Goal: Download file/media

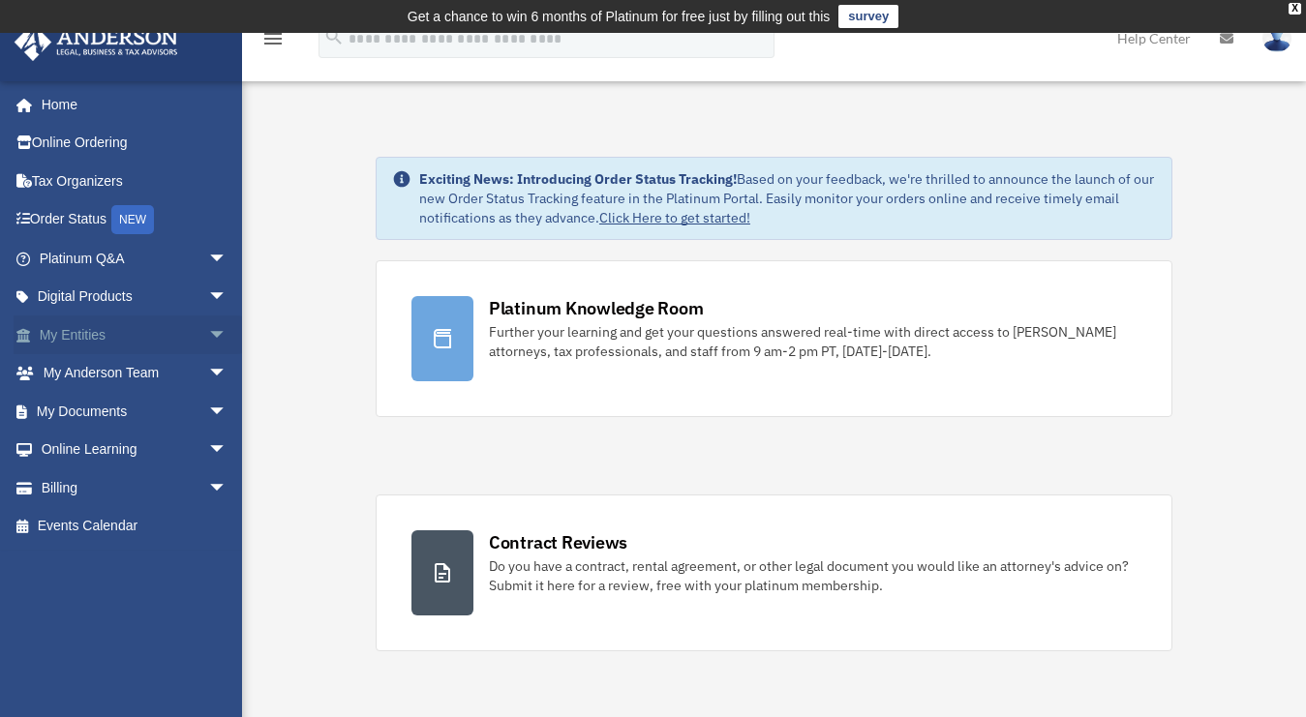
click at [208, 337] on span "arrow_drop_down" at bounding box center [227, 336] width 39 height 40
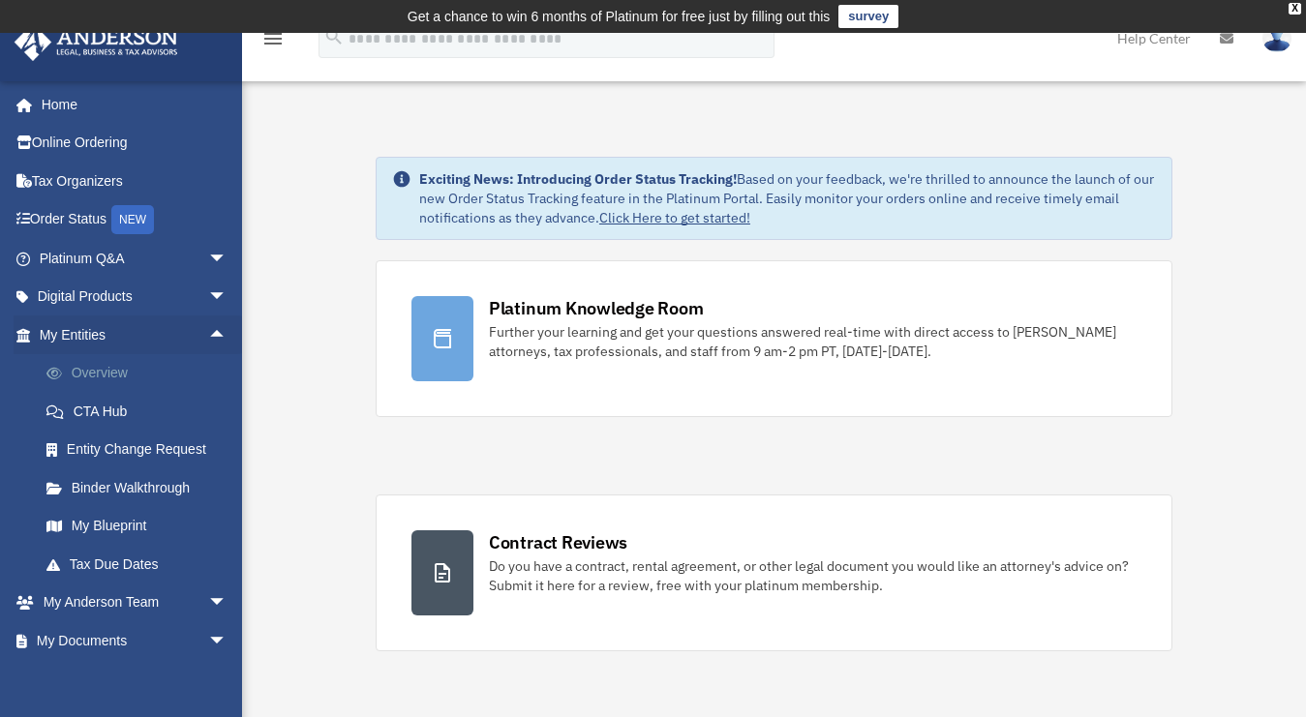
click at [183, 370] on link "Overview" at bounding box center [141, 373] width 229 height 39
click at [125, 527] on link "My Blueprint" at bounding box center [141, 526] width 229 height 39
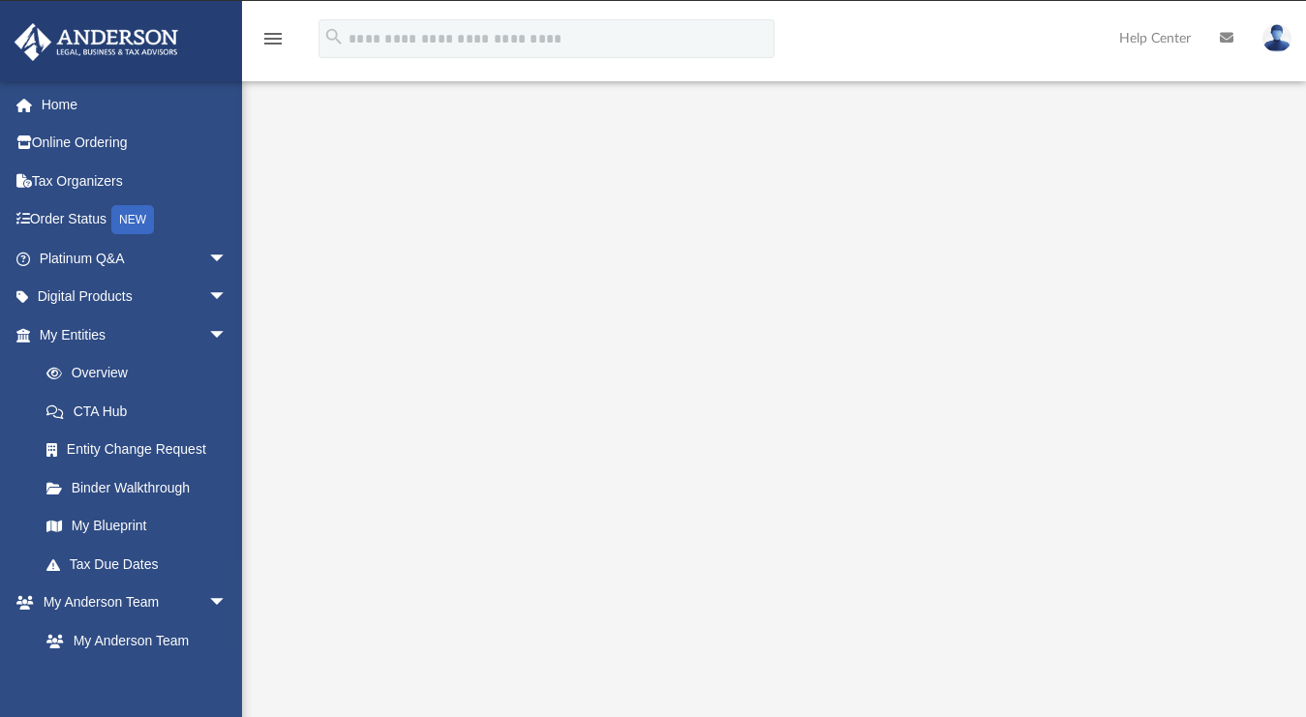
scroll to position [246, 0]
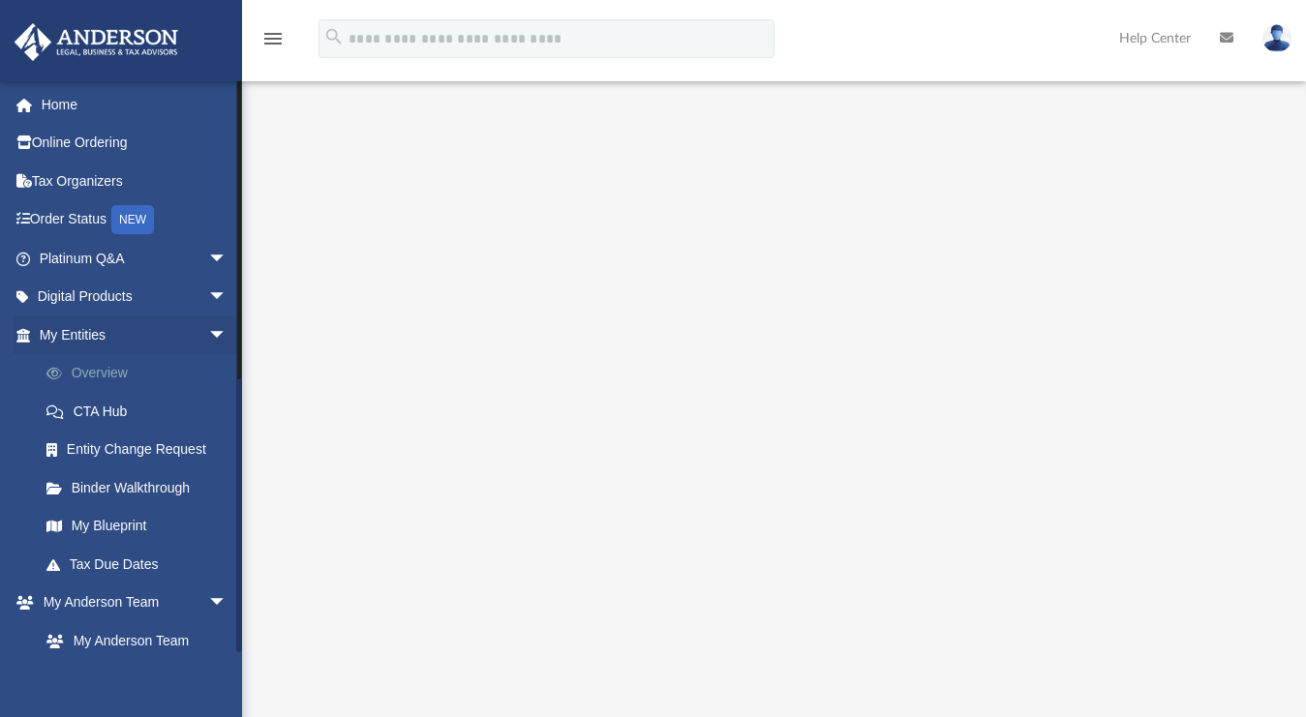
click at [106, 369] on link "Overview" at bounding box center [141, 373] width 229 height 39
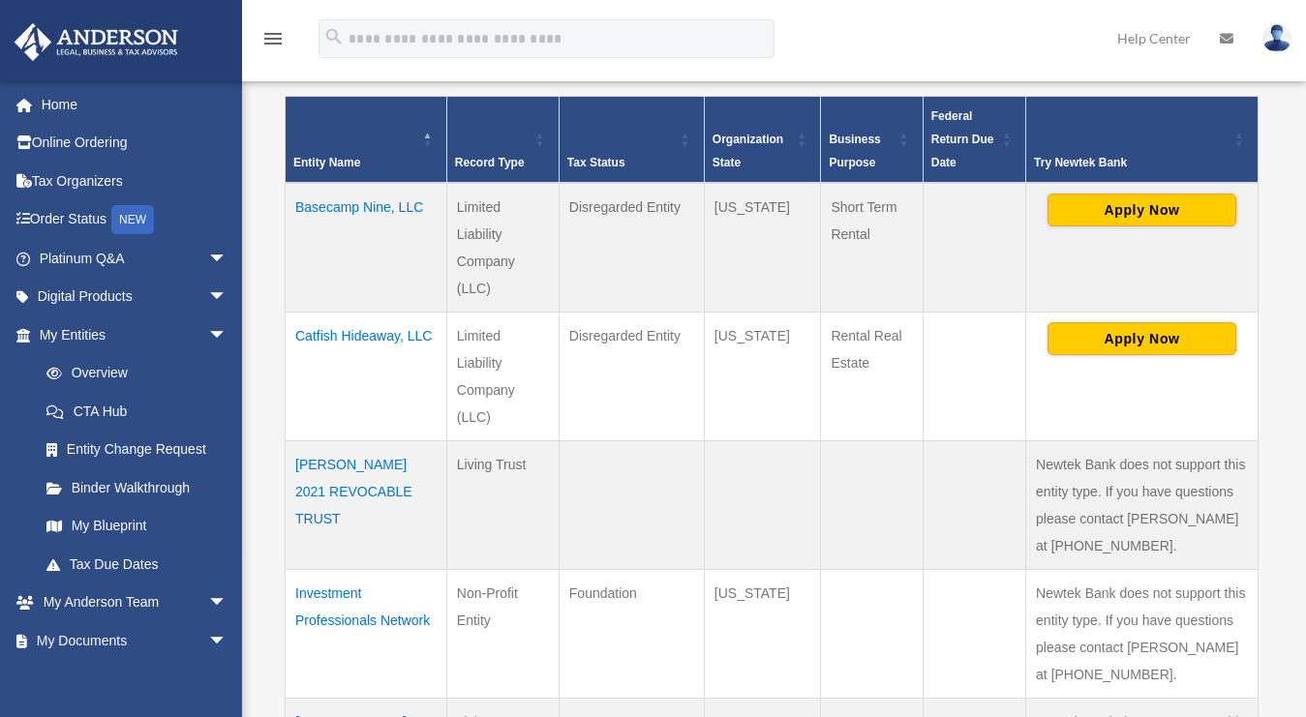
scroll to position [461, 0]
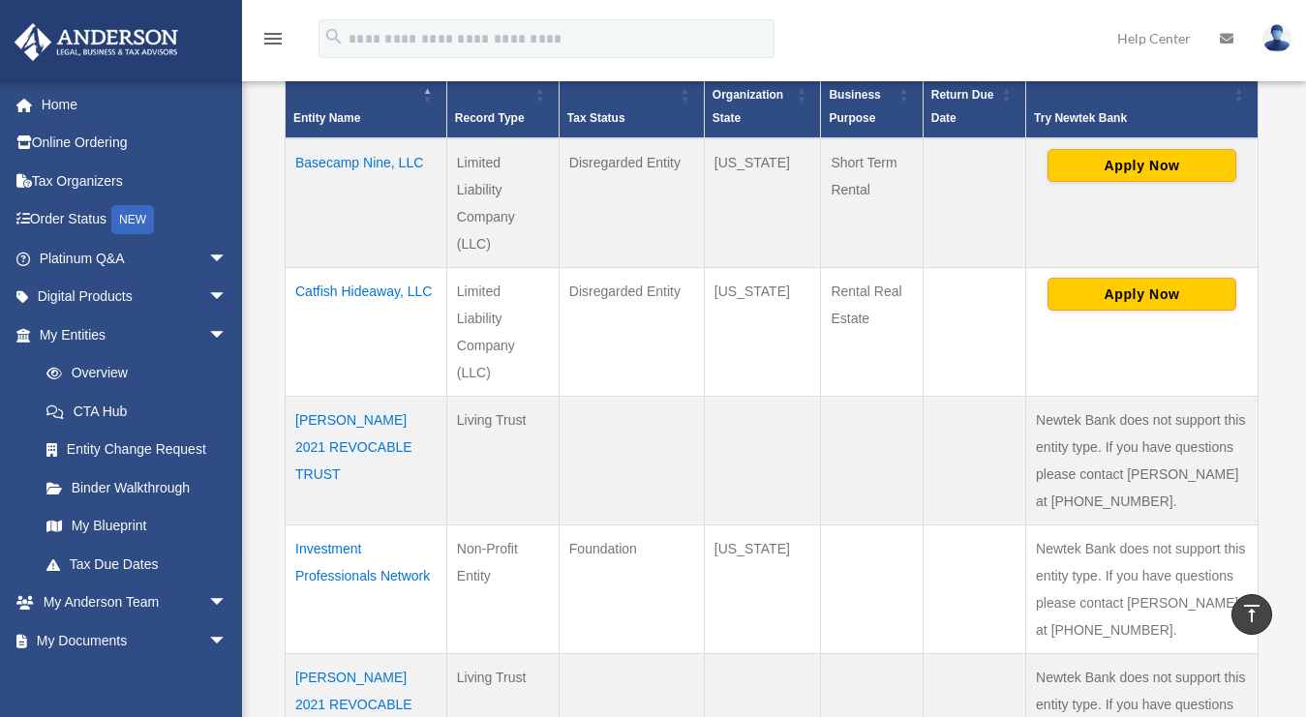
drag, startPoint x: 431, startPoint y: 168, endPoint x: 293, endPoint y: 168, distance: 137.4
click at [293, 168] on td "Basecamp Nine, LLC" at bounding box center [367, 203] width 162 height 130
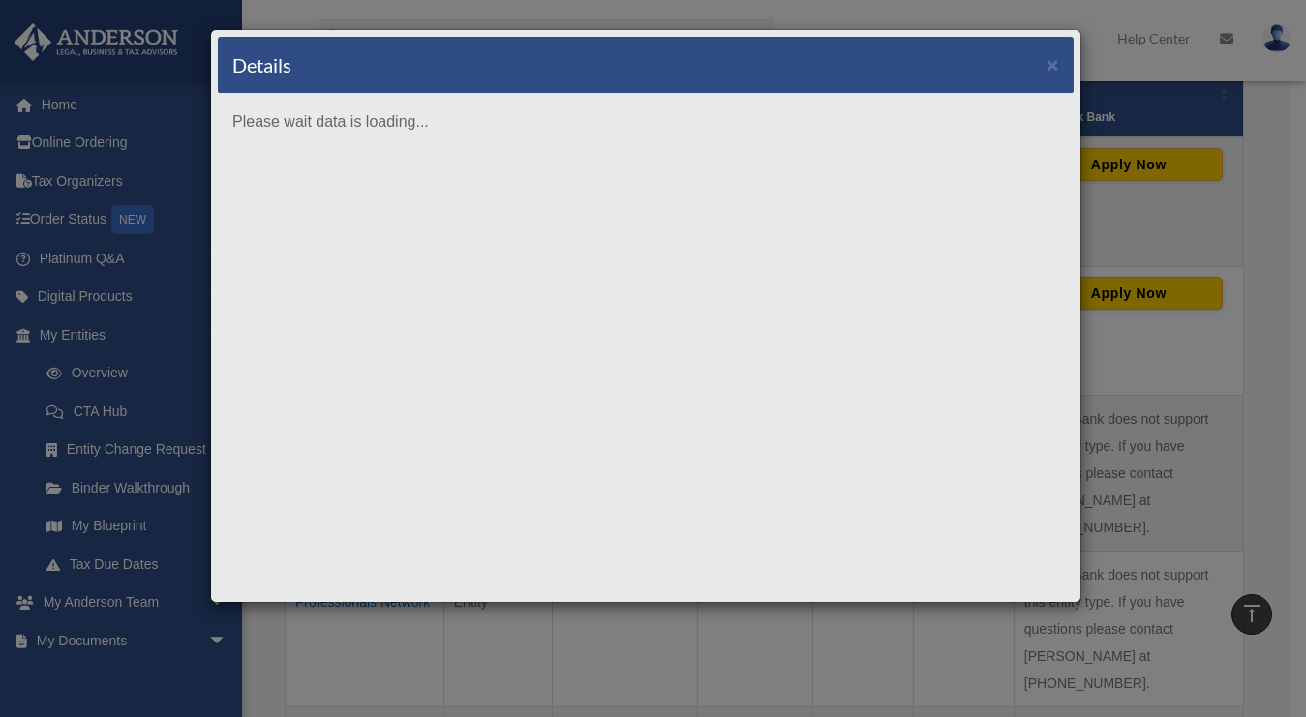
copy td "Basecamp Nine, LLC"
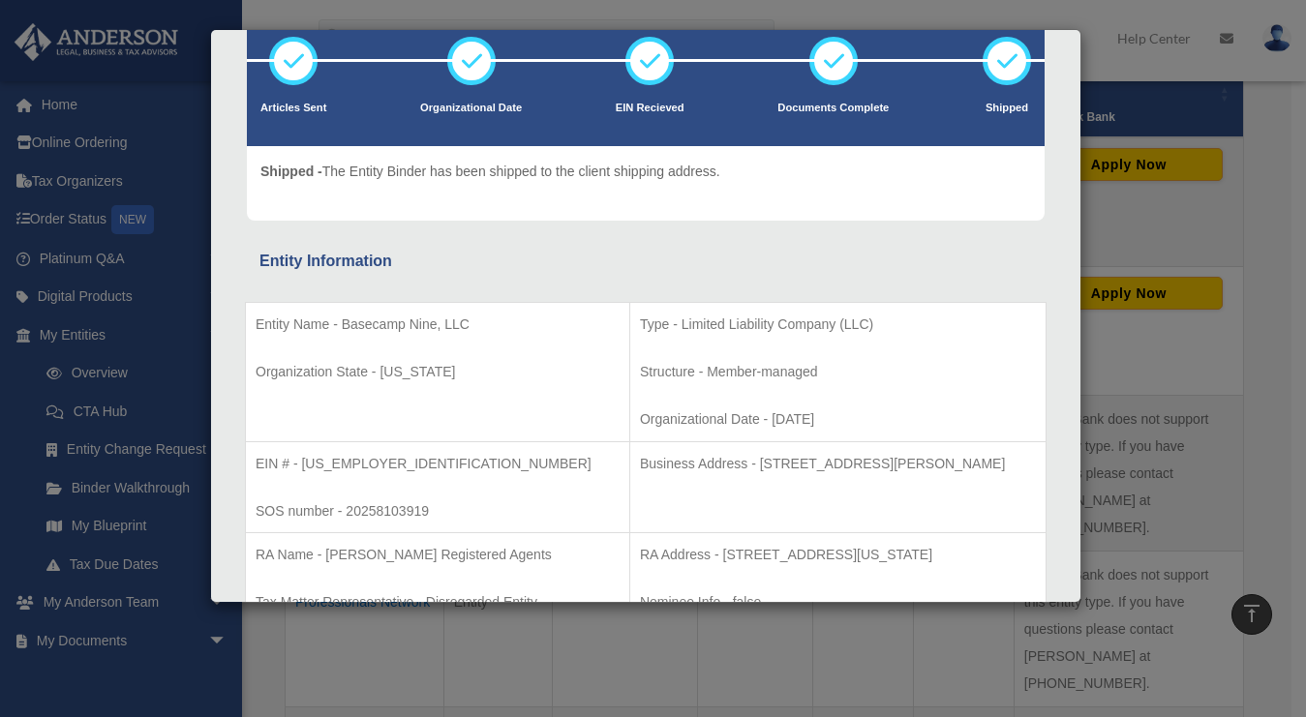
scroll to position [246, 0]
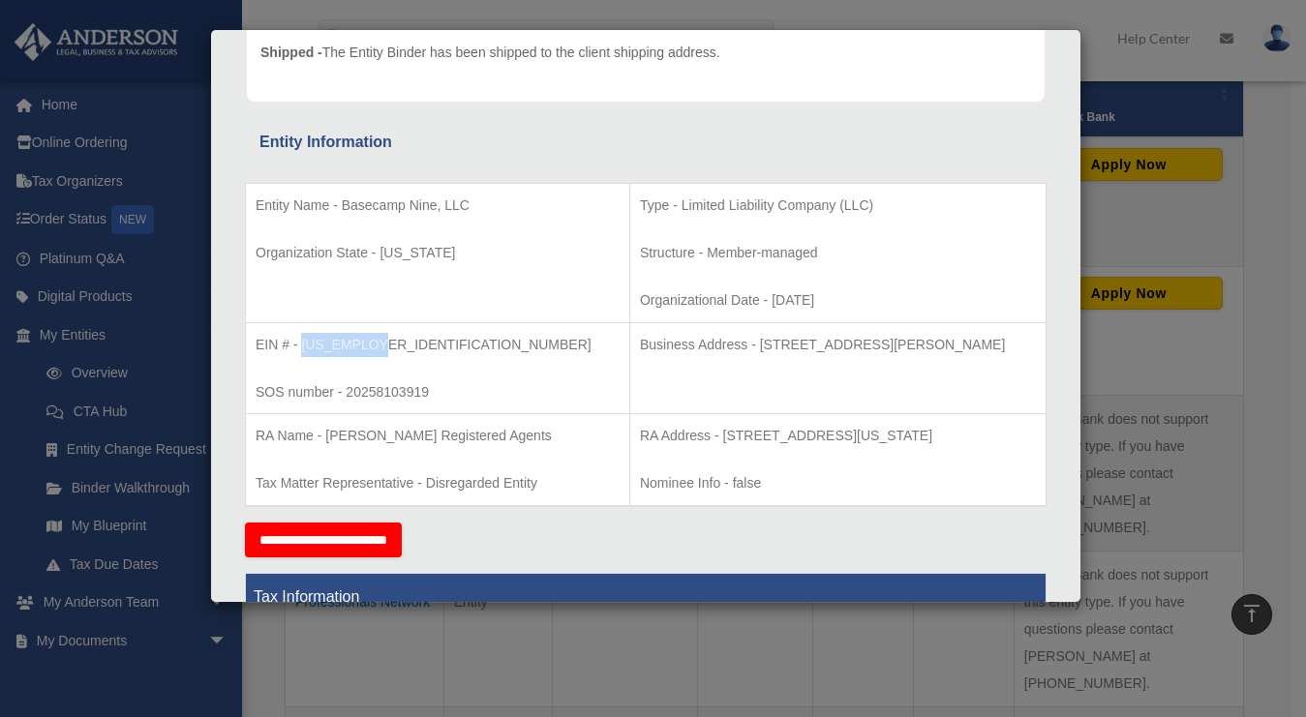
drag, startPoint x: 381, startPoint y: 346, endPoint x: 301, endPoint y: 343, distance: 80.4
click at [301, 343] on p "EIN # - 39-4716715" at bounding box center [438, 345] width 364 height 24
copy p "39-4716715"
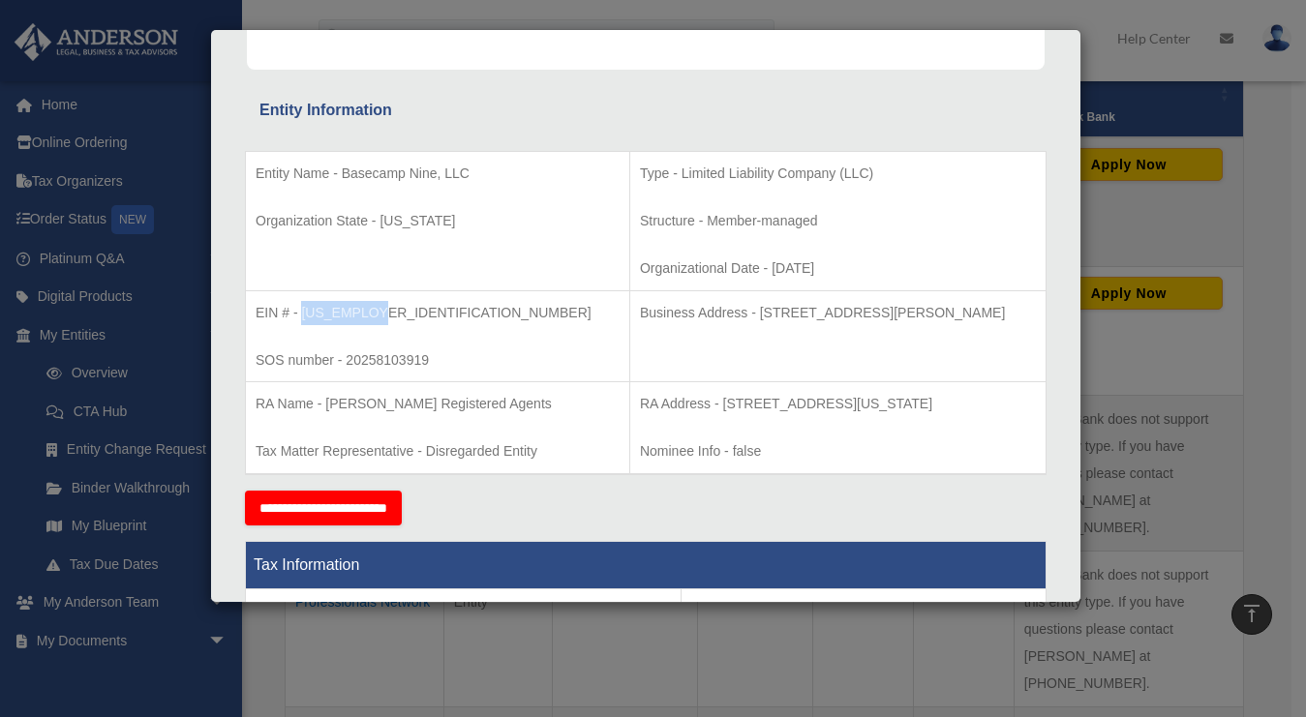
scroll to position [251, 0]
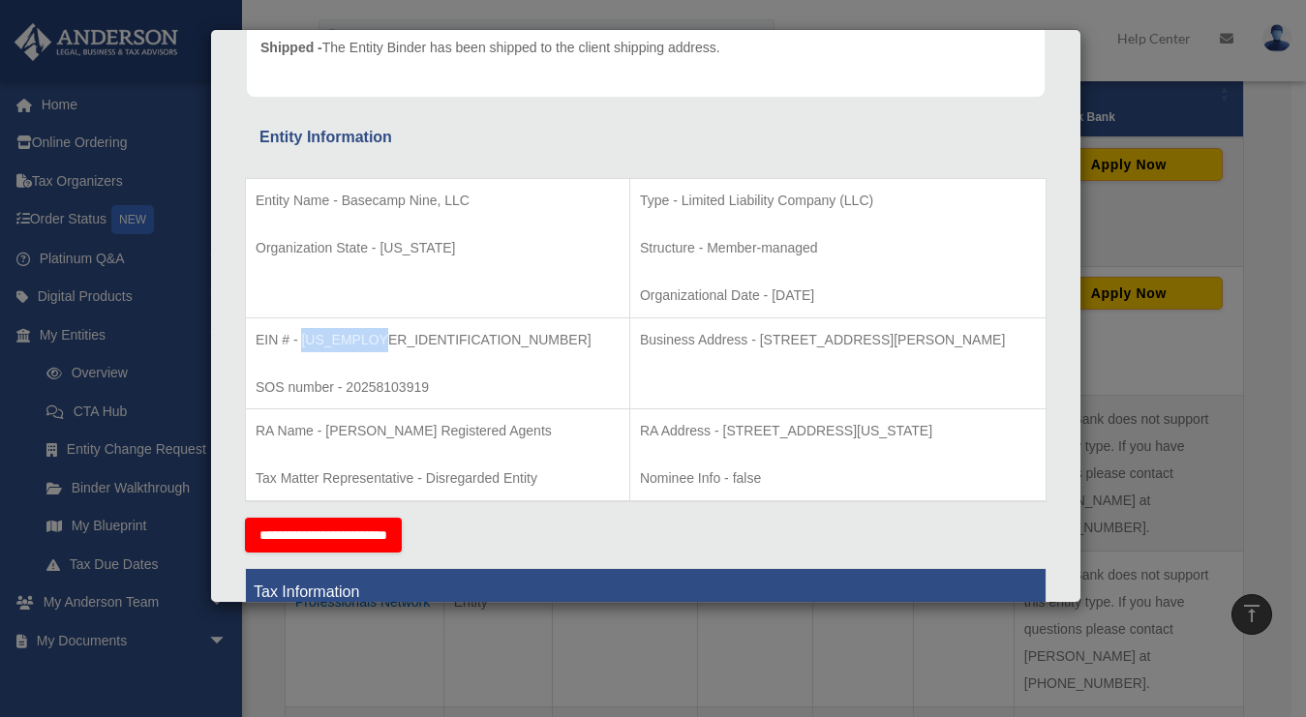
drag, startPoint x: 980, startPoint y: 339, endPoint x: 677, endPoint y: 337, distance: 303.9
click at [677, 337] on p "Business Address - 3225 McLeod Dr, Suite 100, Las Vegas, NV 89121" at bounding box center [838, 340] width 396 height 24
copy p "3225 McLeod Dr, Suite 100, Las Vegas, NV 89121"
drag, startPoint x: 615, startPoint y: 452, endPoint x: 558, endPoint y: 437, distance: 58.0
click at [640, 437] on p "RA Address - 121 South Tejon Street, Suite 201, Colorado Springs, CO 80903" at bounding box center [838, 431] width 396 height 24
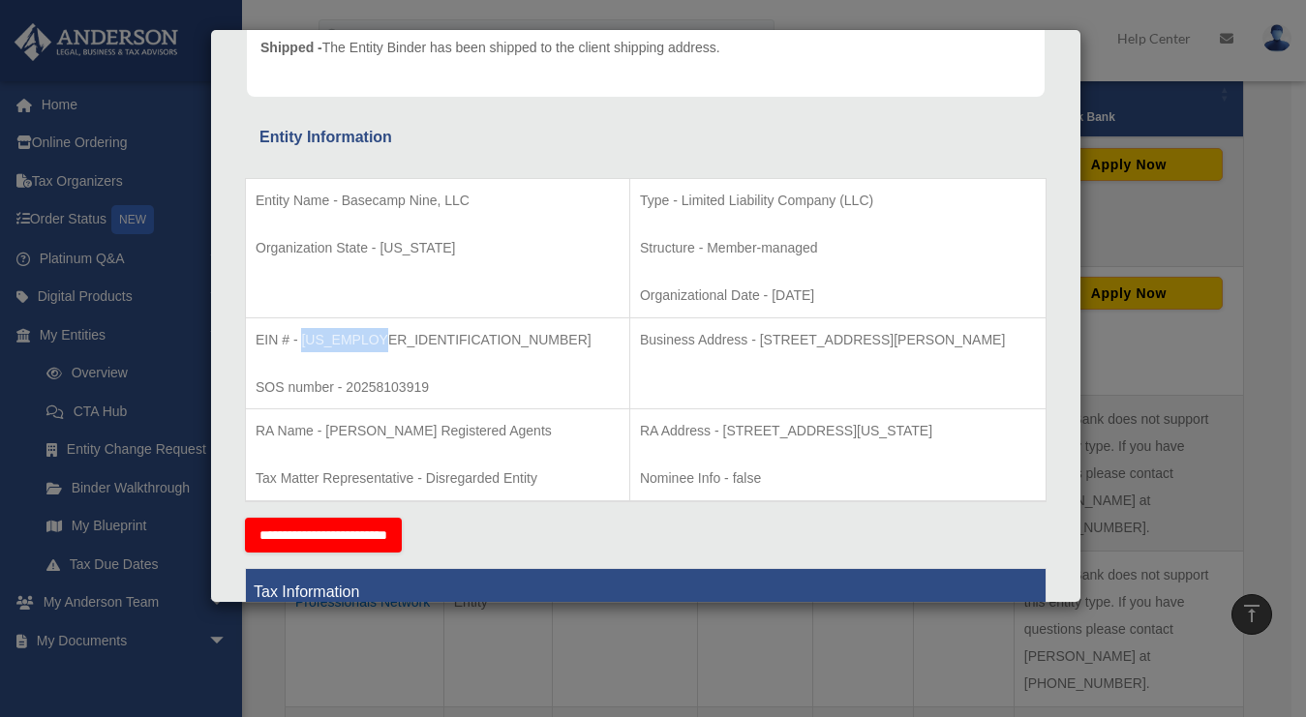
copy p "RA Address - 121 South Tejon Street, Suite 201, Colorado Springs, CO 80903"
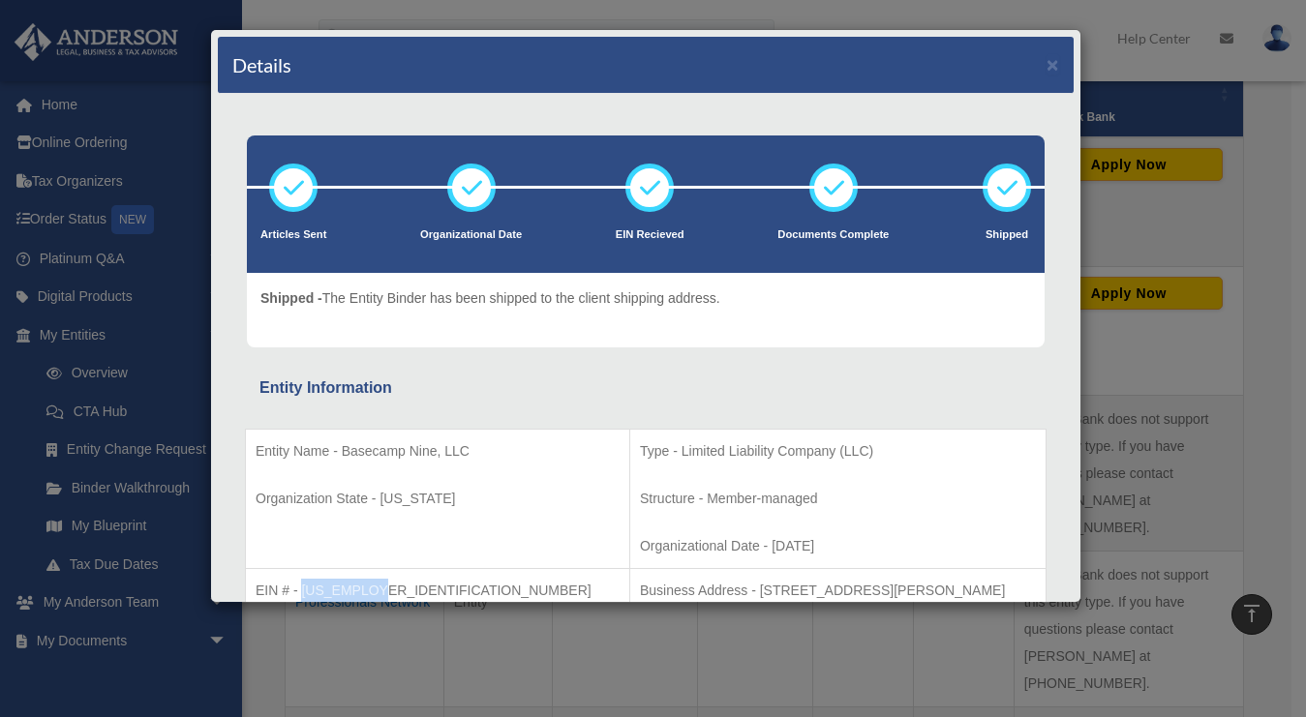
scroll to position [0, 0]
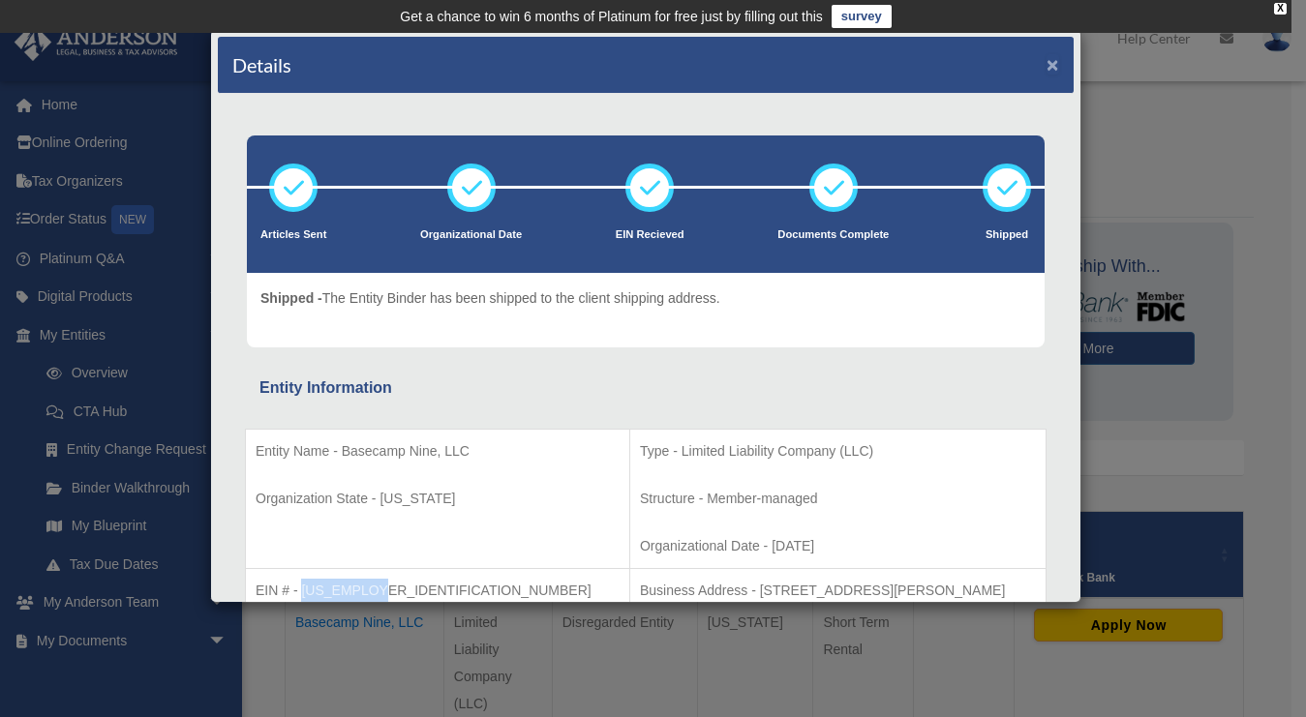
click at [1046, 66] on button "×" at bounding box center [1052, 64] width 13 height 20
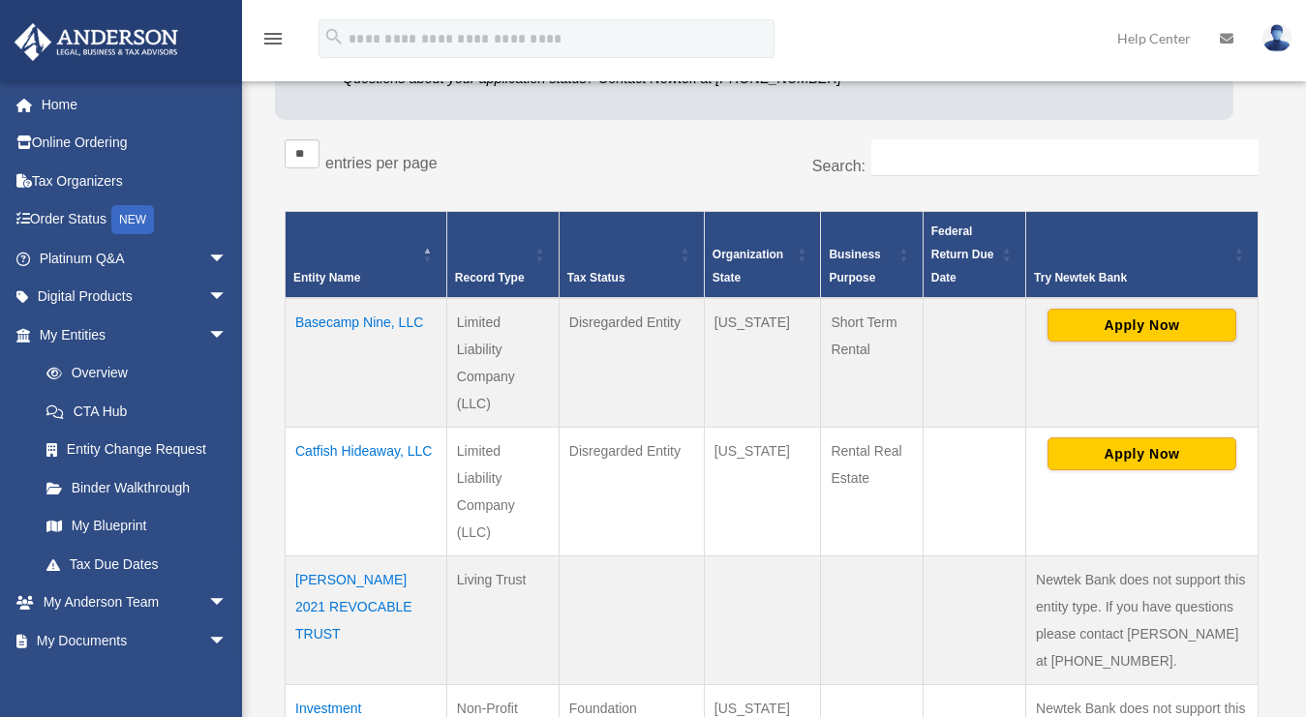
scroll to position [325, 0]
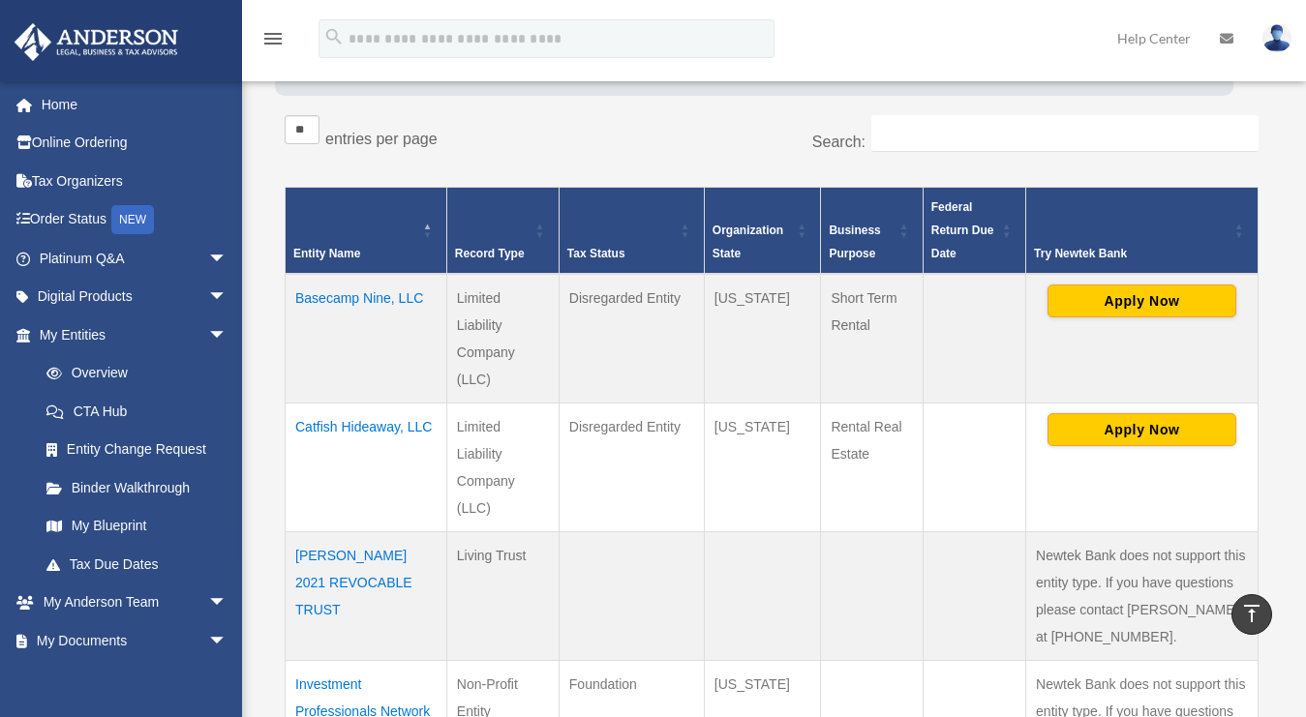
click at [381, 299] on td "Basecamp Nine, LLC" at bounding box center [367, 339] width 162 height 130
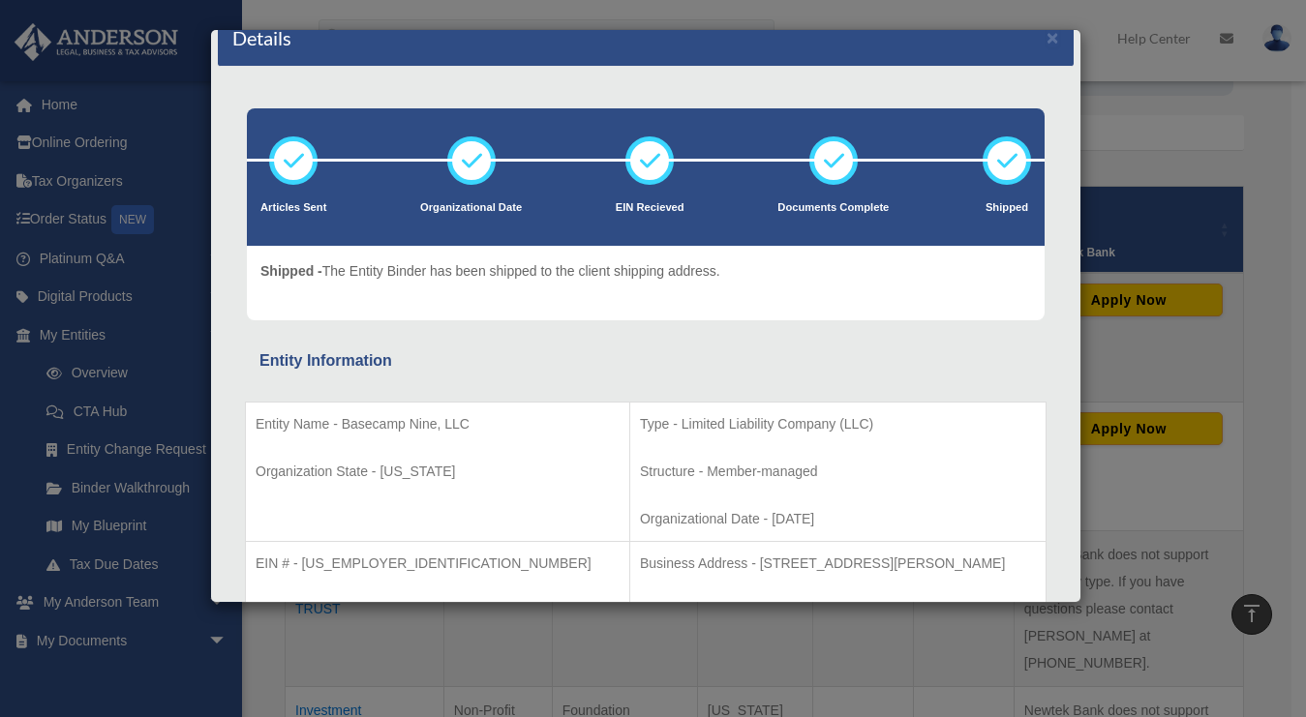
scroll to position [0, 0]
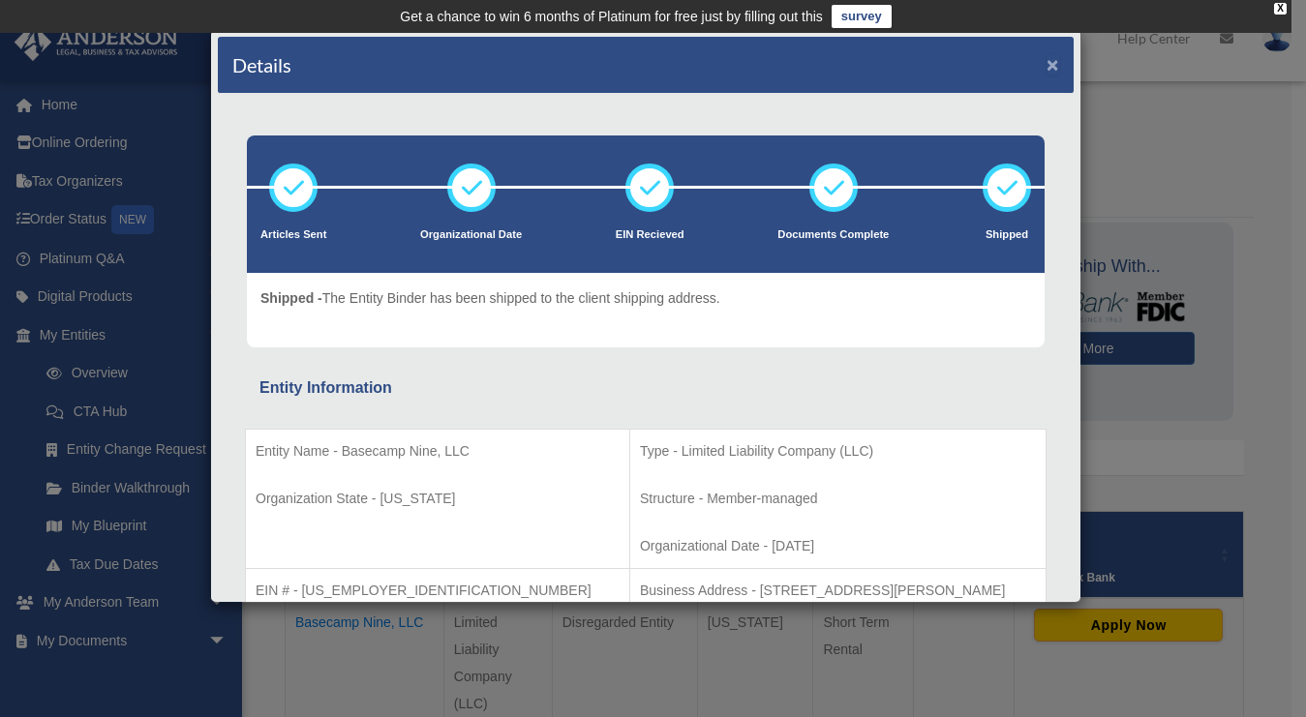
click at [1046, 63] on button "×" at bounding box center [1052, 64] width 13 height 20
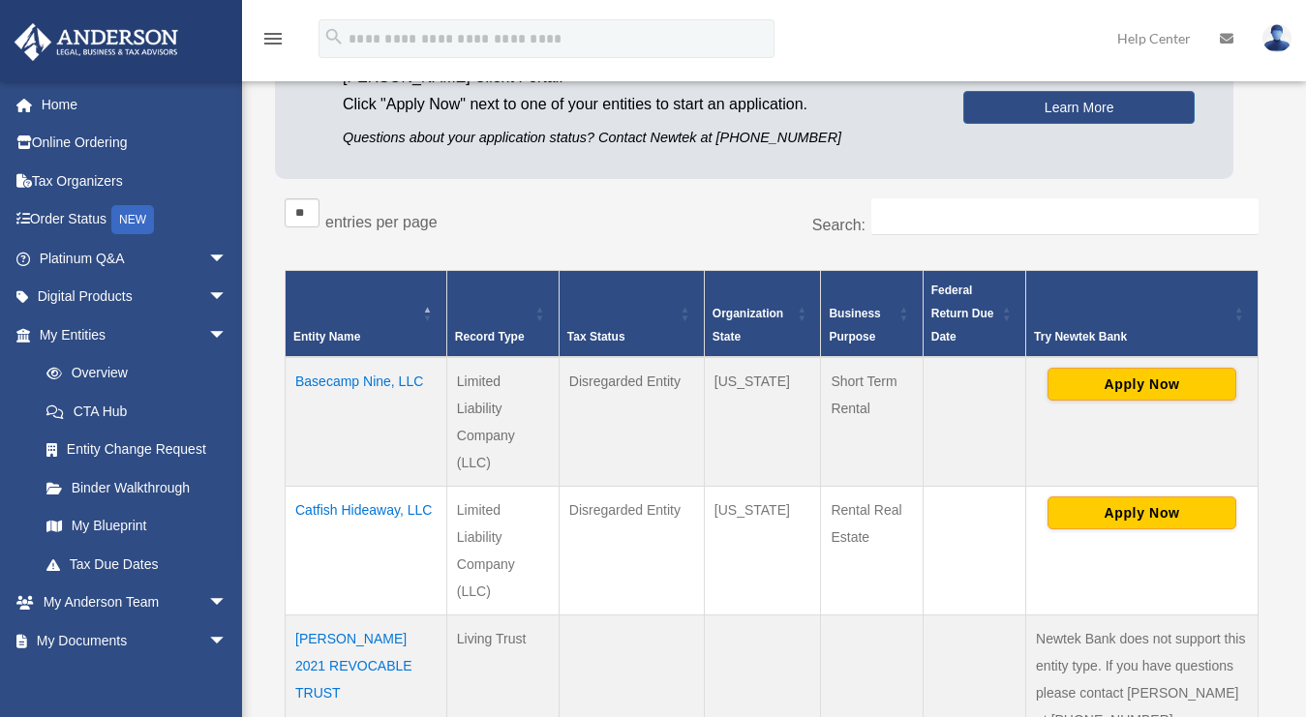
scroll to position [246, 0]
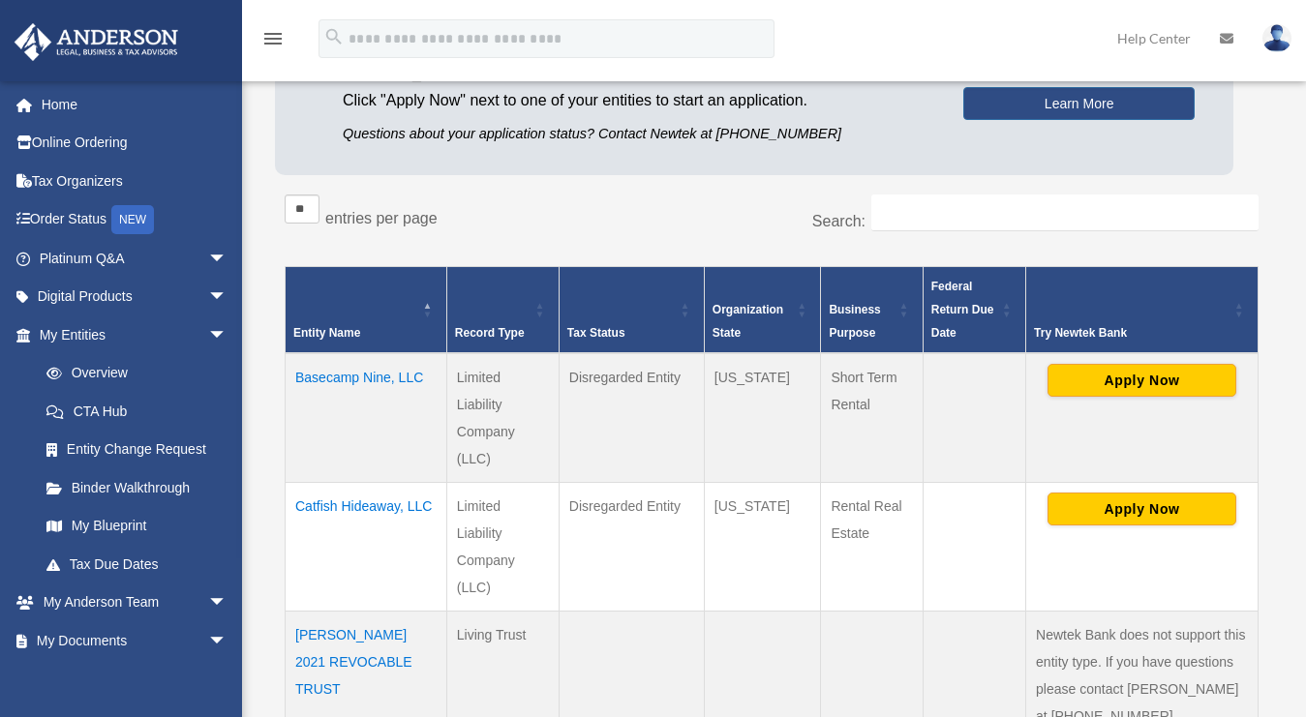
click at [415, 506] on td "Catfish Hideaway, LLC" at bounding box center [367, 546] width 162 height 129
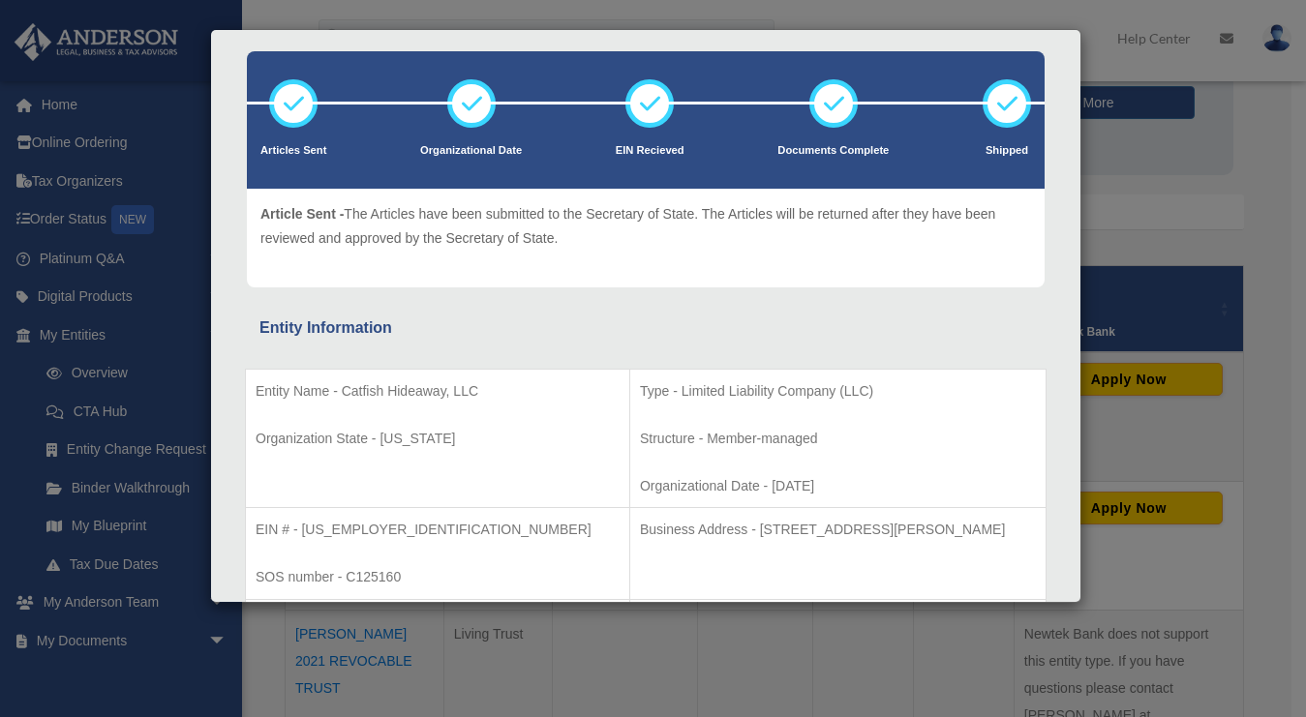
scroll to position [222, 0]
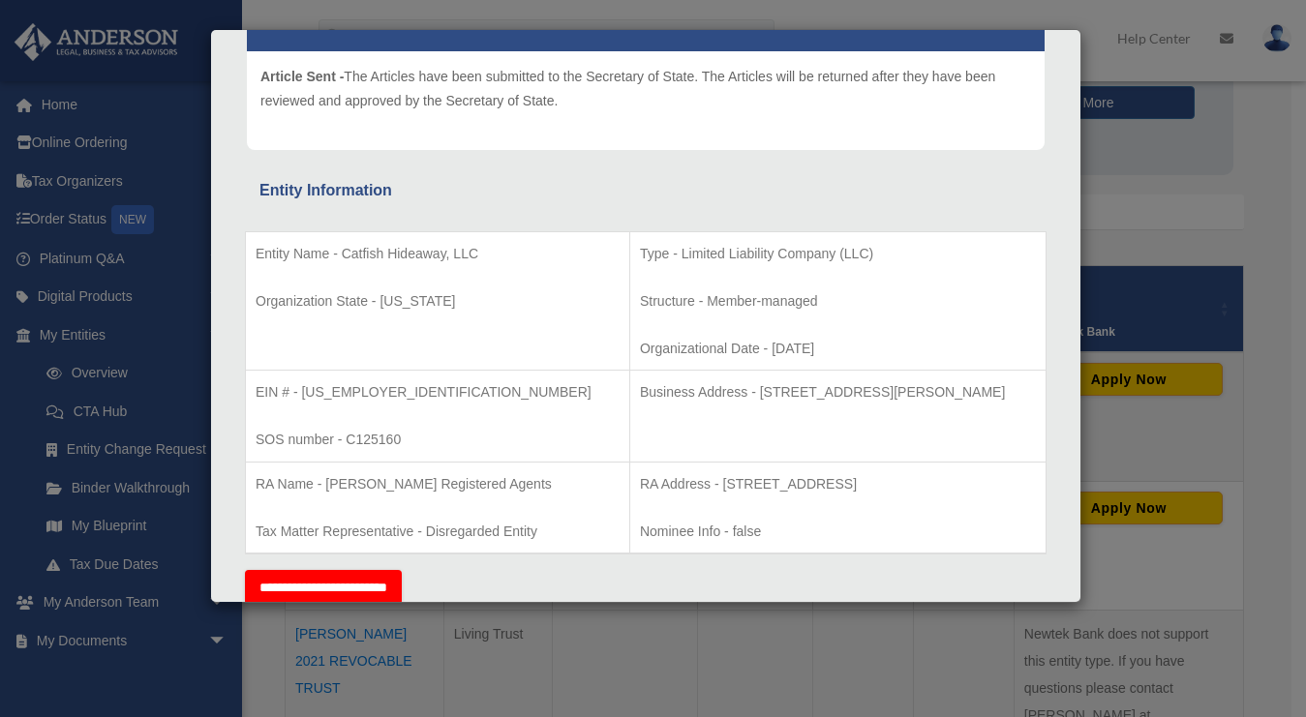
drag, startPoint x: 973, startPoint y: 479, endPoint x: 574, endPoint y: 482, distance: 398.8
click at [640, 482] on p "RA Address - 2761 Allied Street, 1st Floor, Green Bay, WI 54304" at bounding box center [838, 484] width 396 height 24
copy p "RA Address - 2761 Allied Street, 1st Floor, Green Bay, WI 54304"
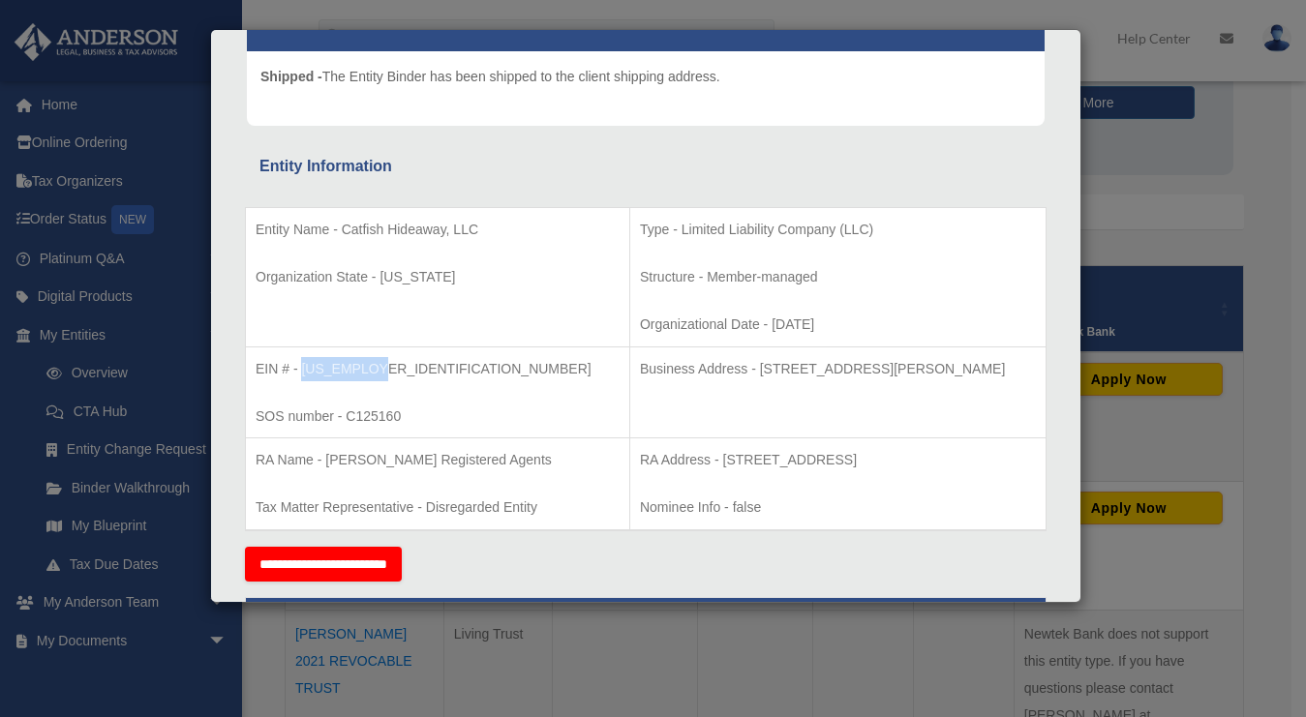
drag, startPoint x: 389, startPoint y: 367, endPoint x: 302, endPoint y: 374, distance: 87.4
click at [302, 374] on p "EIN # - 93-3328917" at bounding box center [438, 369] width 364 height 24
copy p "93-3328917"
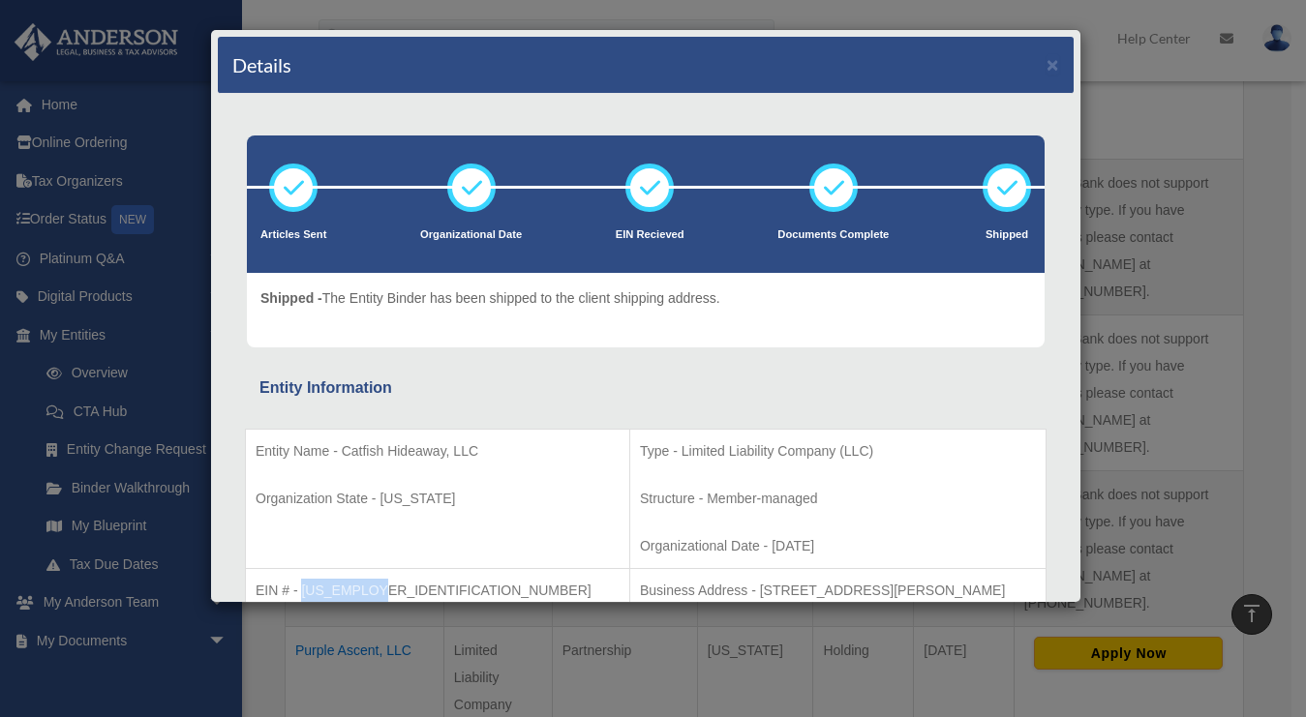
scroll to position [0, 0]
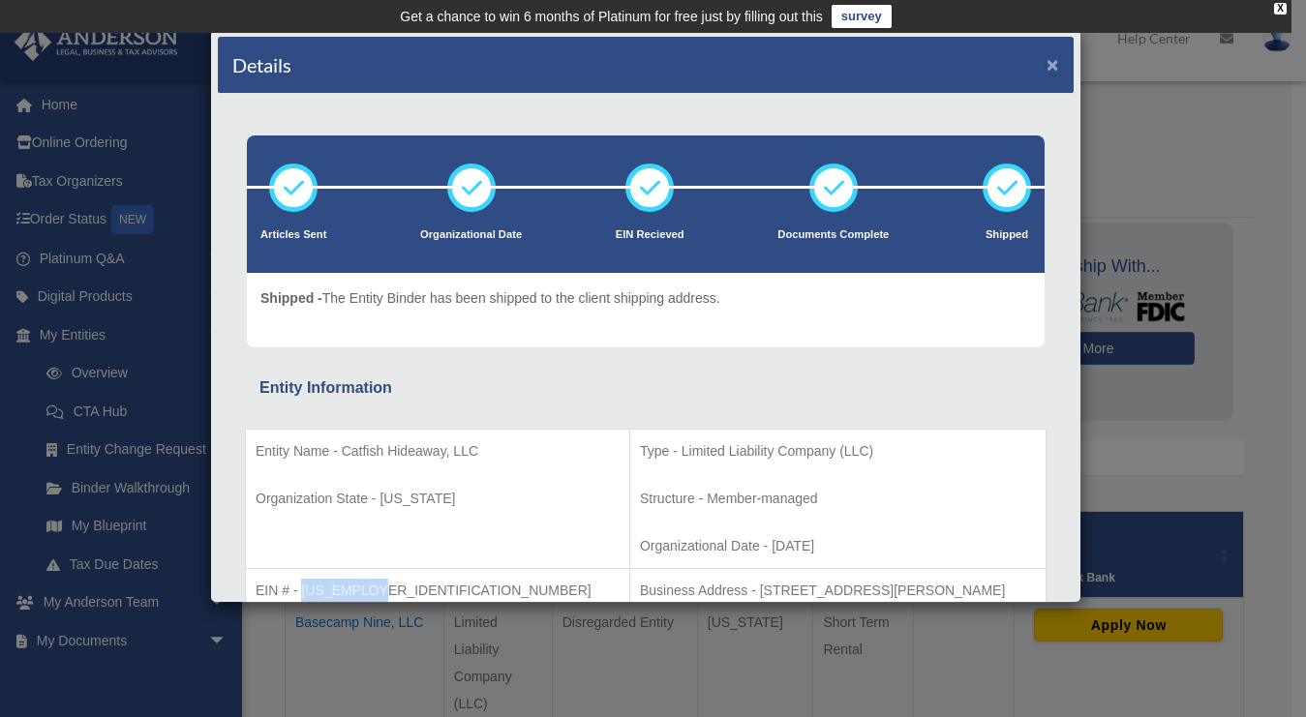
click at [1046, 69] on button "×" at bounding box center [1052, 64] width 13 height 20
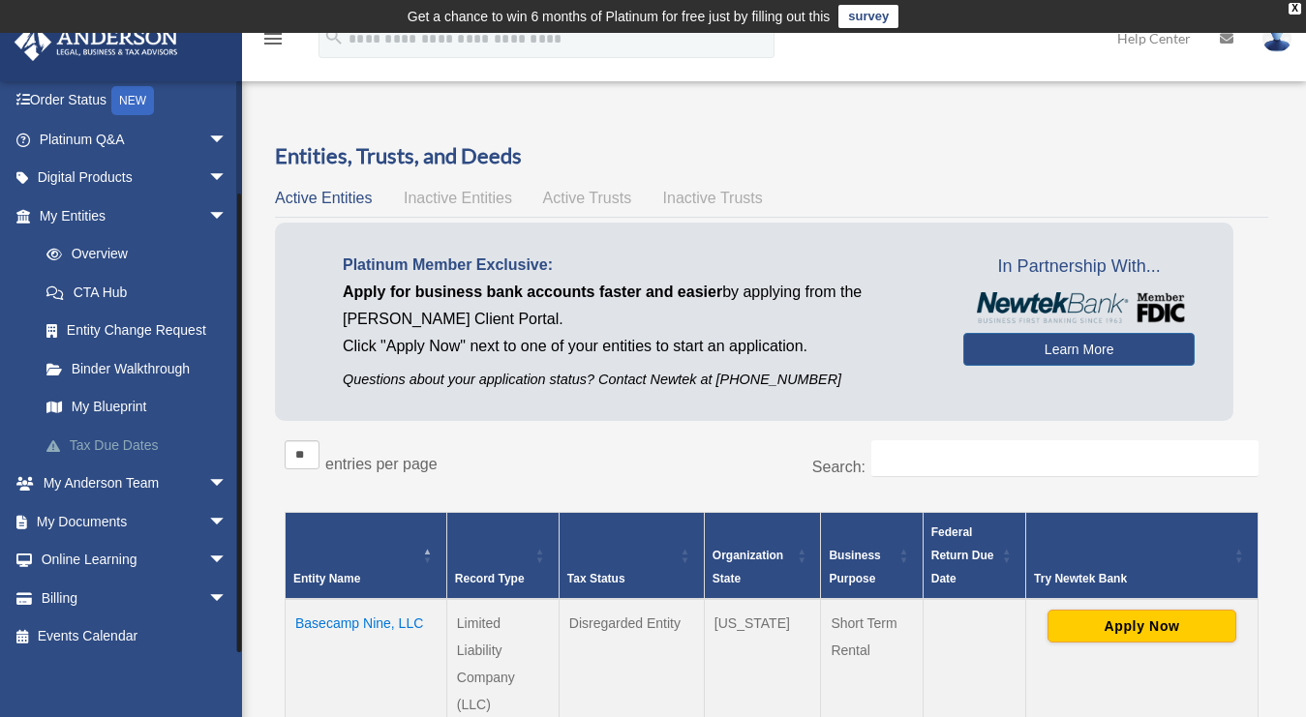
scroll to position [127, 0]
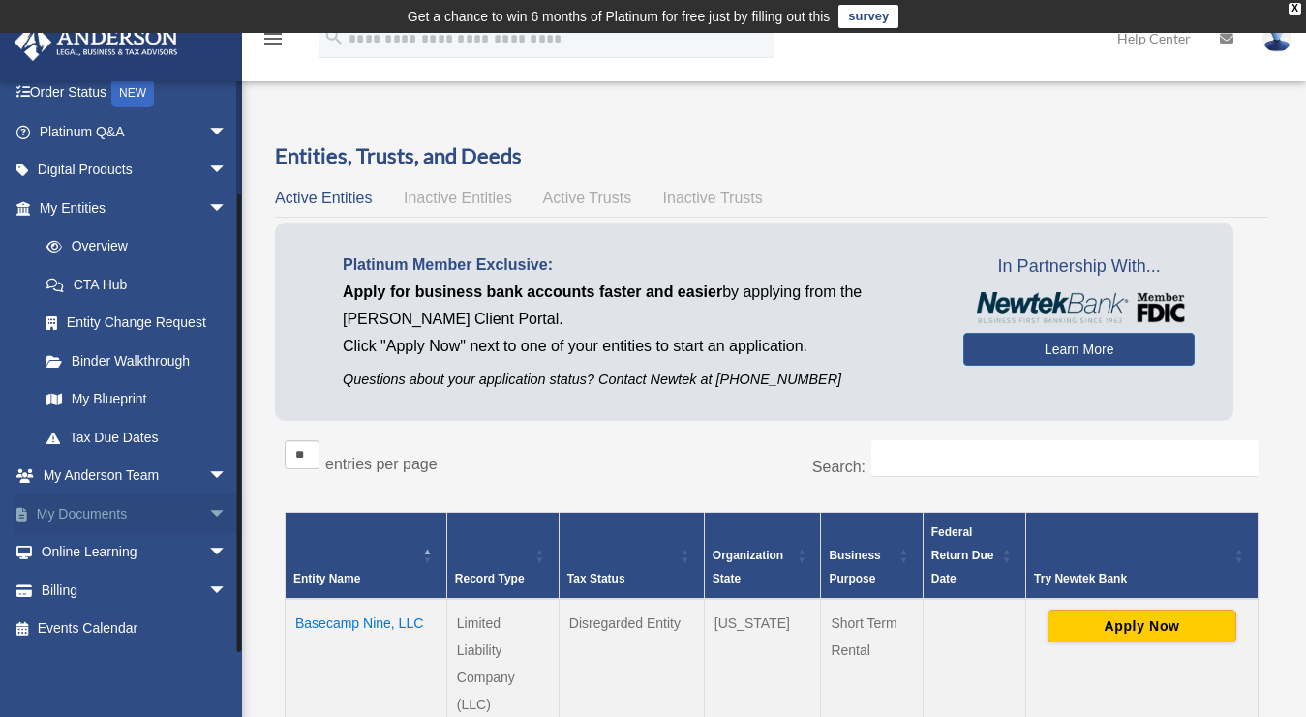
click at [208, 511] on span "arrow_drop_down" at bounding box center [227, 515] width 39 height 40
click at [85, 549] on link "Box" at bounding box center [141, 552] width 229 height 39
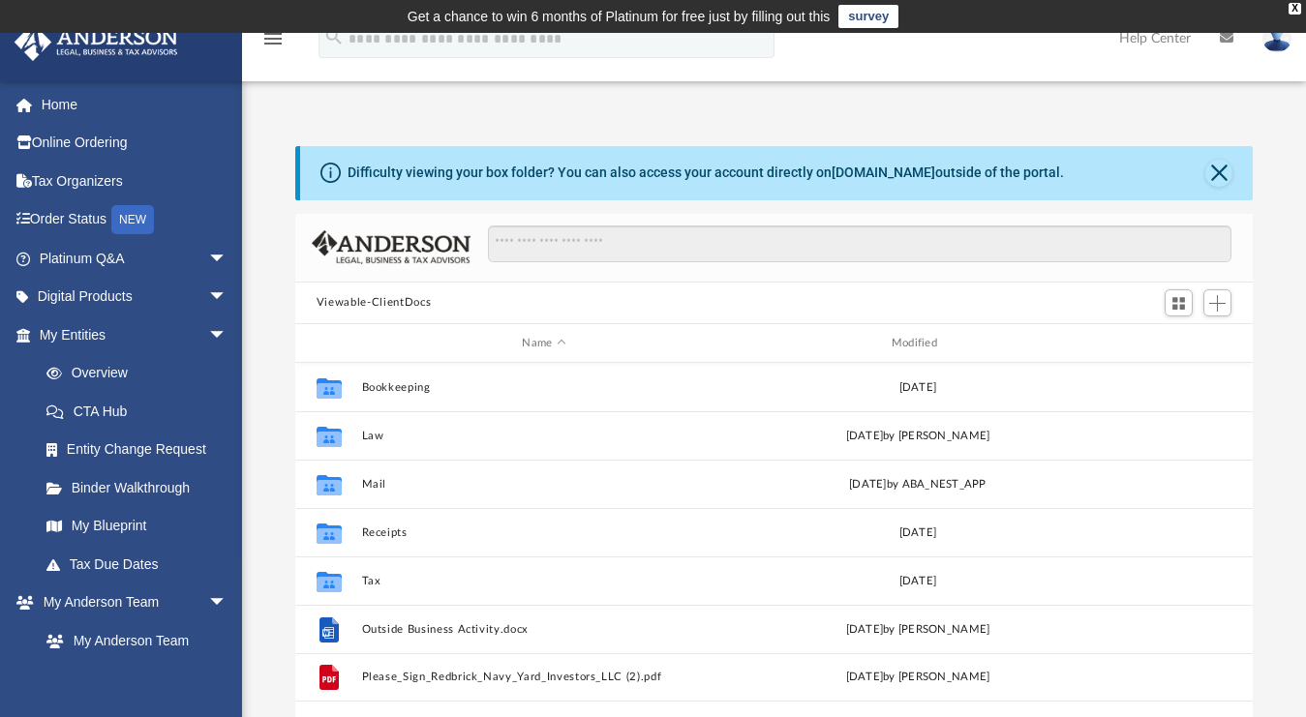
scroll to position [425, 943]
drag, startPoint x: 729, startPoint y: 177, endPoint x: 1063, endPoint y: 179, distance: 333.9
click at [1063, 179] on div "Difficulty viewing your box folder? You can also access your account directly o…" at bounding box center [776, 173] width 952 height 54
drag, startPoint x: 1053, startPoint y: 176, endPoint x: 318, endPoint y: 177, distance: 734.6
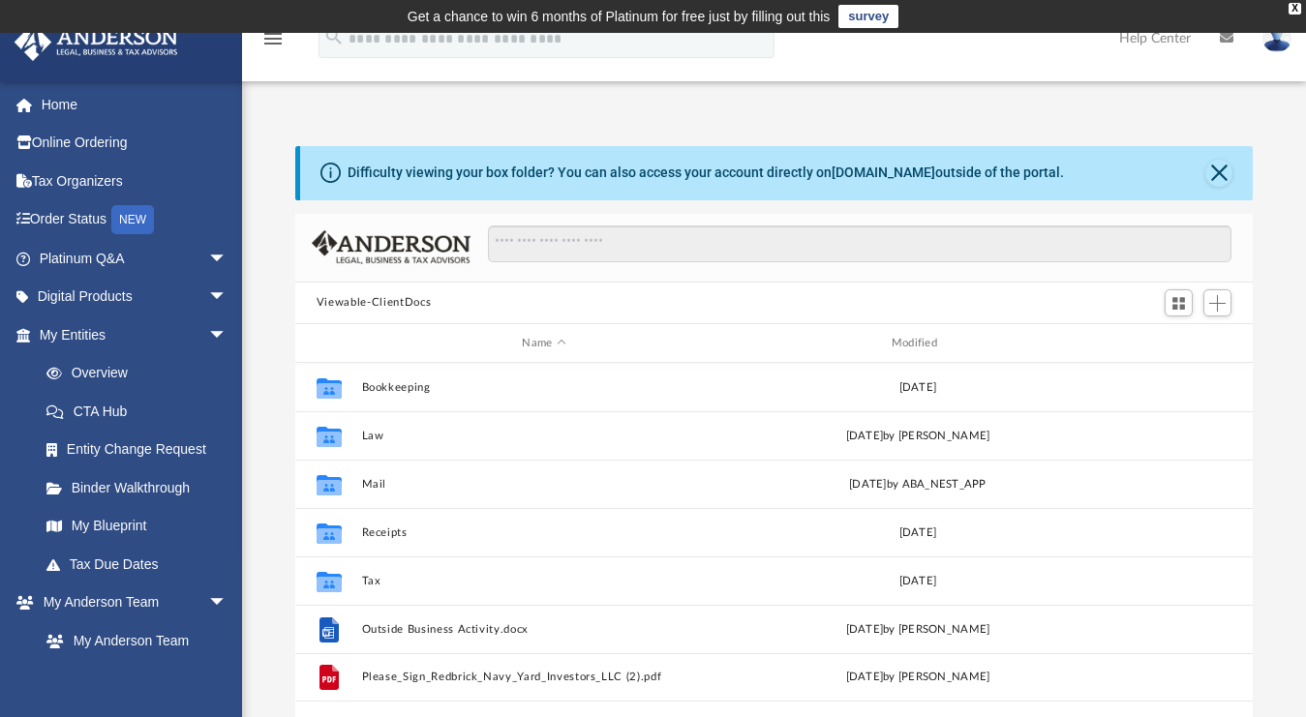
click at [318, 177] on div "Difficulty viewing your box folder? You can also access your account directly o…" at bounding box center [776, 173] width 952 height 54
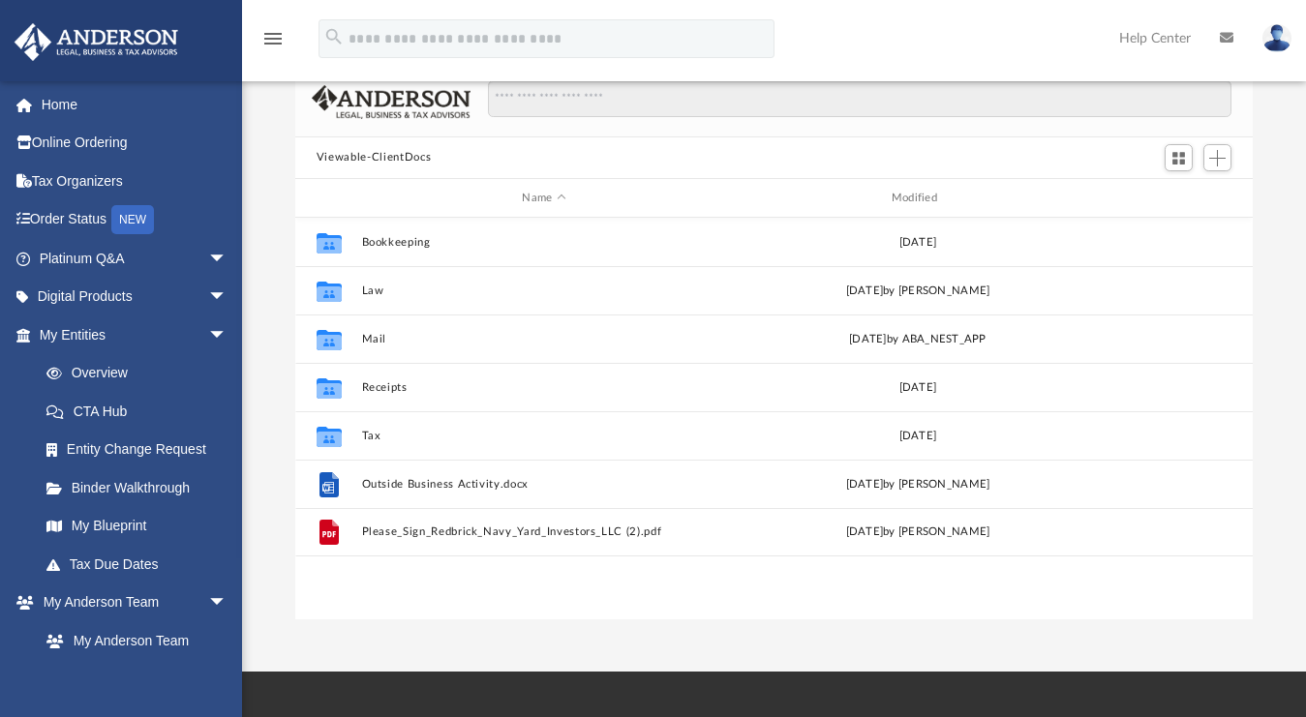
scroll to position [146, 0]
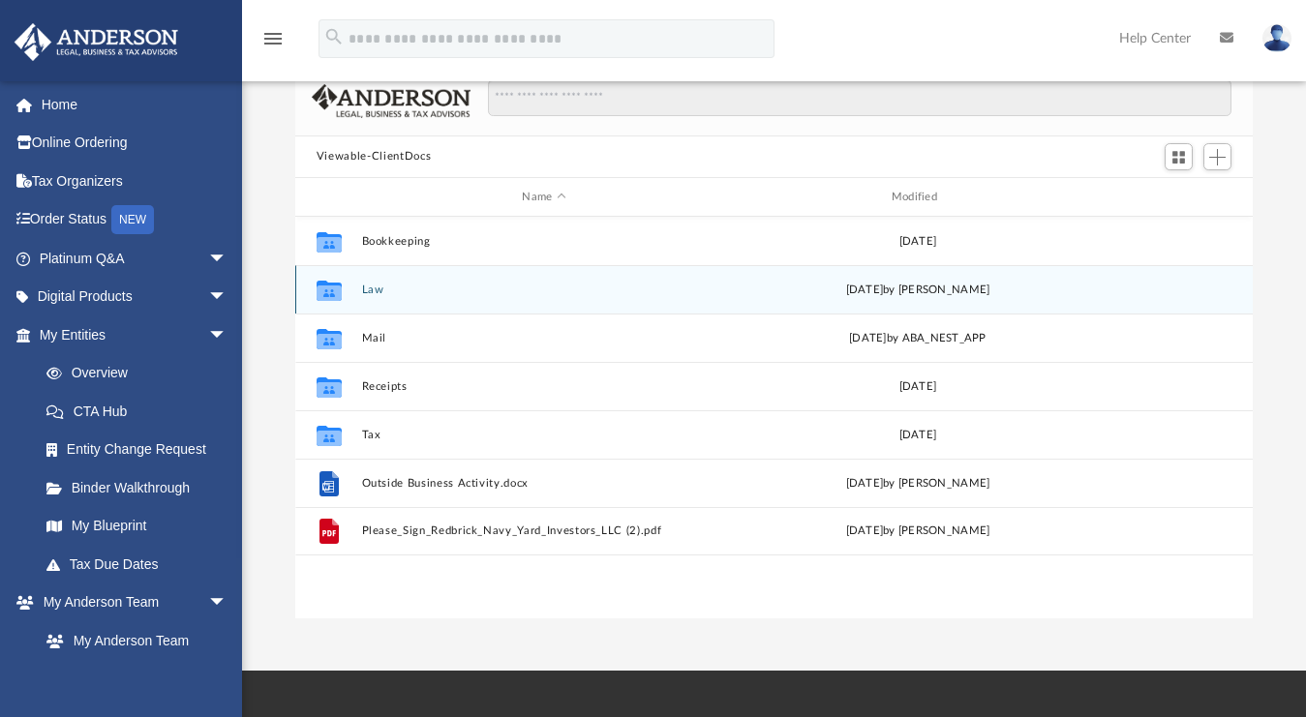
click at [371, 292] on button "Law" at bounding box center [543, 290] width 365 height 13
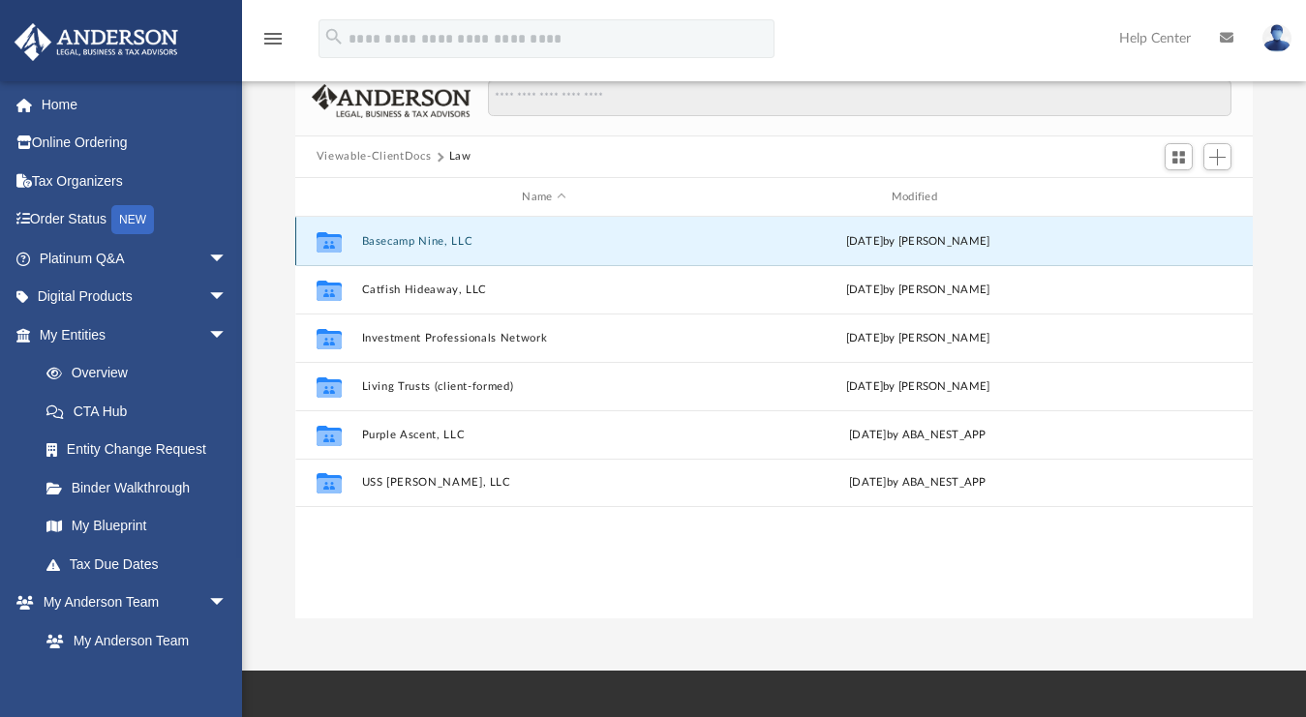
click at [382, 243] on button "Basecamp Nine, LLC" at bounding box center [543, 241] width 365 height 13
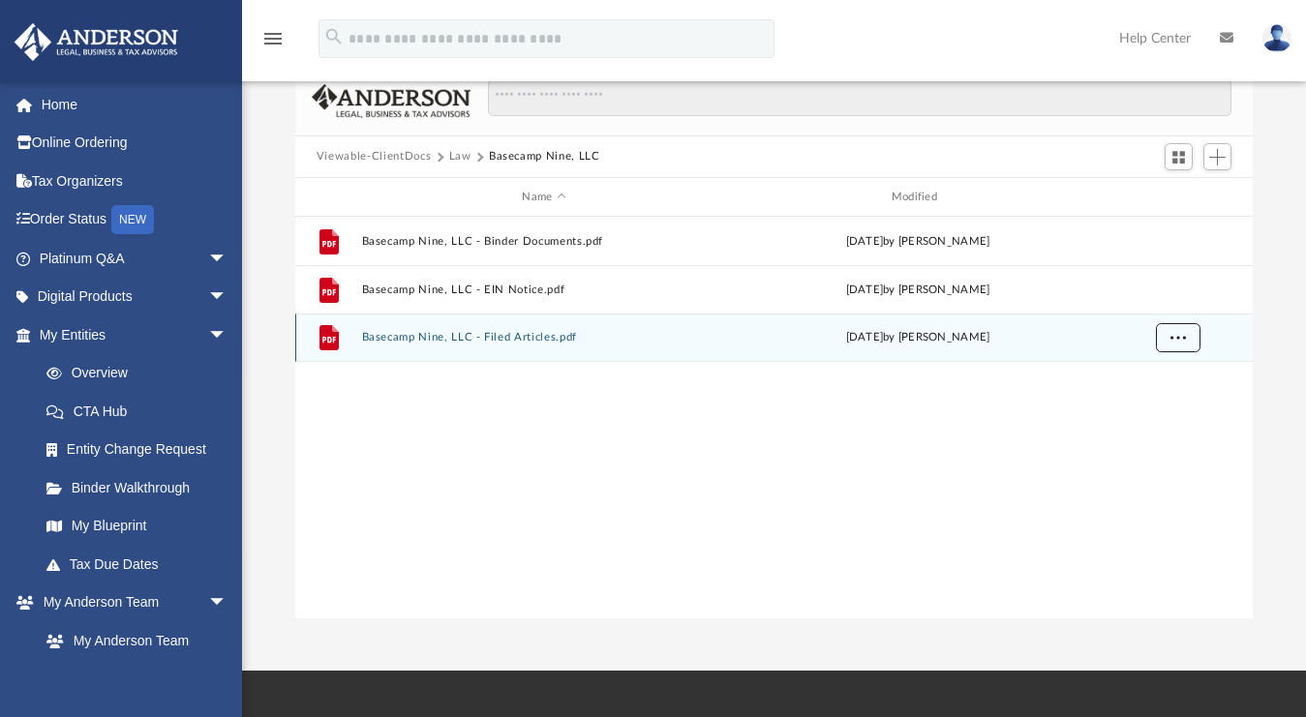
click at [1180, 335] on span "More options" at bounding box center [1177, 337] width 15 height 11
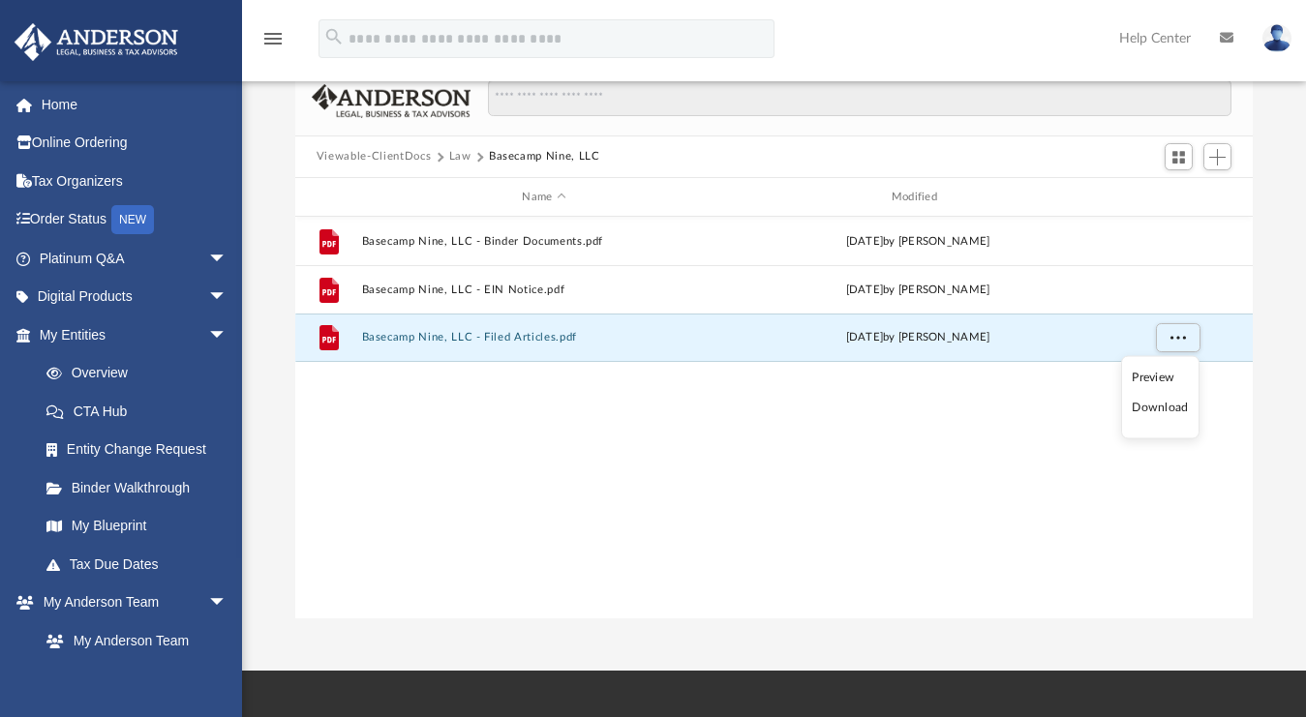
click at [1172, 407] on li "Download" at bounding box center [1159, 408] width 56 height 20
click at [1178, 334] on span "More options" at bounding box center [1177, 337] width 15 height 11
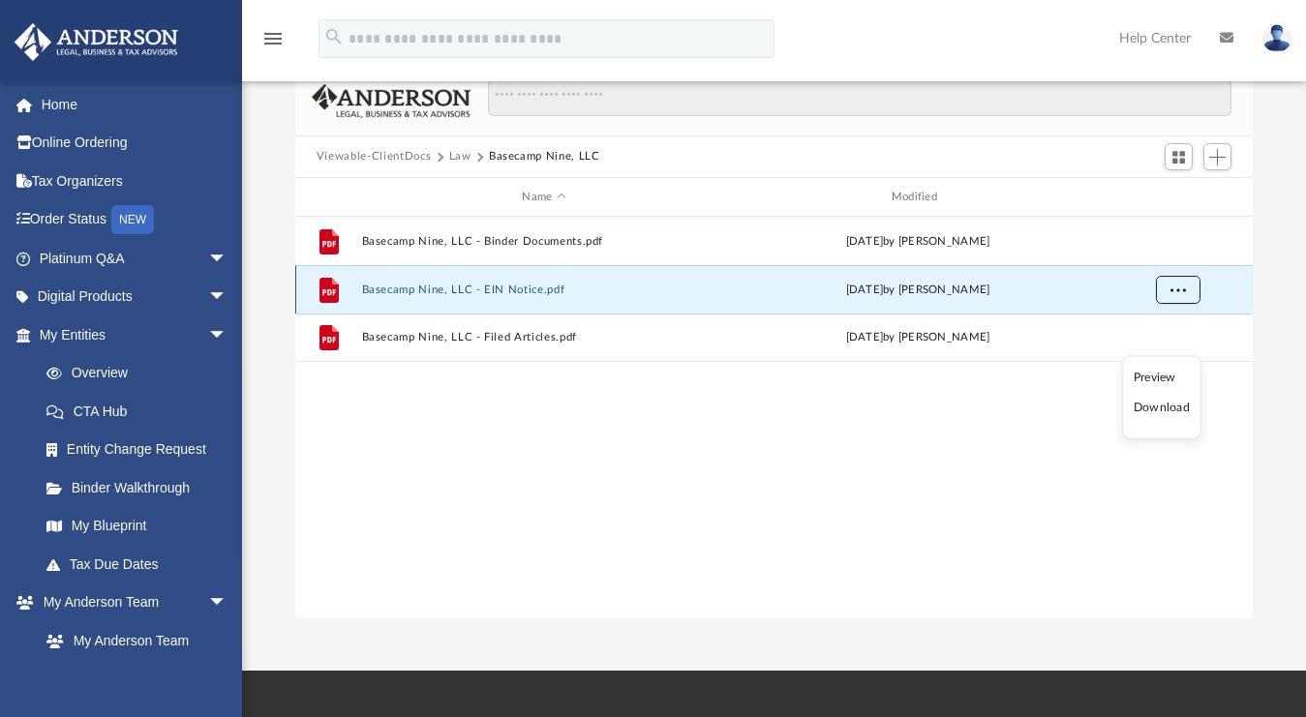
click at [1174, 285] on span "More options" at bounding box center [1177, 290] width 15 height 11
click at [1171, 364] on li "Download" at bounding box center [1159, 359] width 56 height 20
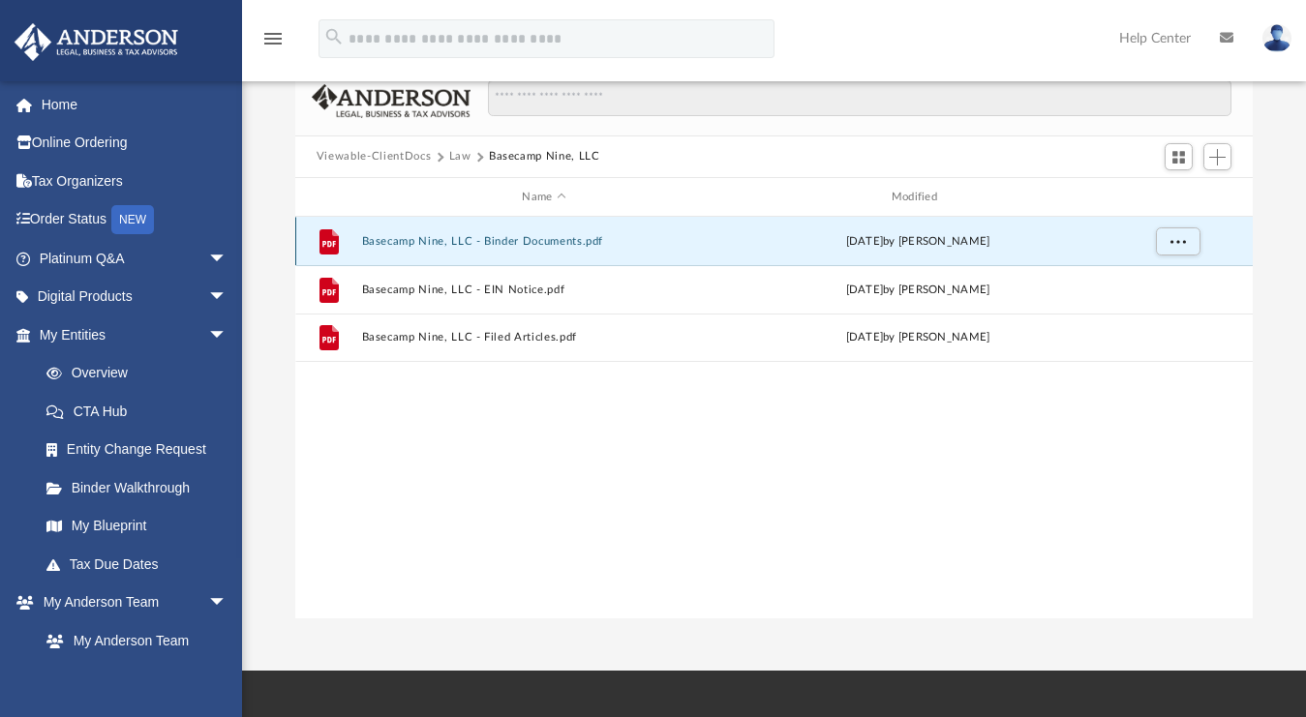
click at [530, 244] on button "Basecamp Nine, LLC - Binder Documents.pdf" at bounding box center [543, 241] width 365 height 13
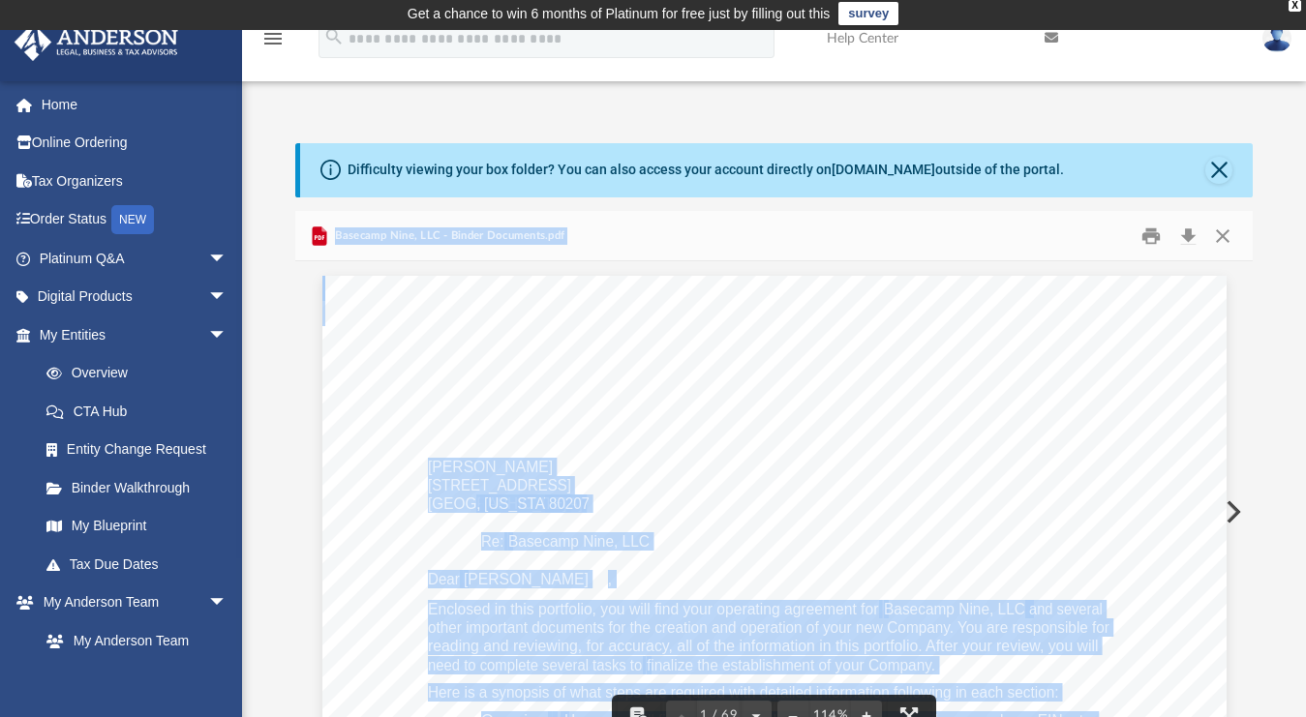
scroll to position [0, 0]
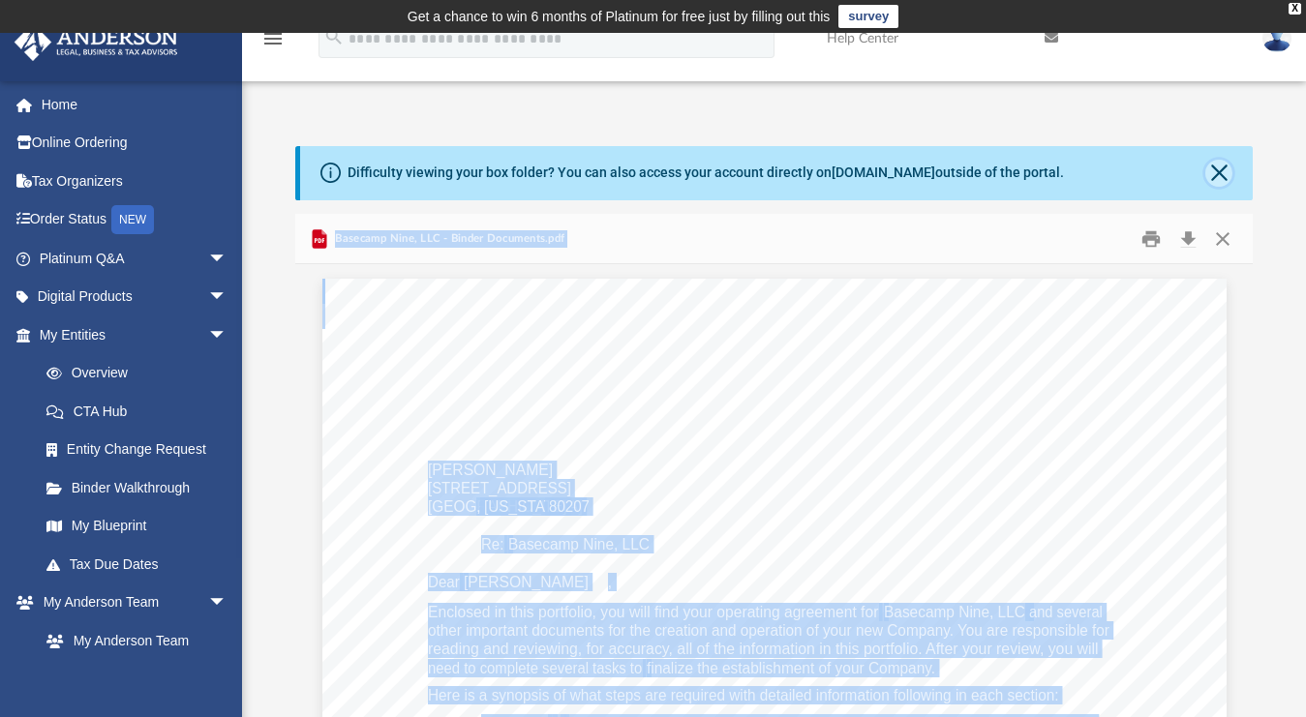
click at [1216, 168] on button "Close" at bounding box center [1218, 173] width 27 height 27
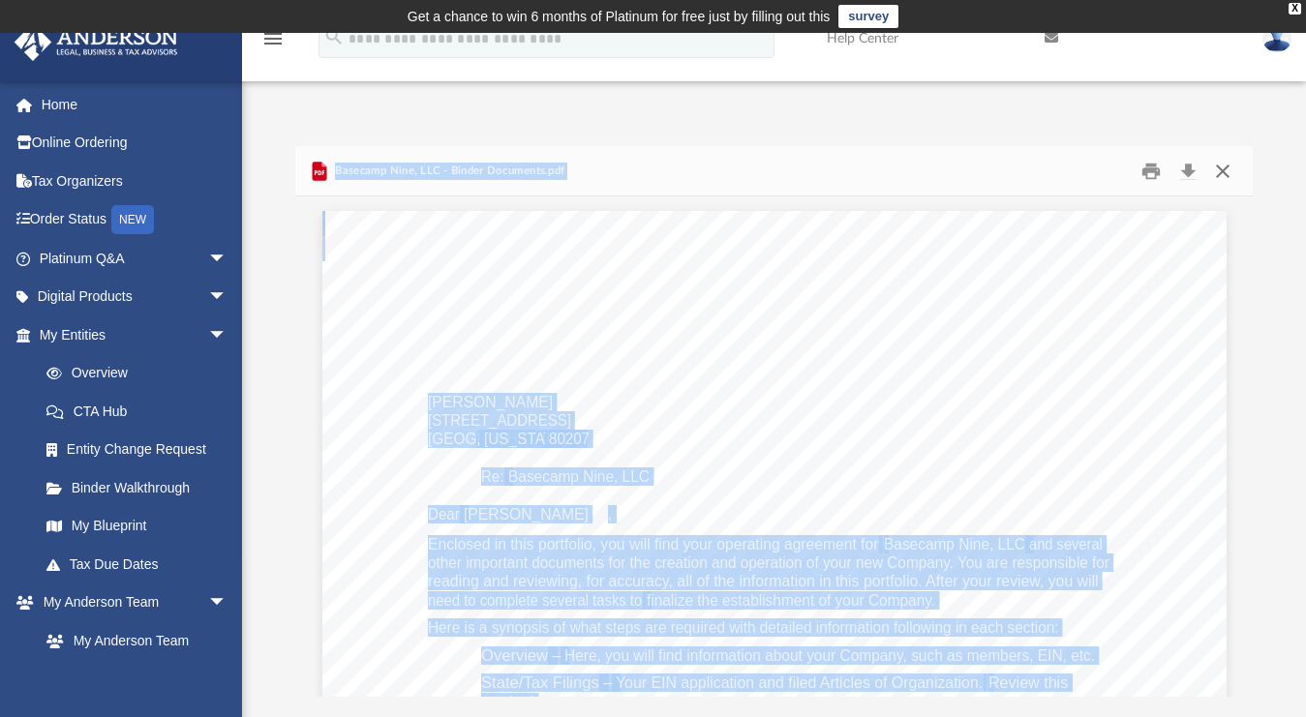
click at [1217, 172] on button "Close" at bounding box center [1222, 171] width 35 height 30
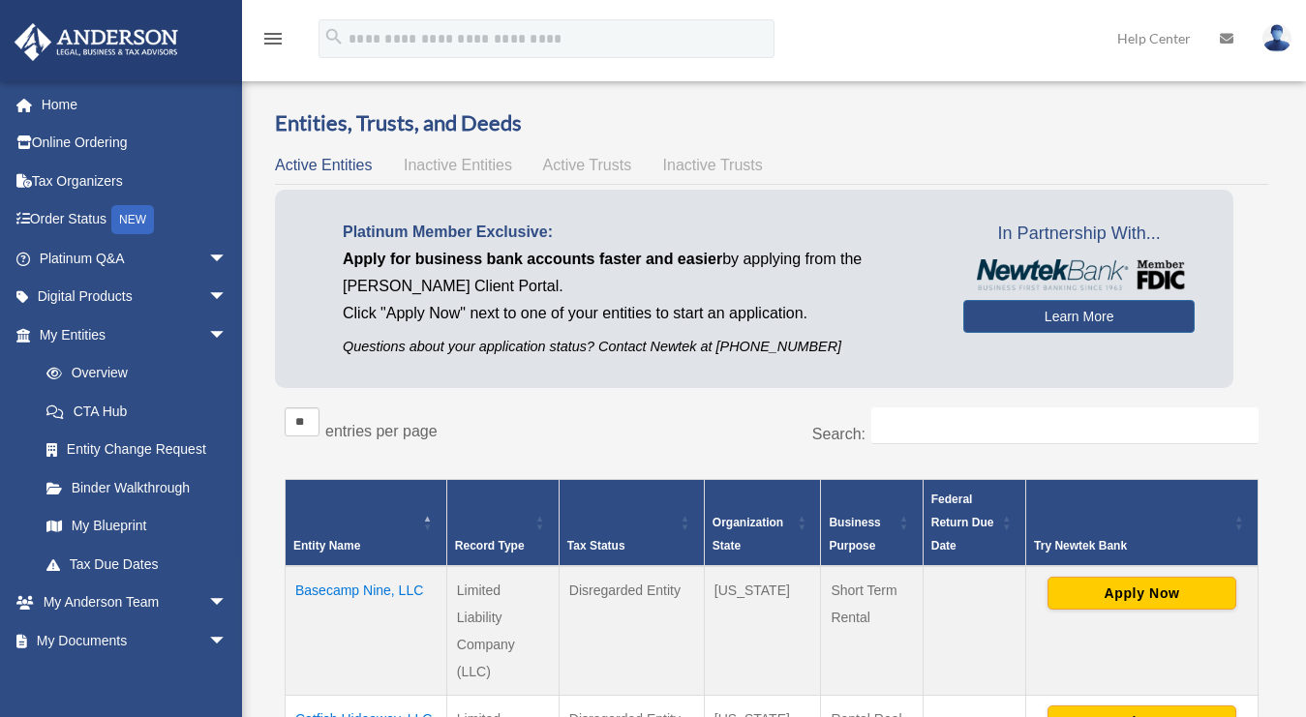
click at [492, 420] on div "** ** ** *** entries per page" at bounding box center [521, 431] width 472 height 48
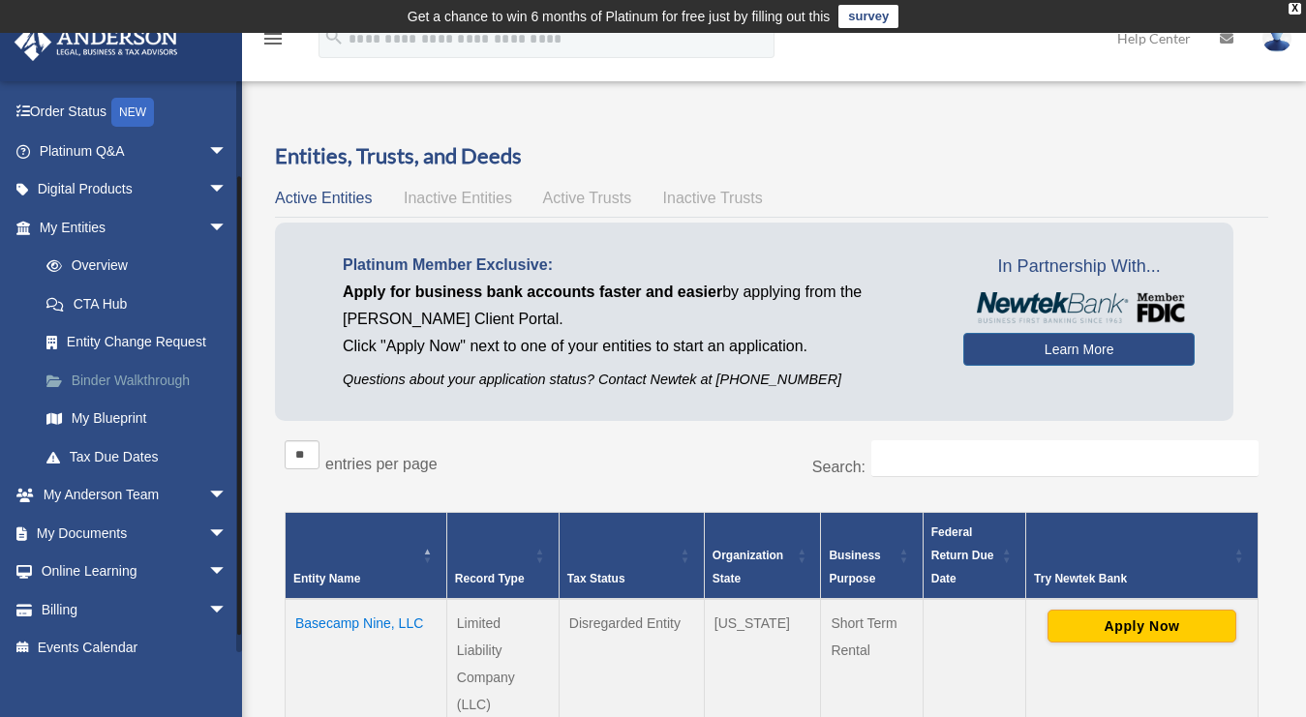
scroll to position [127, 0]
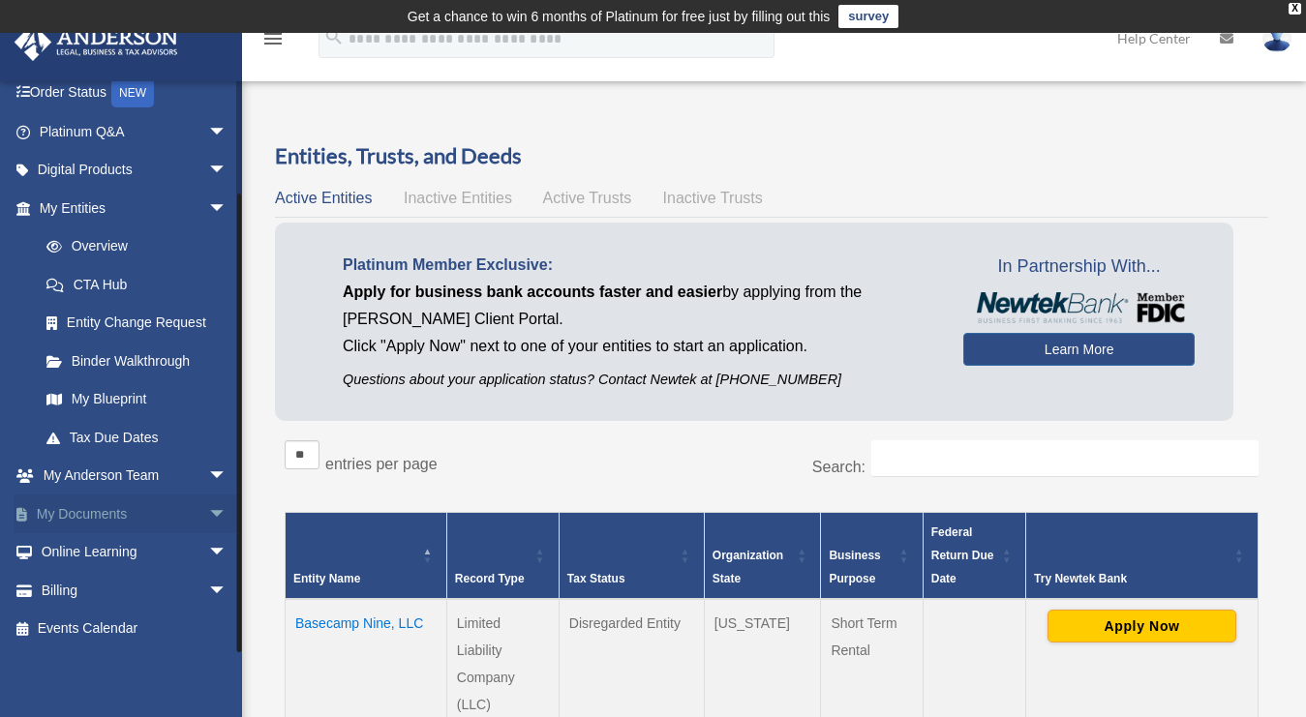
click at [110, 519] on link "My Documents arrow_drop_down" at bounding box center [135, 514] width 243 height 39
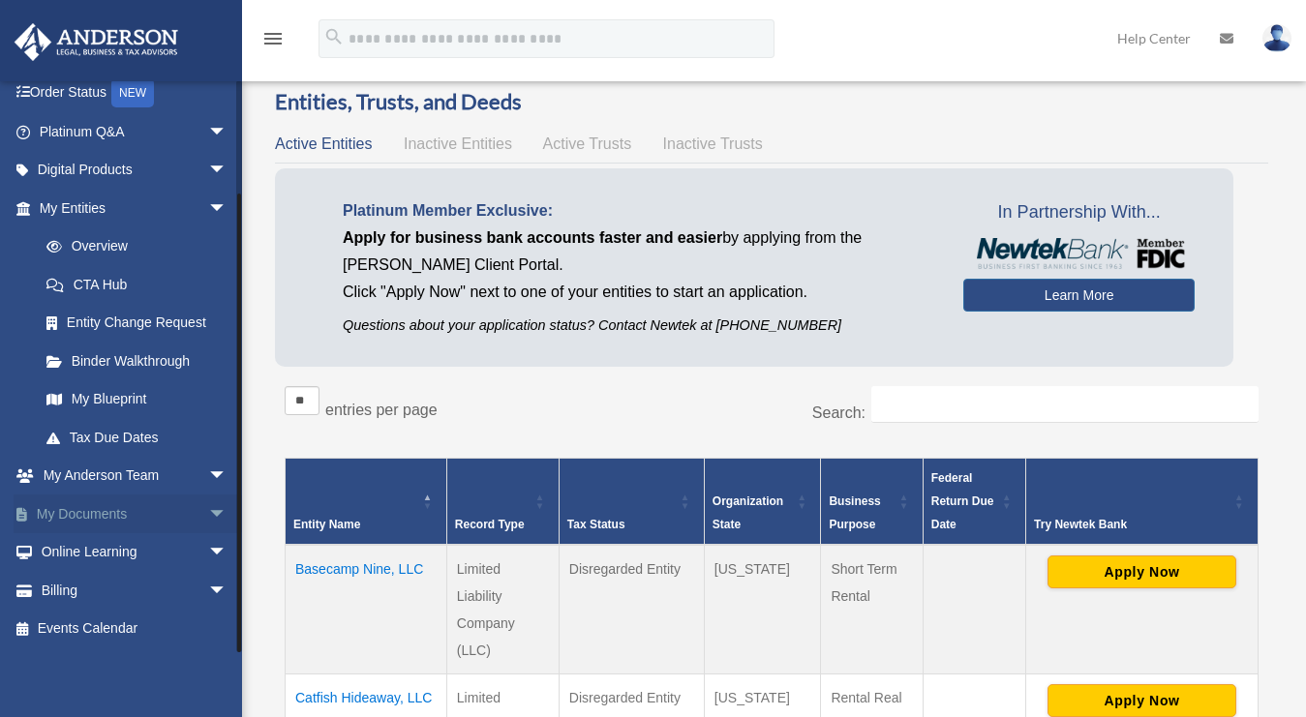
scroll to position [227, 0]
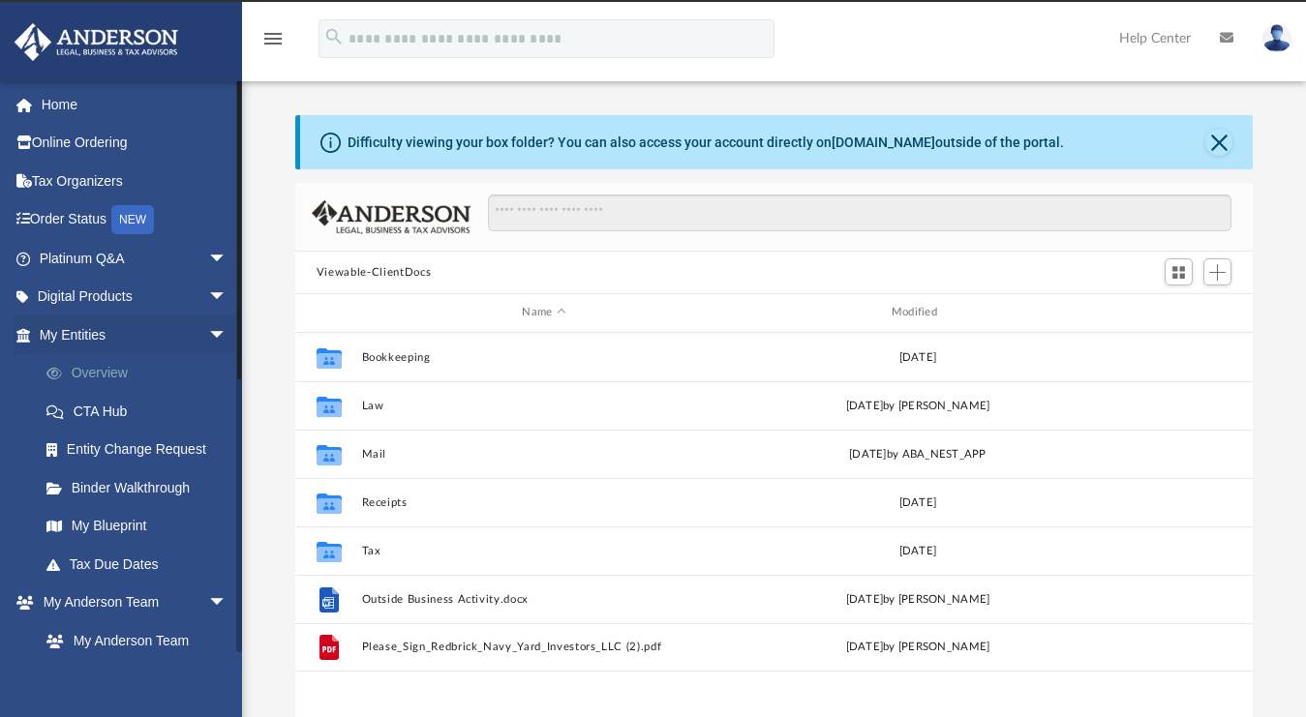
scroll to position [425, 943]
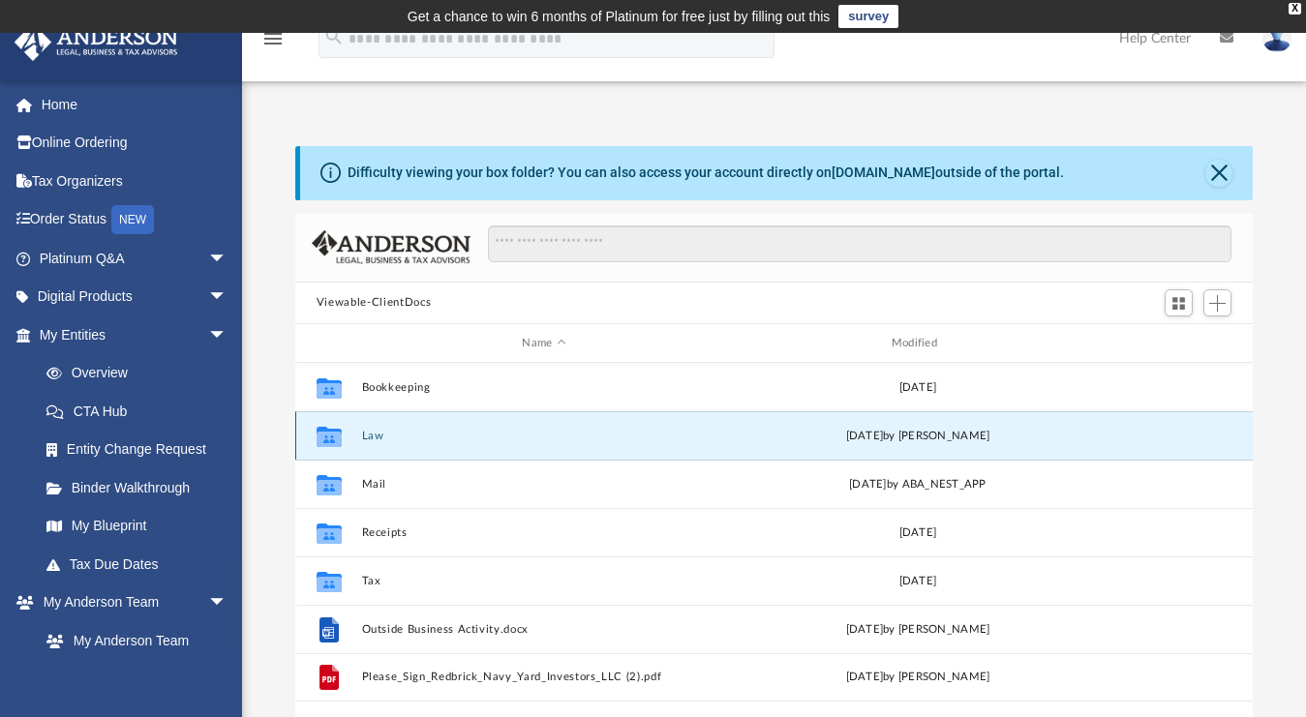
click at [379, 433] on button "Law" at bounding box center [543, 436] width 365 height 13
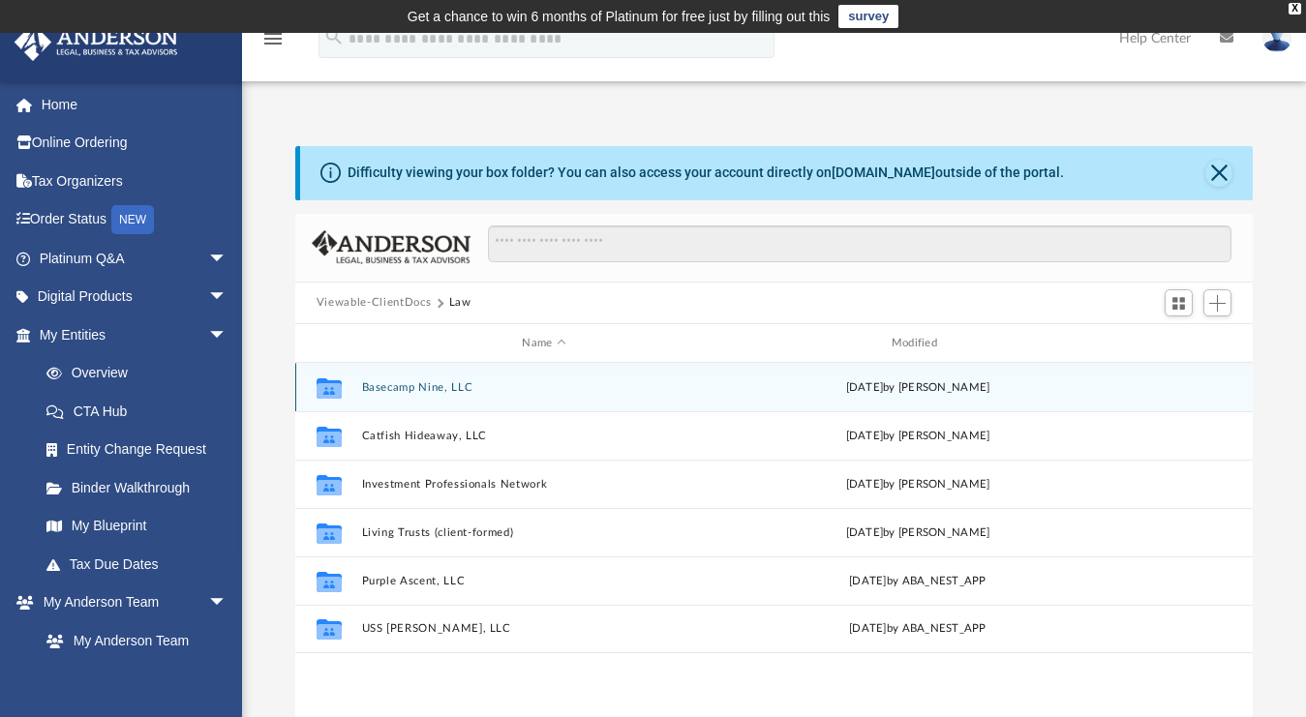
click at [386, 392] on button "Basecamp Nine, LLC" at bounding box center [543, 387] width 365 height 13
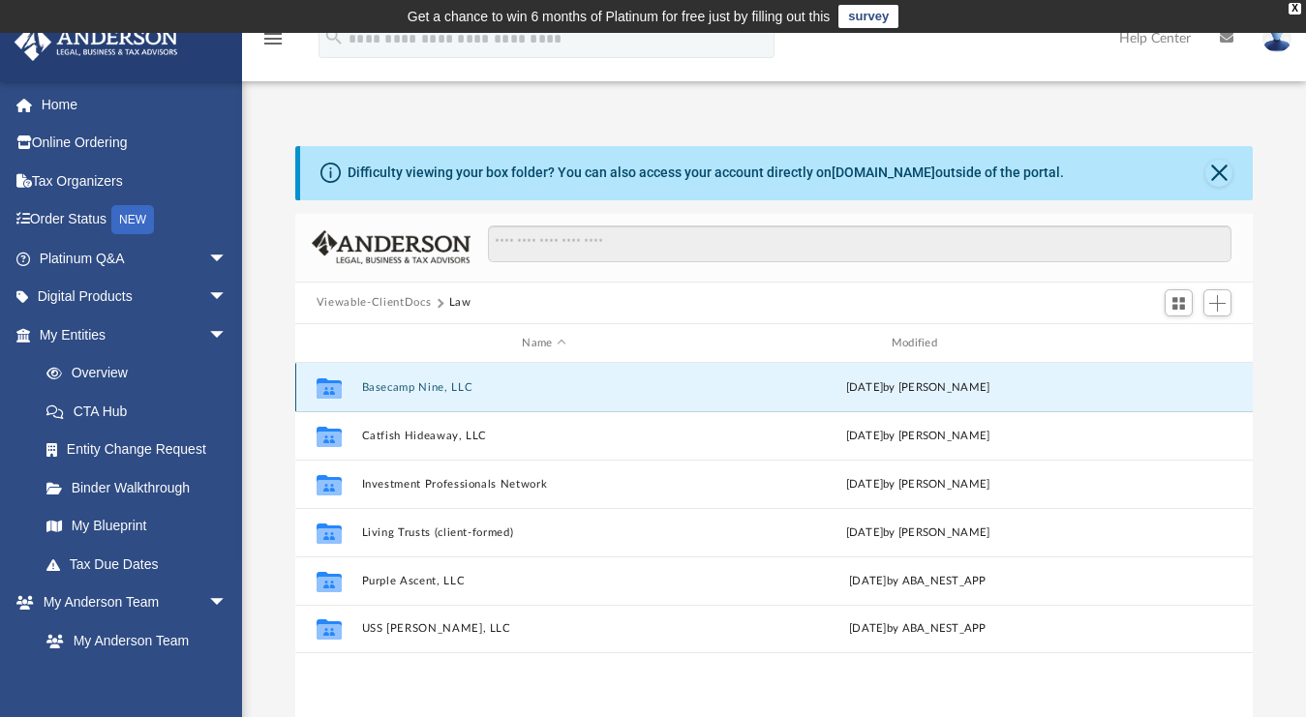
click at [386, 392] on button "Basecamp Nine, LLC" at bounding box center [543, 387] width 365 height 13
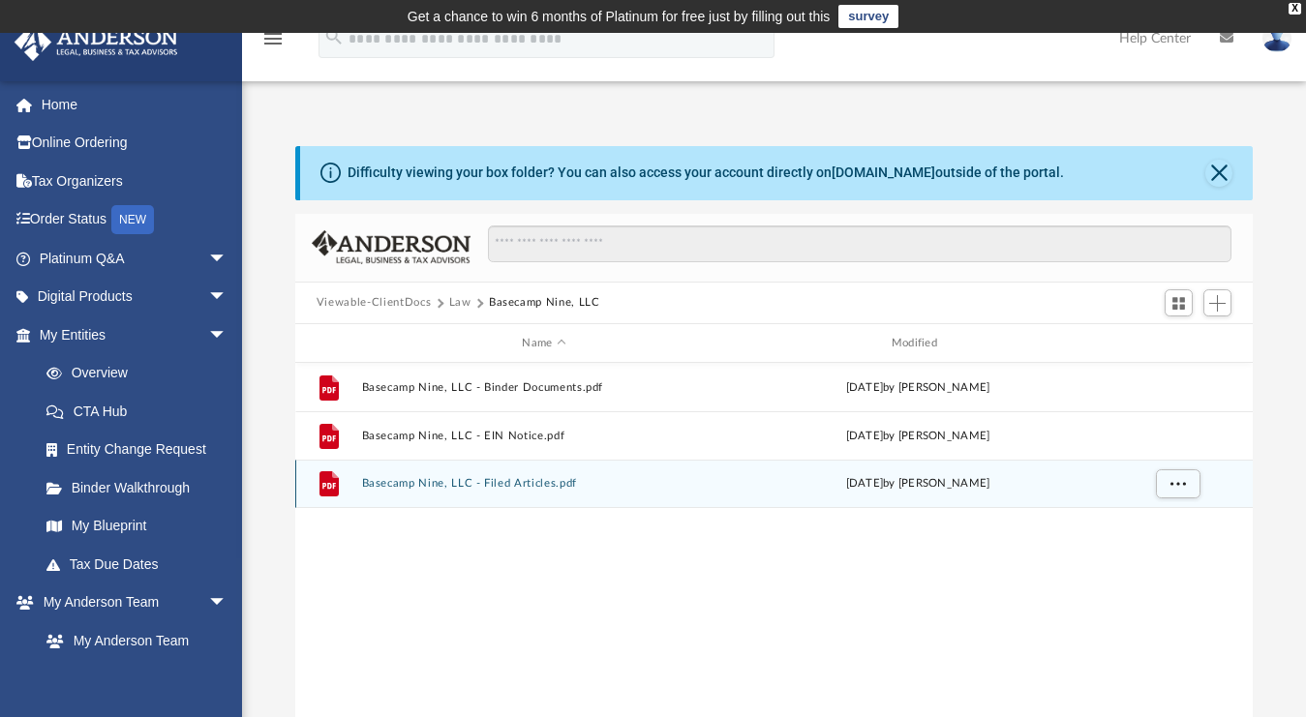
click at [537, 484] on button "Basecamp Nine, LLC - Filed Articles.pdf" at bounding box center [543, 484] width 365 height 13
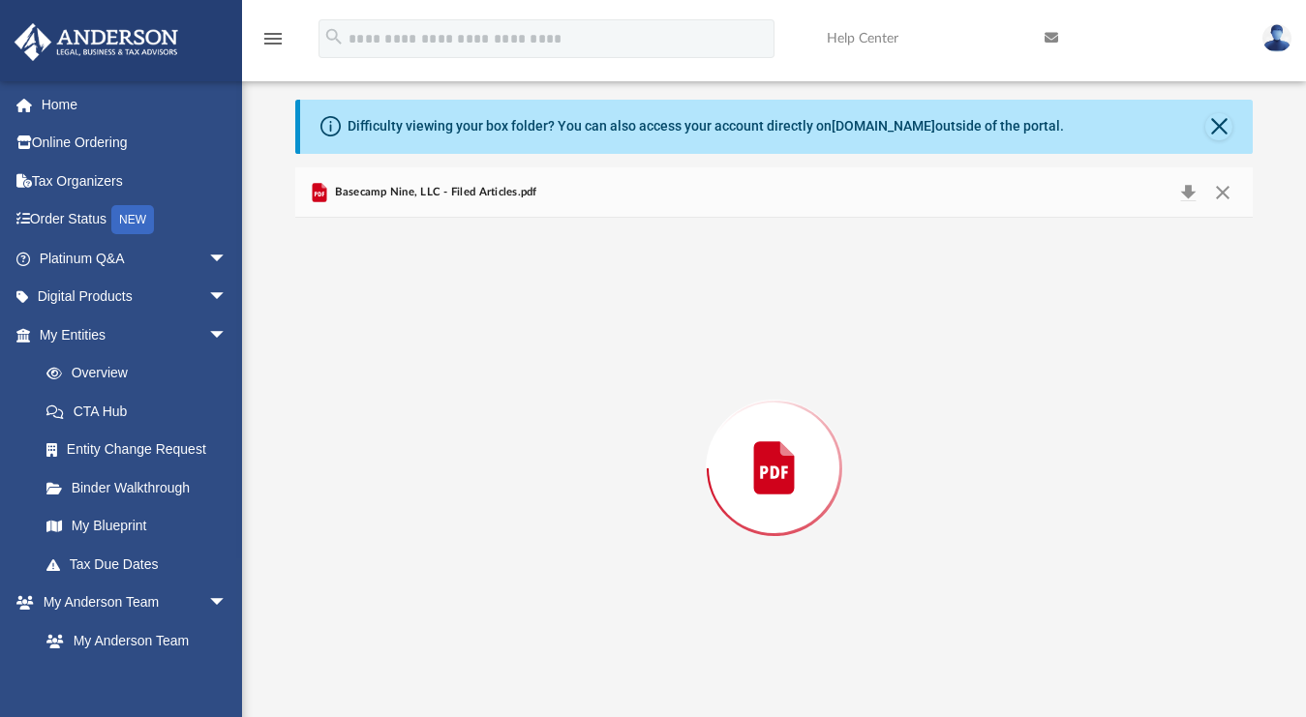
click at [537, 484] on div "Preview" at bounding box center [773, 467] width 957 height 499
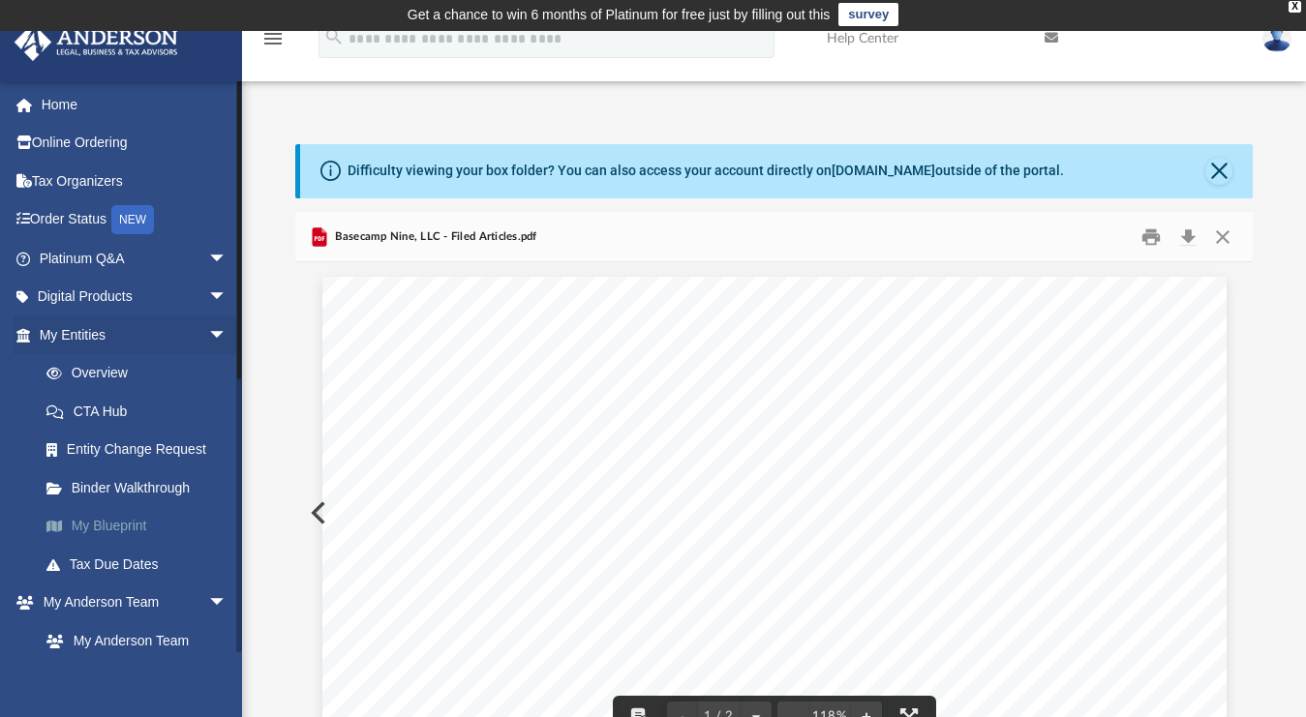
scroll to position [0, 0]
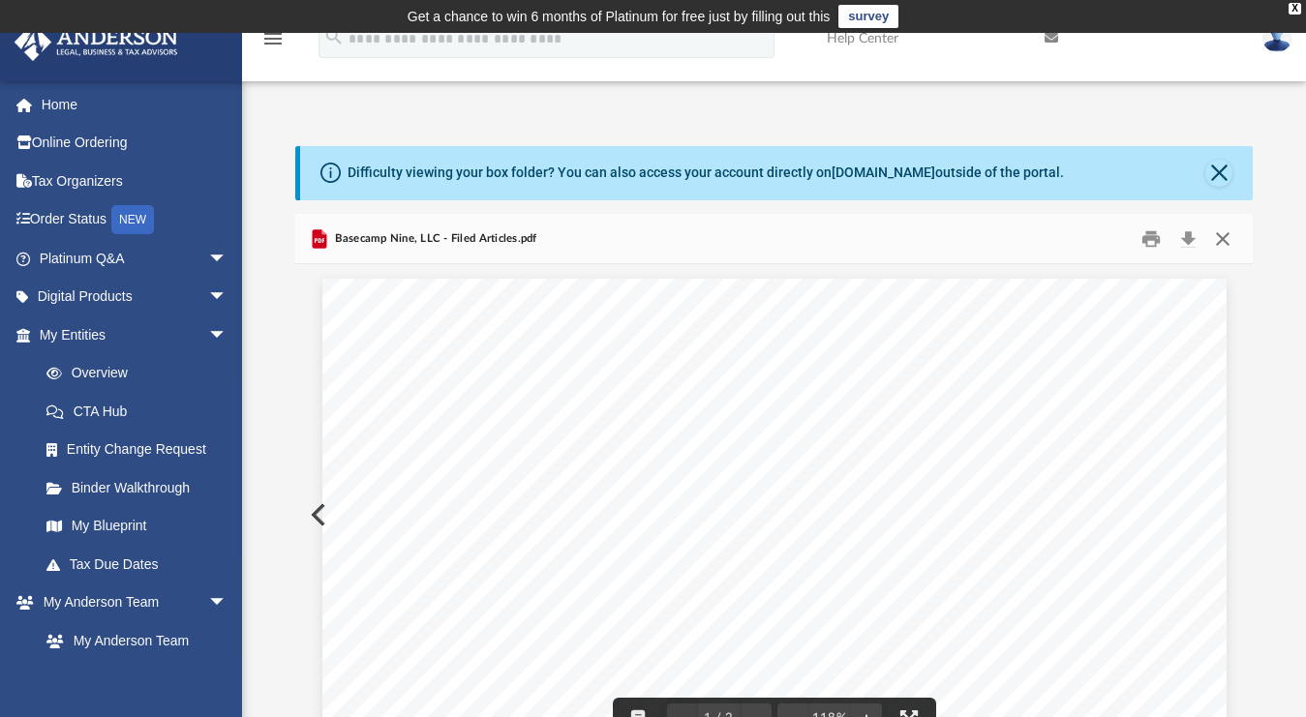
click at [1221, 240] on button "Close" at bounding box center [1222, 239] width 35 height 30
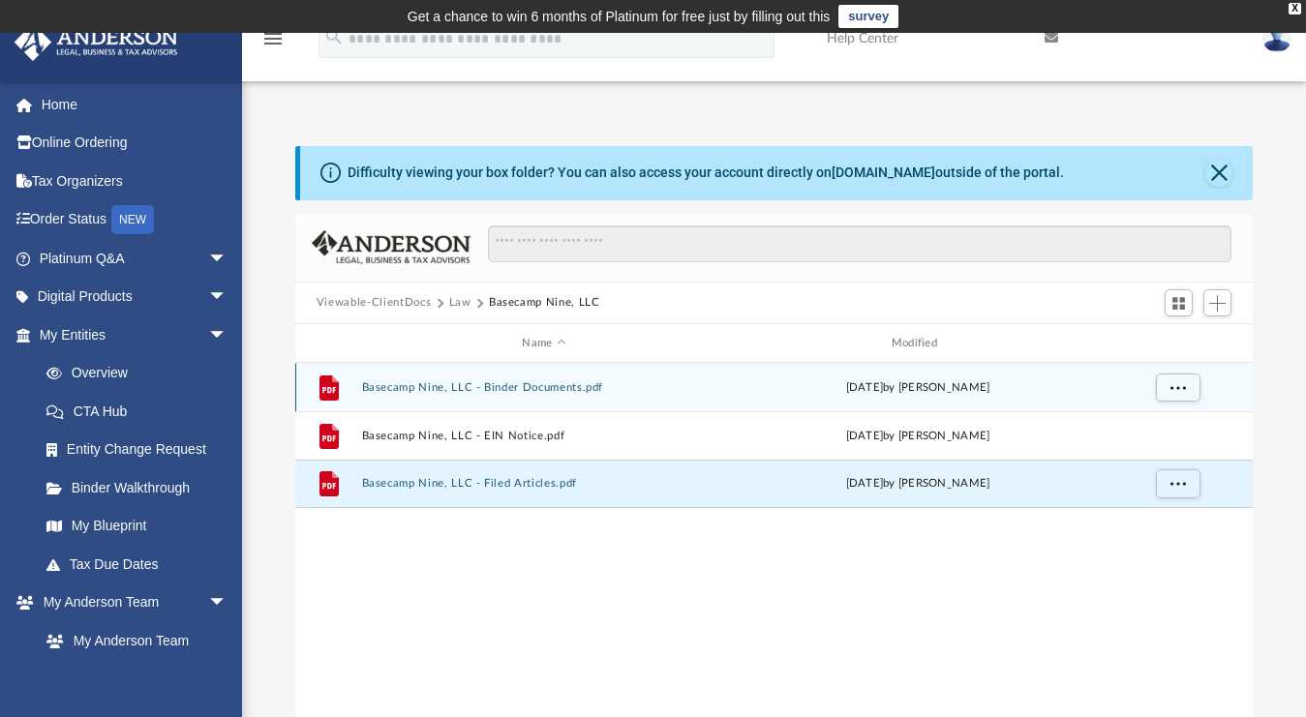
click at [557, 388] on button "Basecamp Nine, LLC - Binder Documents.pdf" at bounding box center [543, 387] width 365 height 13
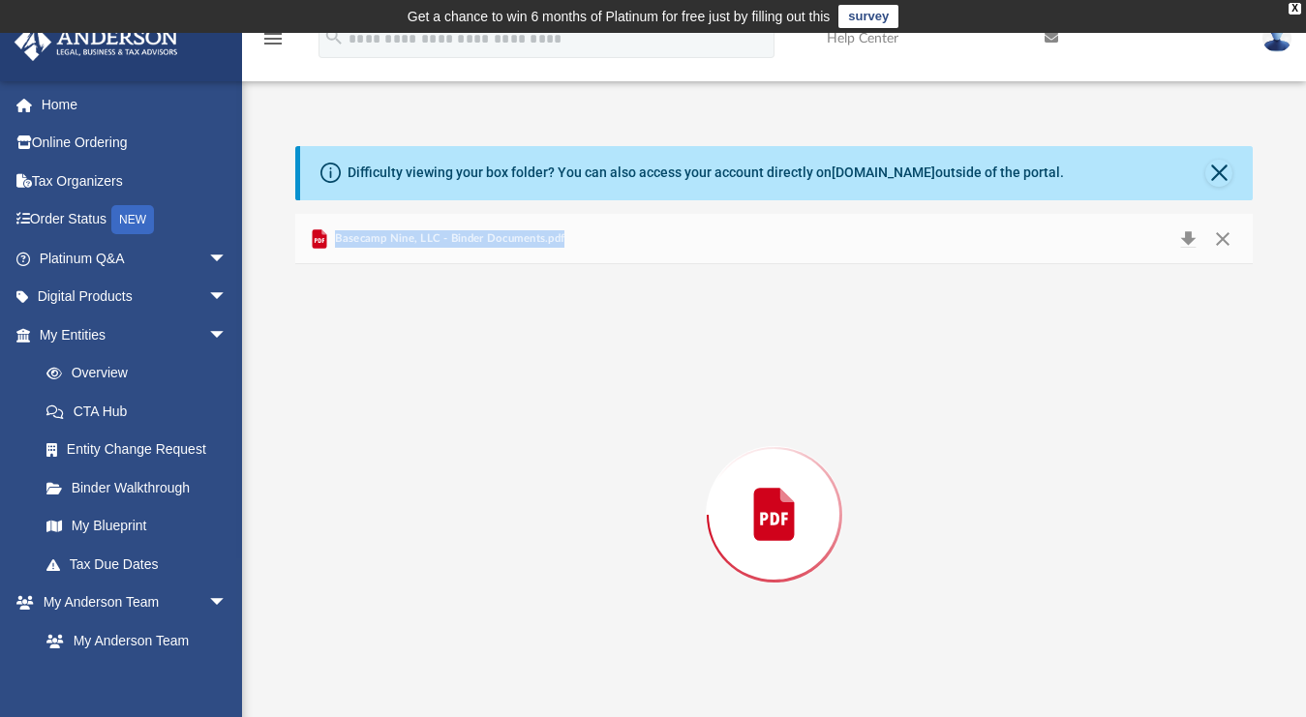
scroll to position [46, 0]
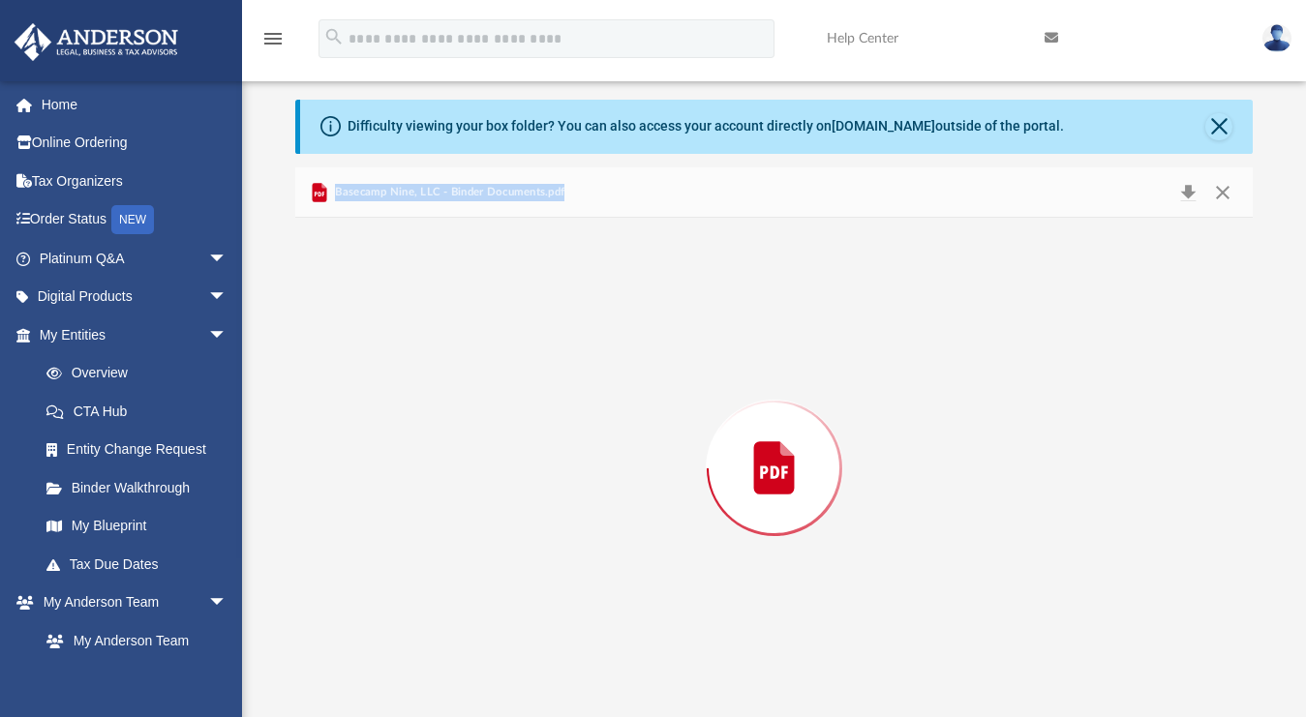
click at [557, 388] on div "Preview" at bounding box center [773, 467] width 957 height 499
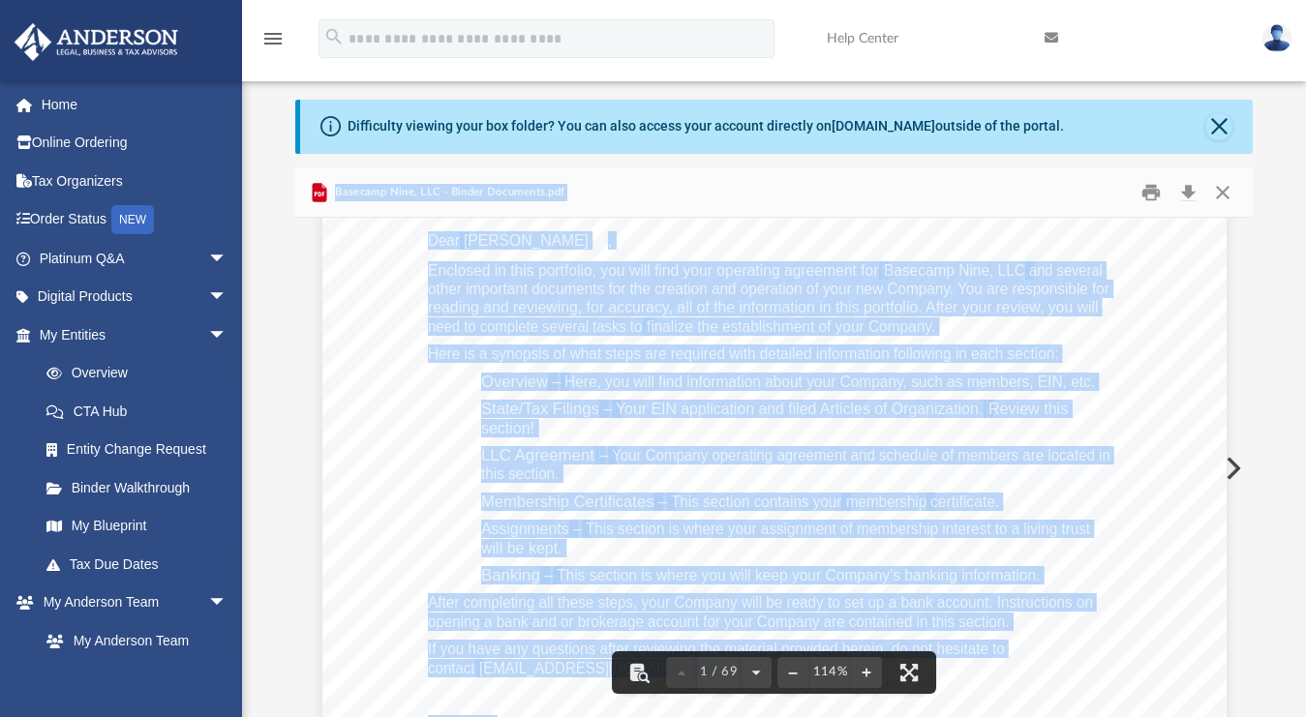
click at [936, 410] on div "Christina Marie Cryer 2585 Forest St Denver , Colorado 80207 Re: Basecamp Nine,…" at bounding box center [774, 522] width 904 height 1170
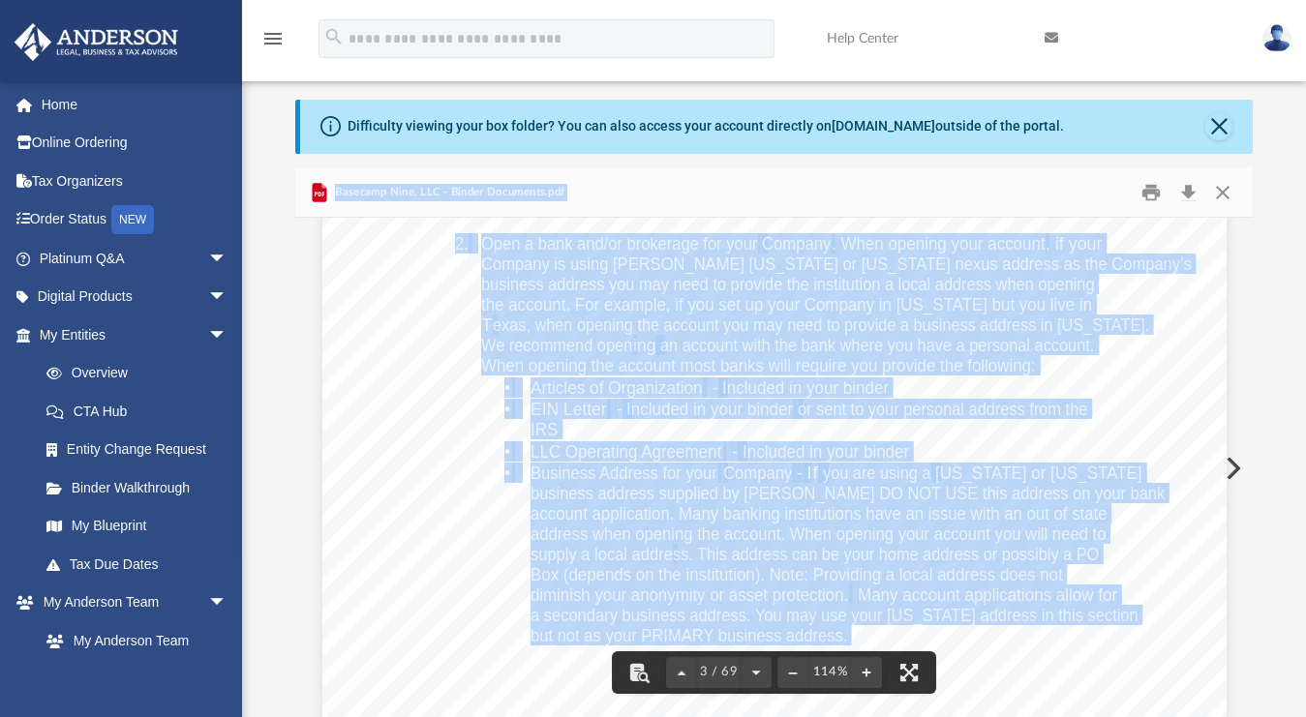
scroll to position [2832, 0]
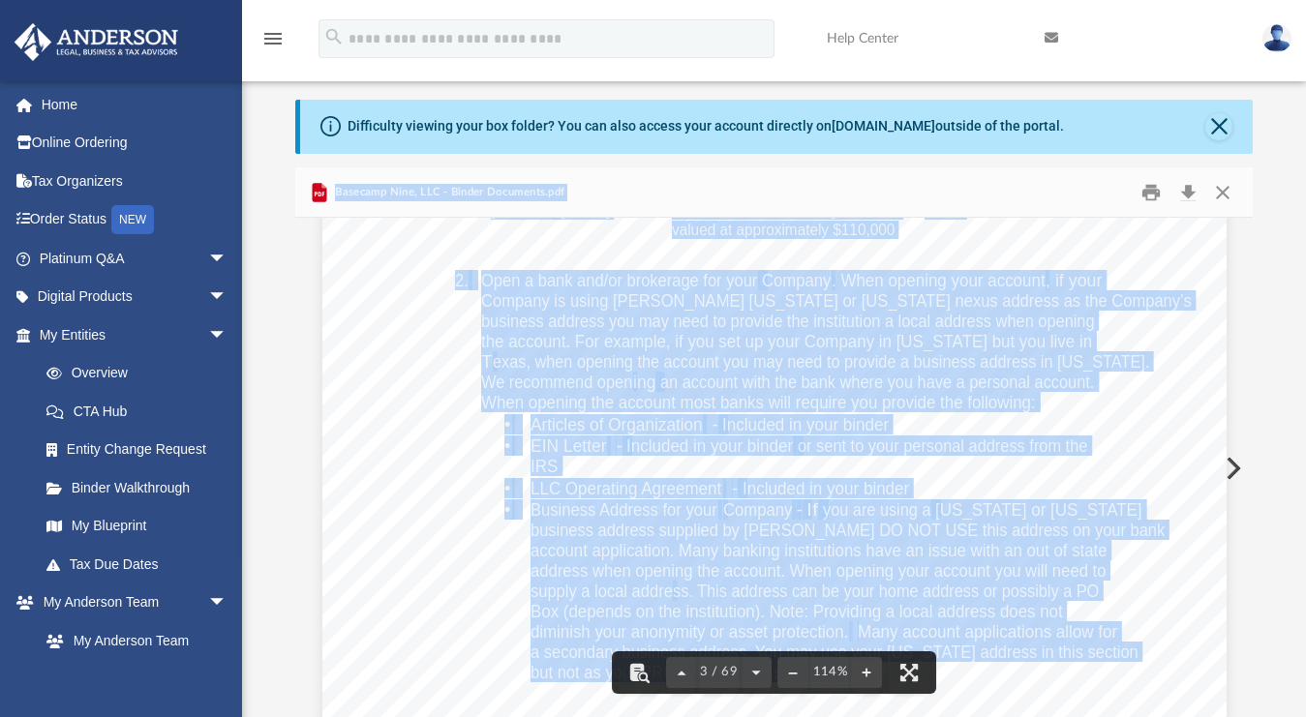
click at [1076, 371] on span "exas, when opening the account you may need to provide a business address in Te…" at bounding box center [821, 361] width 656 height 17
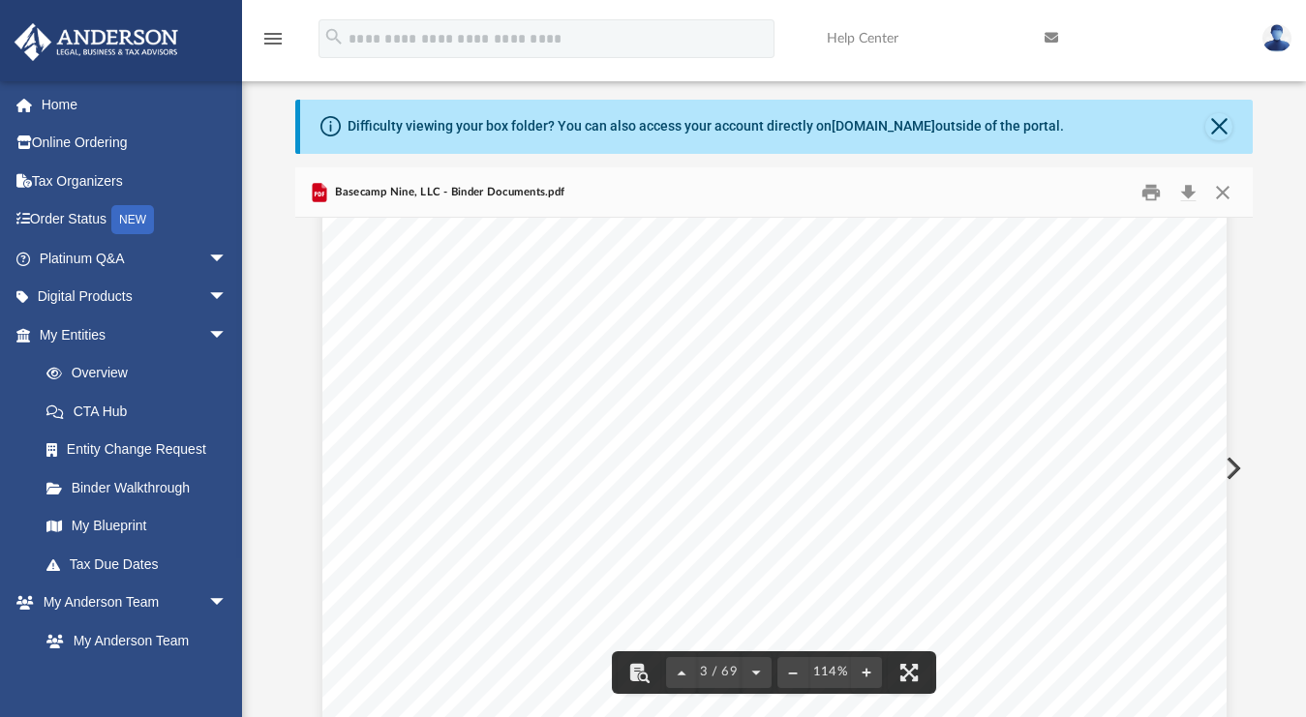
scroll to position [3005, 0]
drag, startPoint x: 819, startPoint y: 335, endPoint x: 952, endPoint y: 341, distance: 133.7
click at [947, 341] on span "Nevada or Wyoming" at bounding box center [1038, 336] width 207 height 17
drag, startPoint x: 766, startPoint y: 483, endPoint x: 851, endPoint y: 485, distance: 85.2
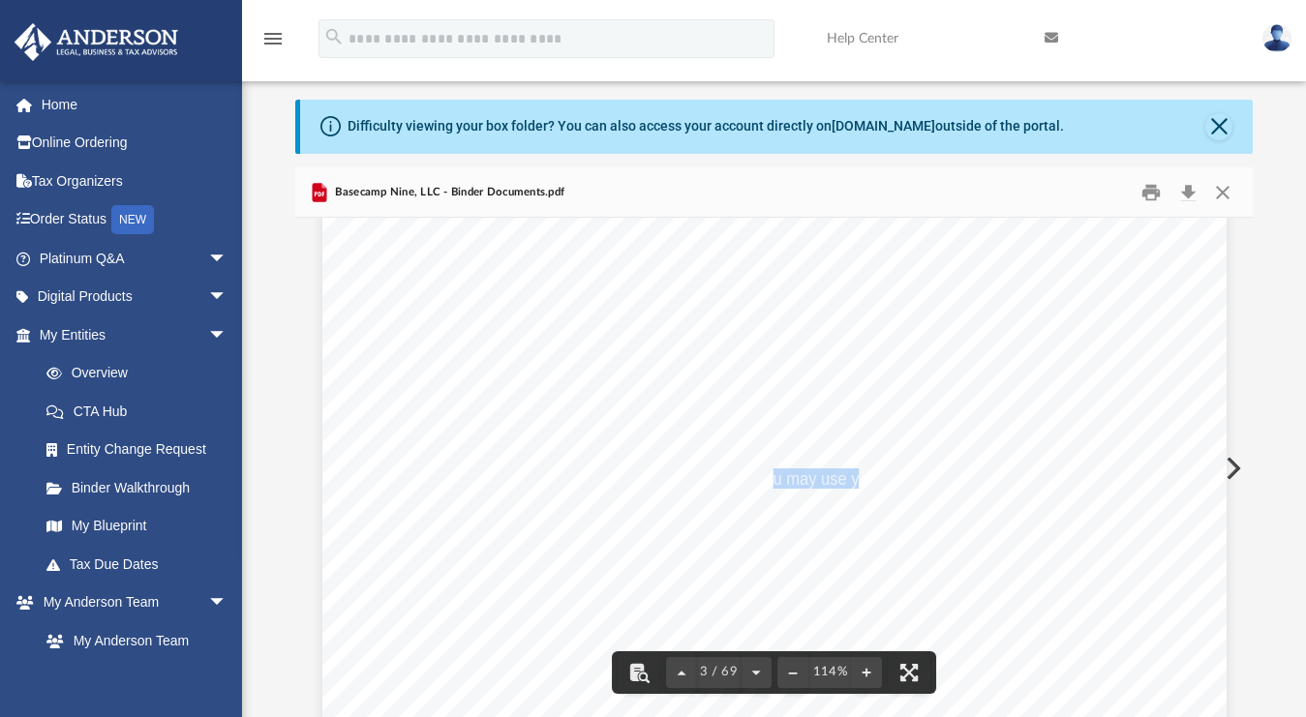
click at [851, 485] on span "a secondary business address. You may use your Wyoming address in this section" at bounding box center [834, 478] width 608 height 17
click at [852, 497] on div "If the above information is correct then you may proceed to review and sign you…" at bounding box center [774, 210] width 904 height 1170
click at [852, 348] on span "business address supplied by Anderson DO NOT USE this address on your bank" at bounding box center [847, 356] width 634 height 17
drag, startPoint x: 848, startPoint y: 498, endPoint x: 629, endPoint y: 411, distance: 235.4
click at [667, 477] on div "If the above information is correct then you may proceed to review and sign you…" at bounding box center [774, 210] width 904 height 1170
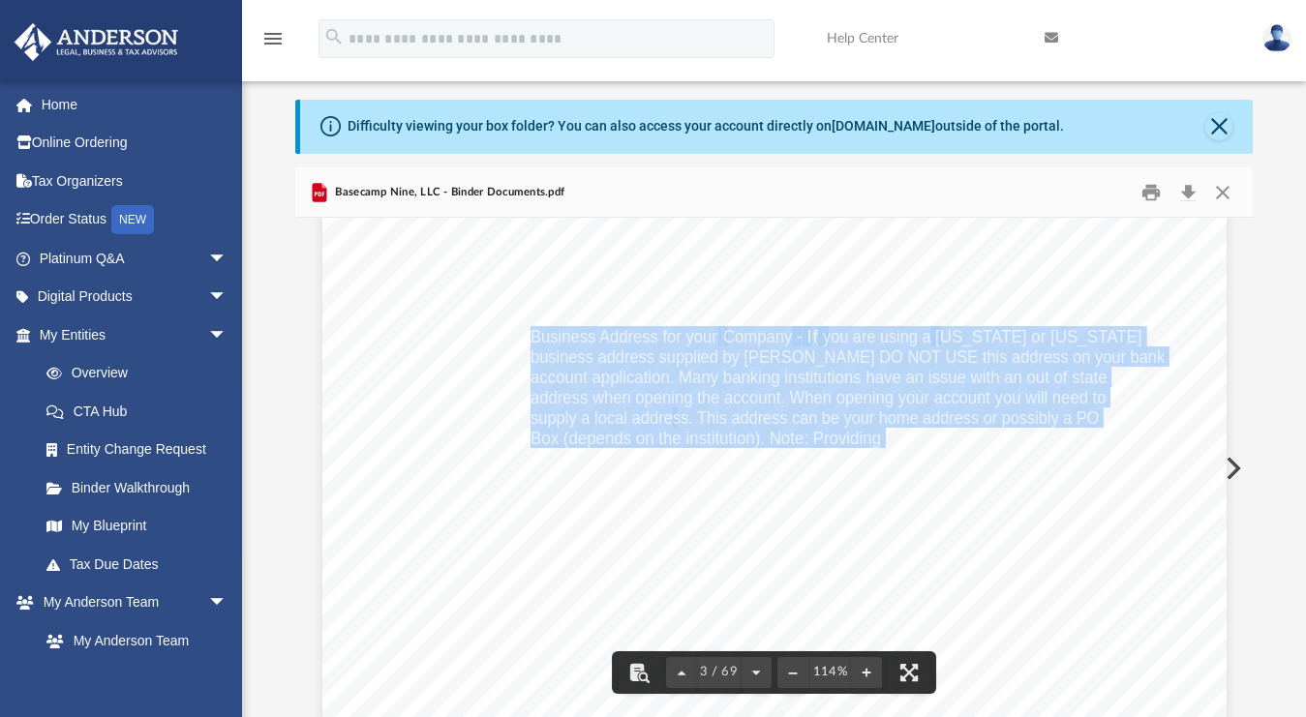
drag, startPoint x: 526, startPoint y: 334, endPoint x: 879, endPoint y: 440, distance: 369.0
click at [879, 440] on div "If the above information is correct then you may proceed to review and sign you…" at bounding box center [774, 210] width 904 height 1170
click at [978, 485] on span "a secondary business address. You may use your Wyoming address in this section" at bounding box center [834, 478] width 608 height 17
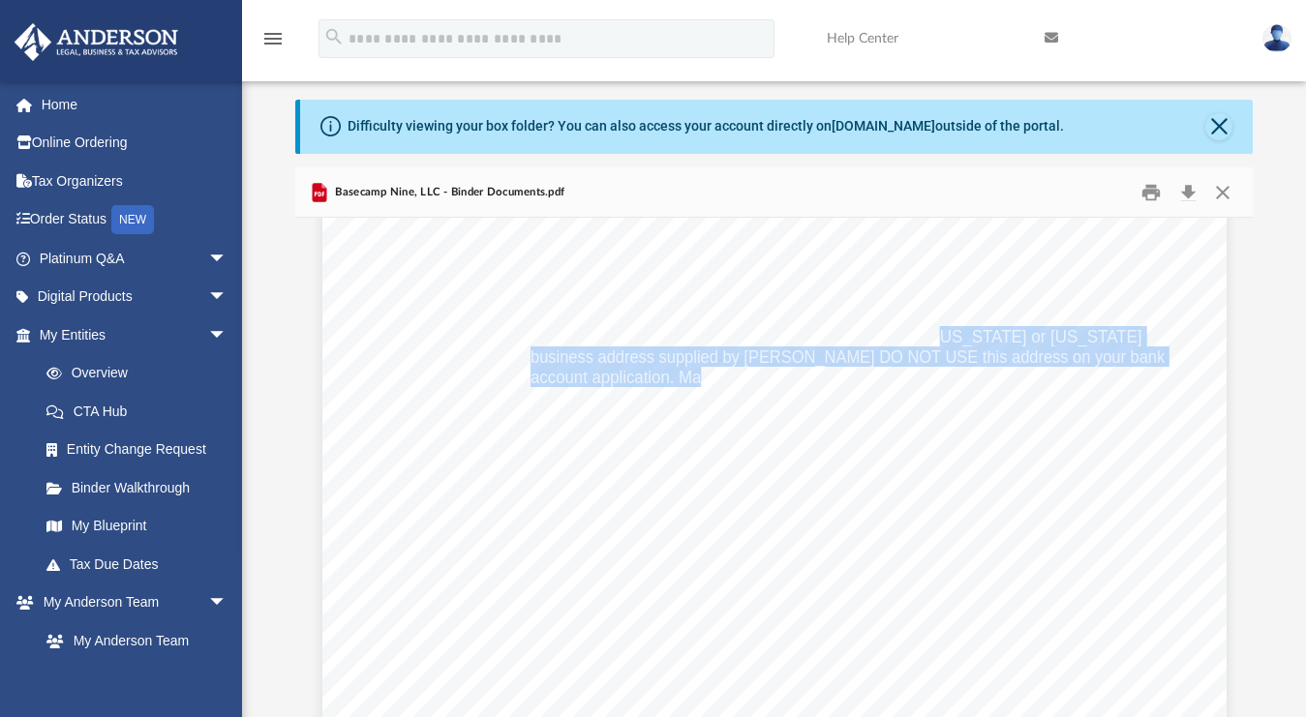
drag, startPoint x: 938, startPoint y: 335, endPoint x: 694, endPoint y: 375, distance: 247.1
click at [694, 375] on div "If the above information is correct then you may proceed to review and sign you…" at bounding box center [774, 210] width 904 height 1170
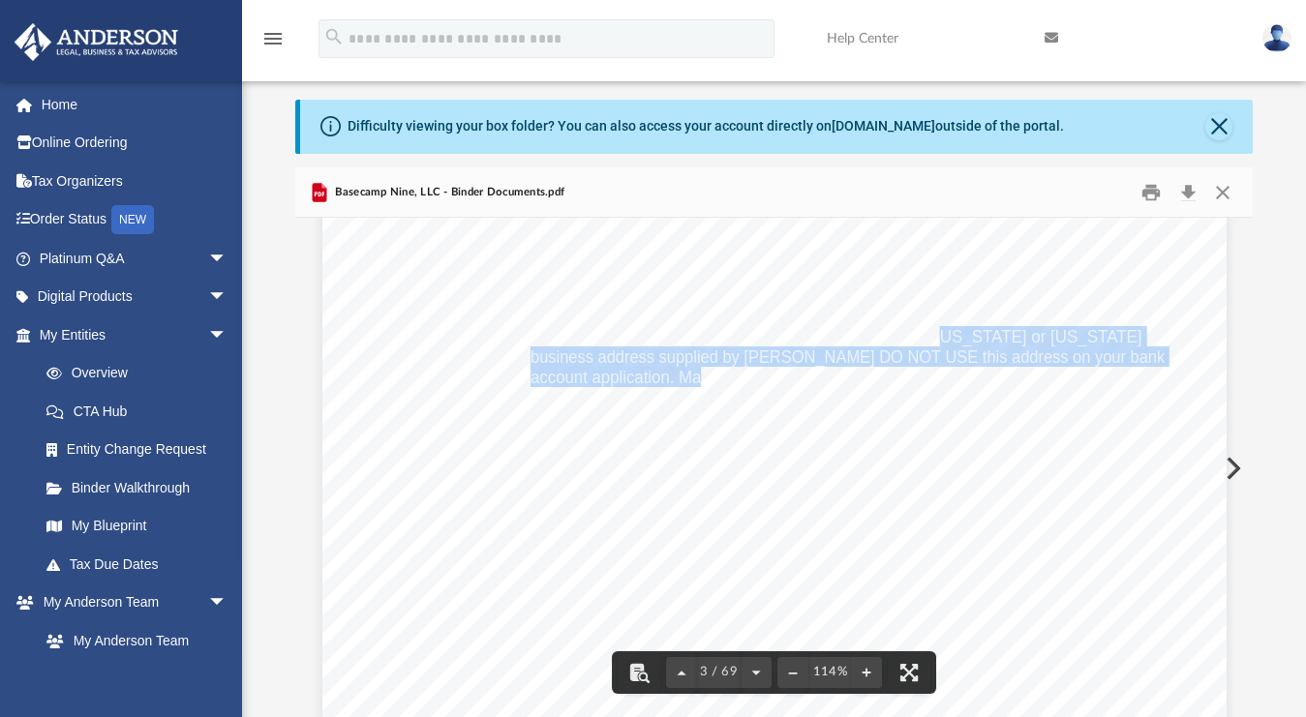
click at [1015, 338] on span "Nevada or Wyoming" at bounding box center [1038, 336] width 207 height 17
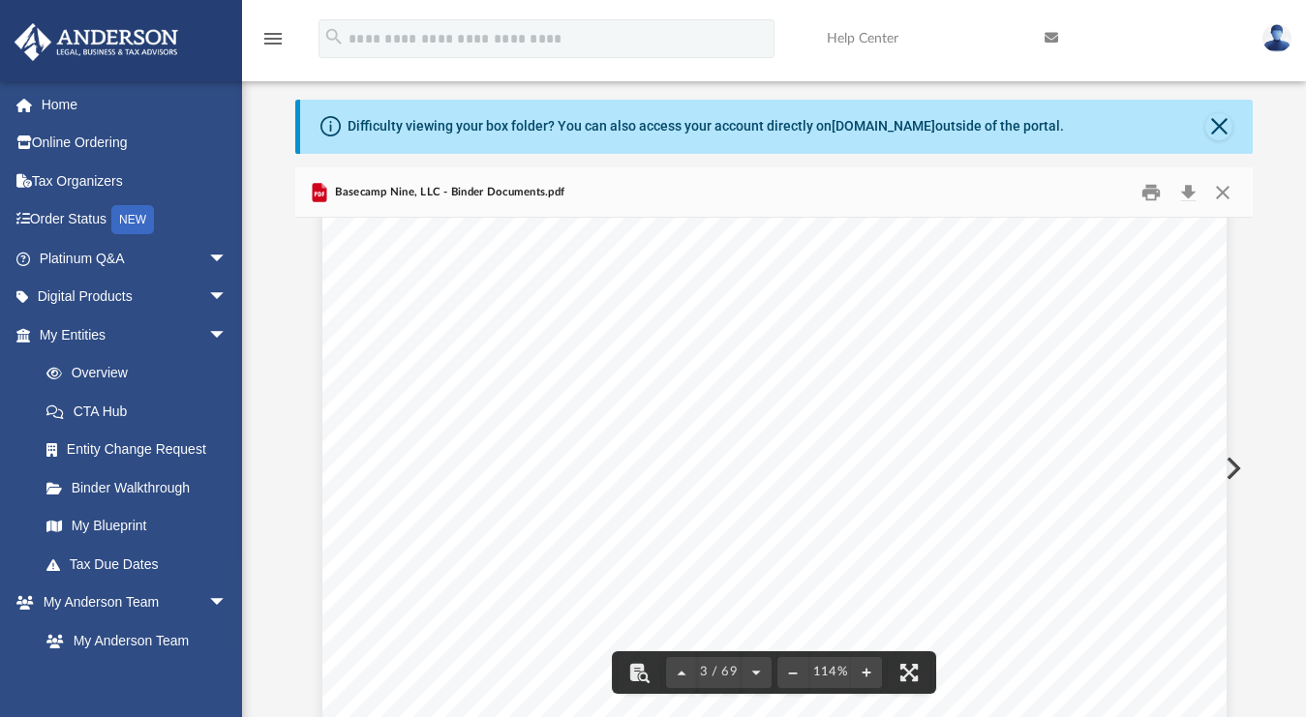
drag, startPoint x: 521, startPoint y: 337, endPoint x: 749, endPoint y: 394, distance: 235.4
click at [749, 394] on div "If the above information is correct then you may proceed to review and sign you…" at bounding box center [774, 210] width 904 height 1170
click at [755, 401] on span "address when opening the account. When opening your account you will need to" at bounding box center [817, 397] width 575 height 17
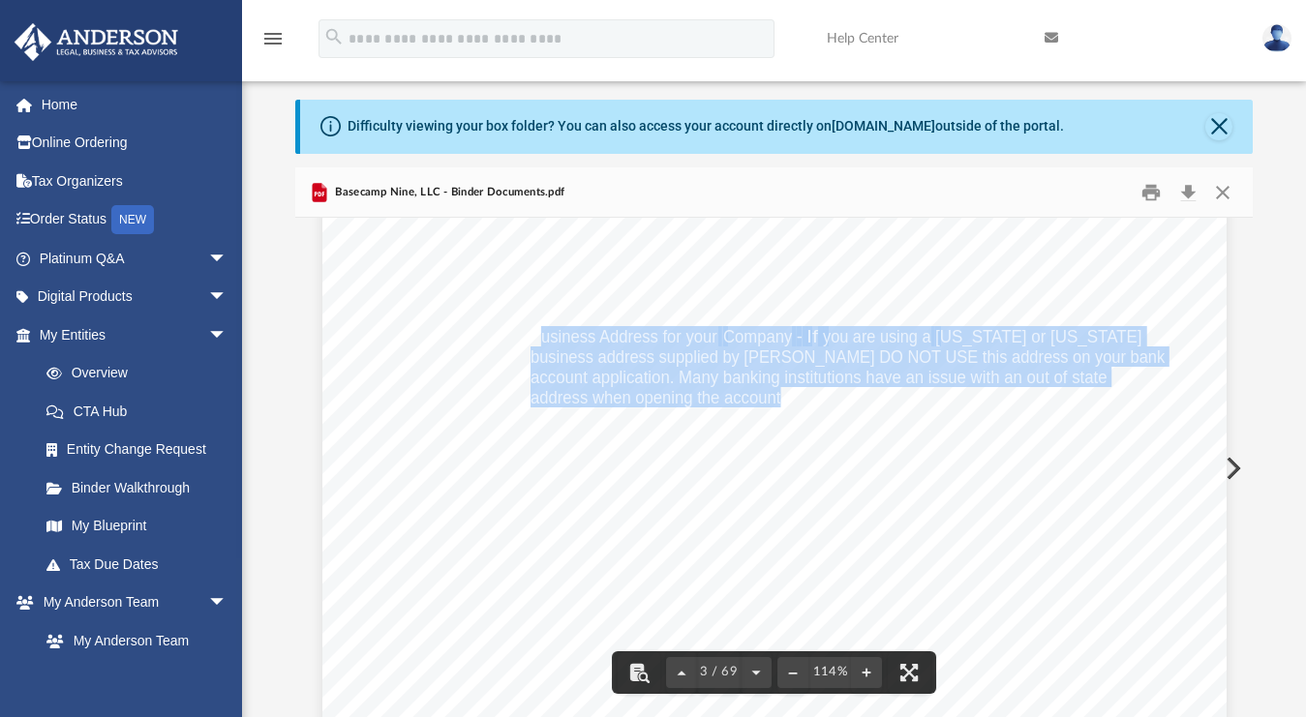
drag, startPoint x: 773, startPoint y: 396, endPoint x: 529, endPoint y: 335, distance: 251.4
click at [529, 335] on div "If the above information is correct then you may proceed to review and sign you…" at bounding box center [774, 210] width 904 height 1170
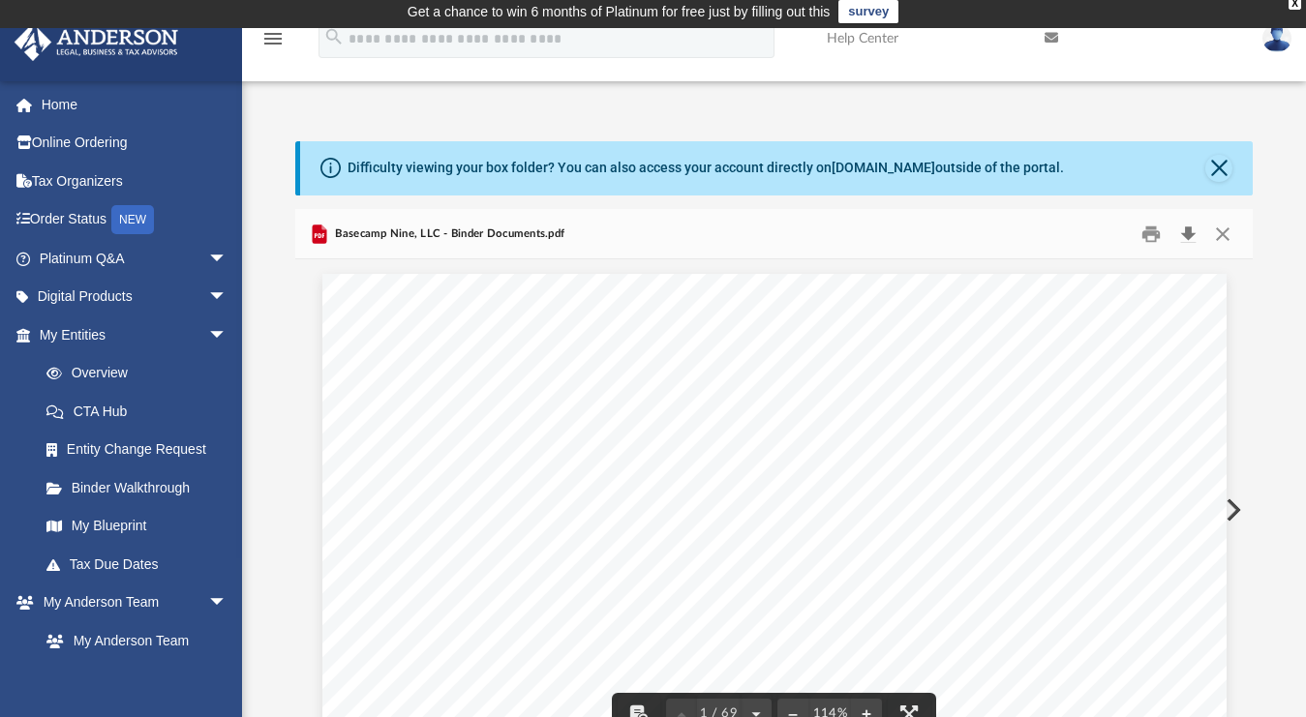
scroll to position [0, 0]
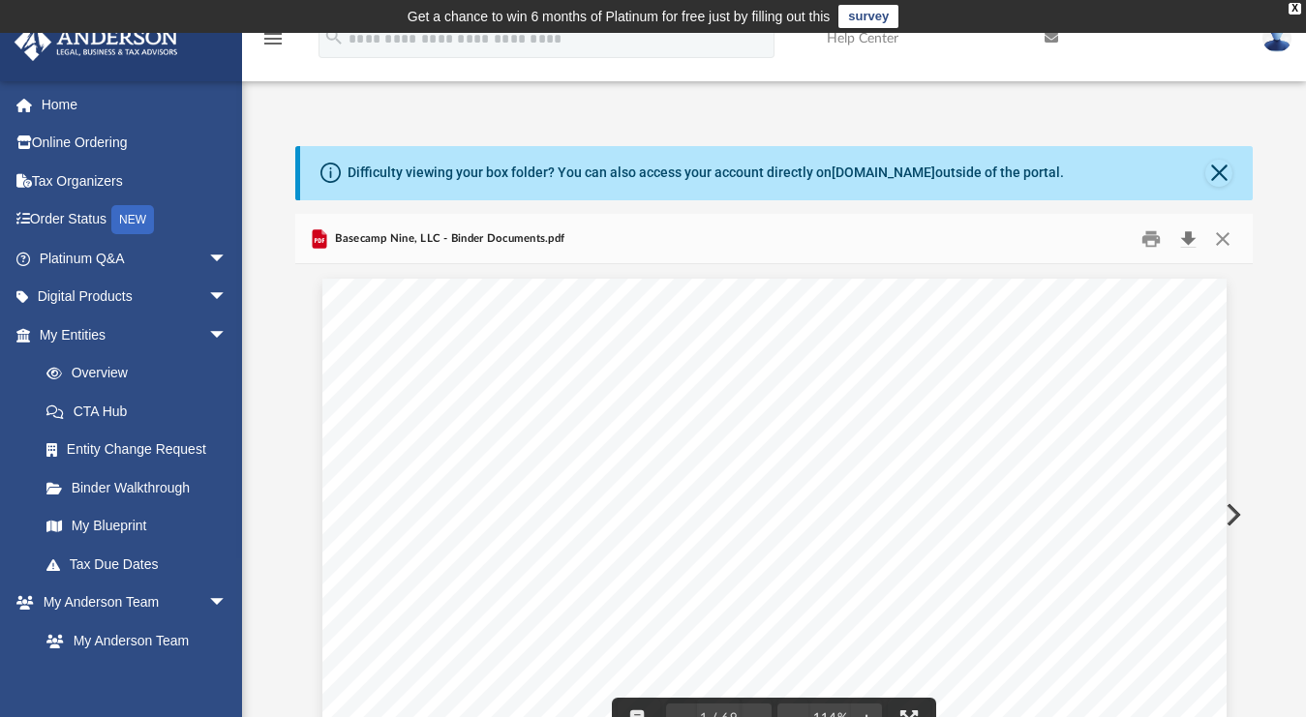
click at [1191, 244] on button "Download" at bounding box center [1187, 239] width 35 height 30
click at [141, 490] on link "Binder Walkthrough" at bounding box center [141, 487] width 229 height 39
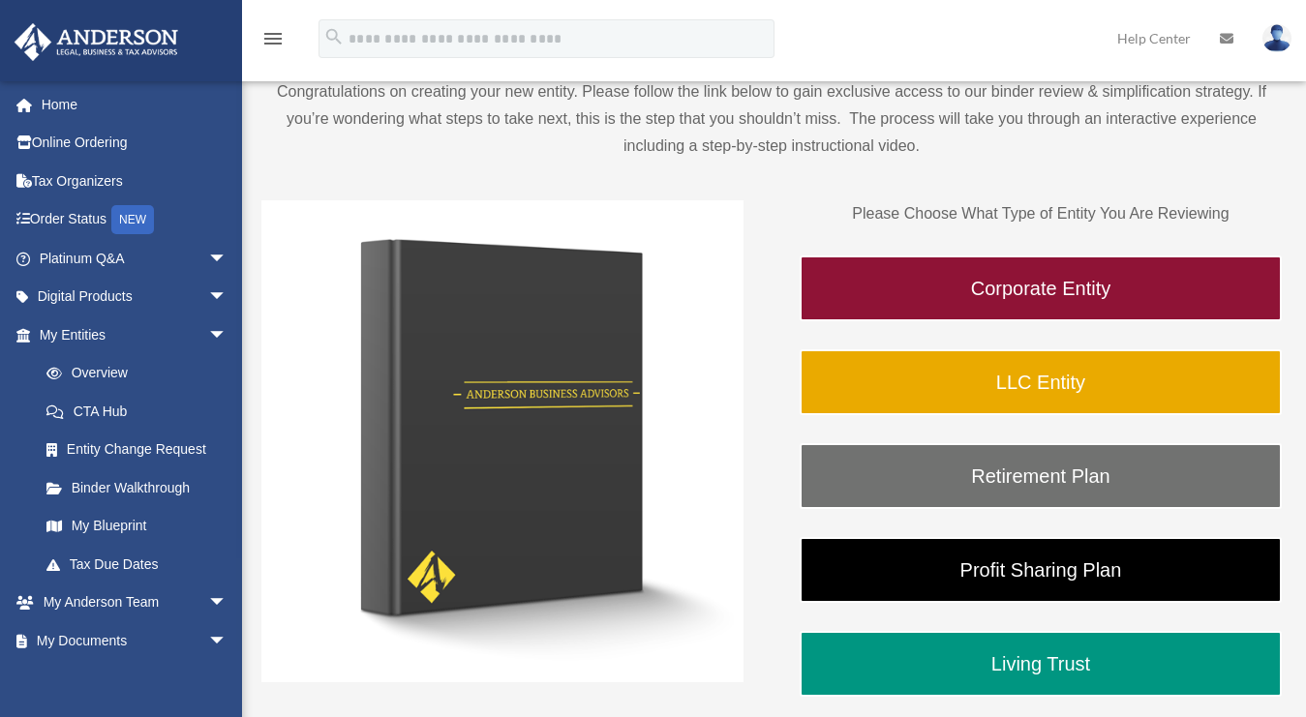
scroll to position [207, 0]
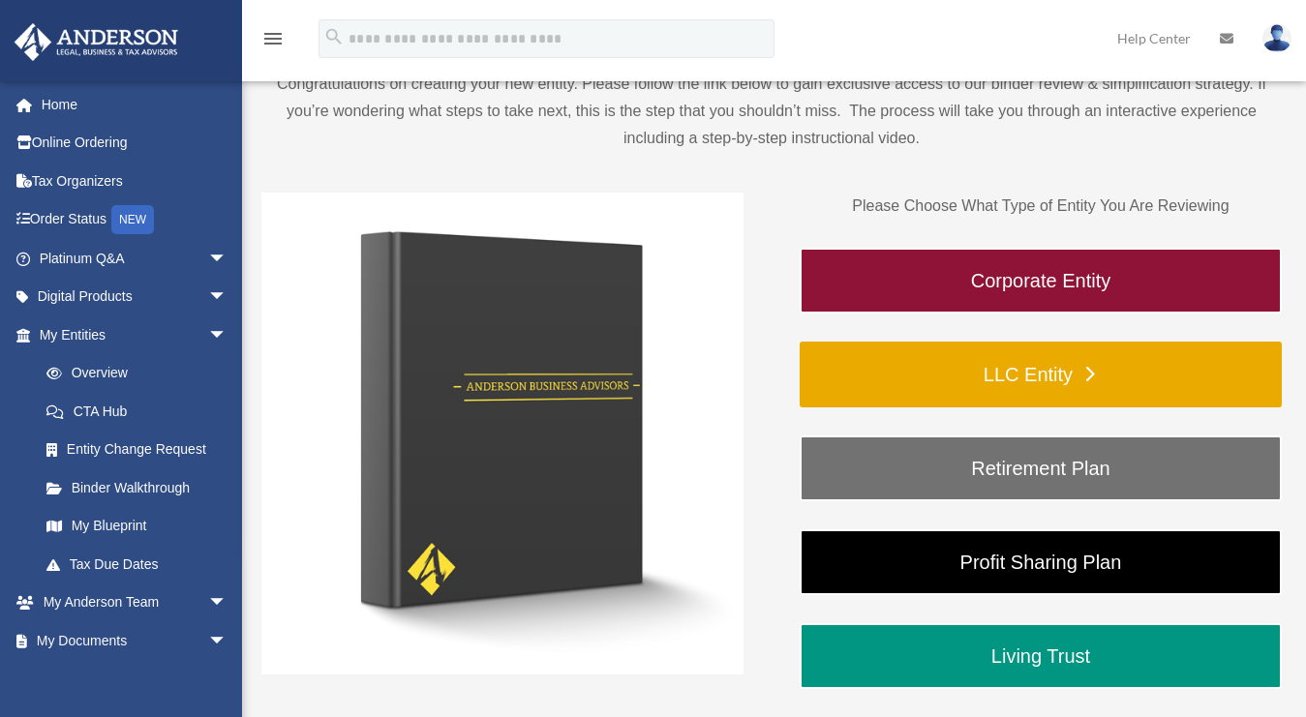
click at [1051, 381] on link "LLC Entity" at bounding box center [1040, 375] width 482 height 66
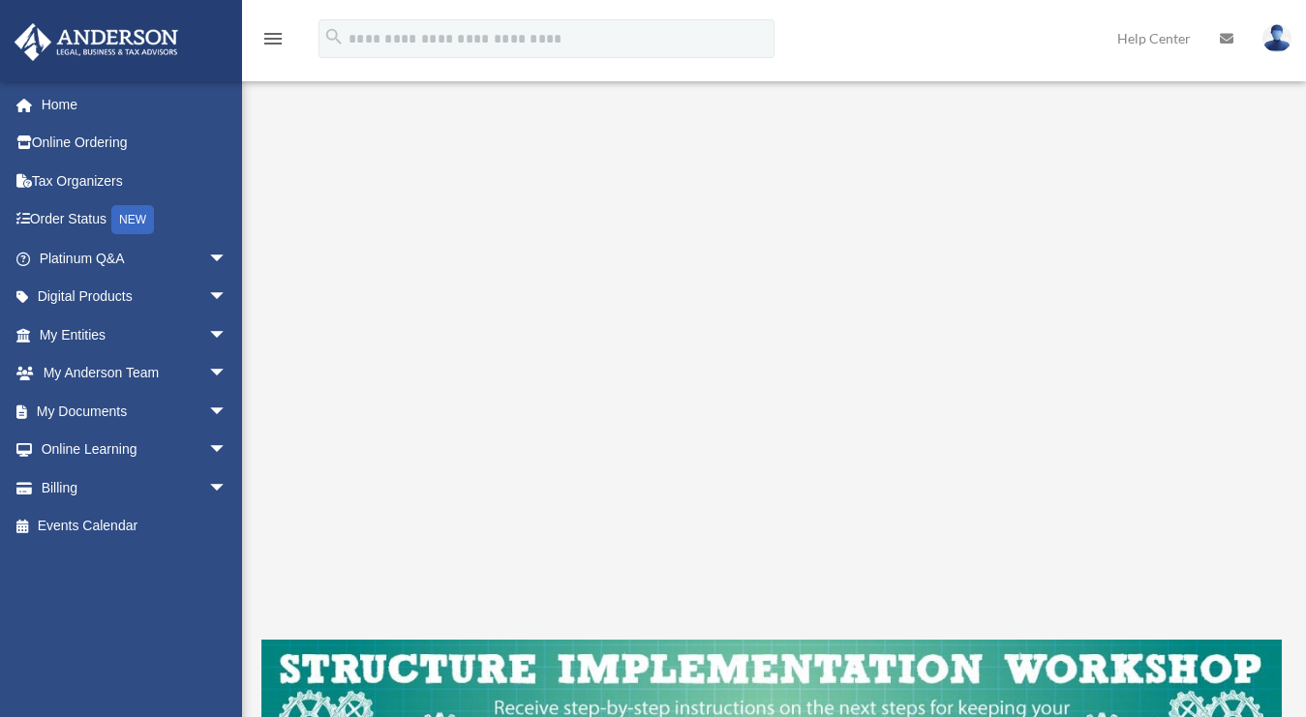
scroll to position [509, 0]
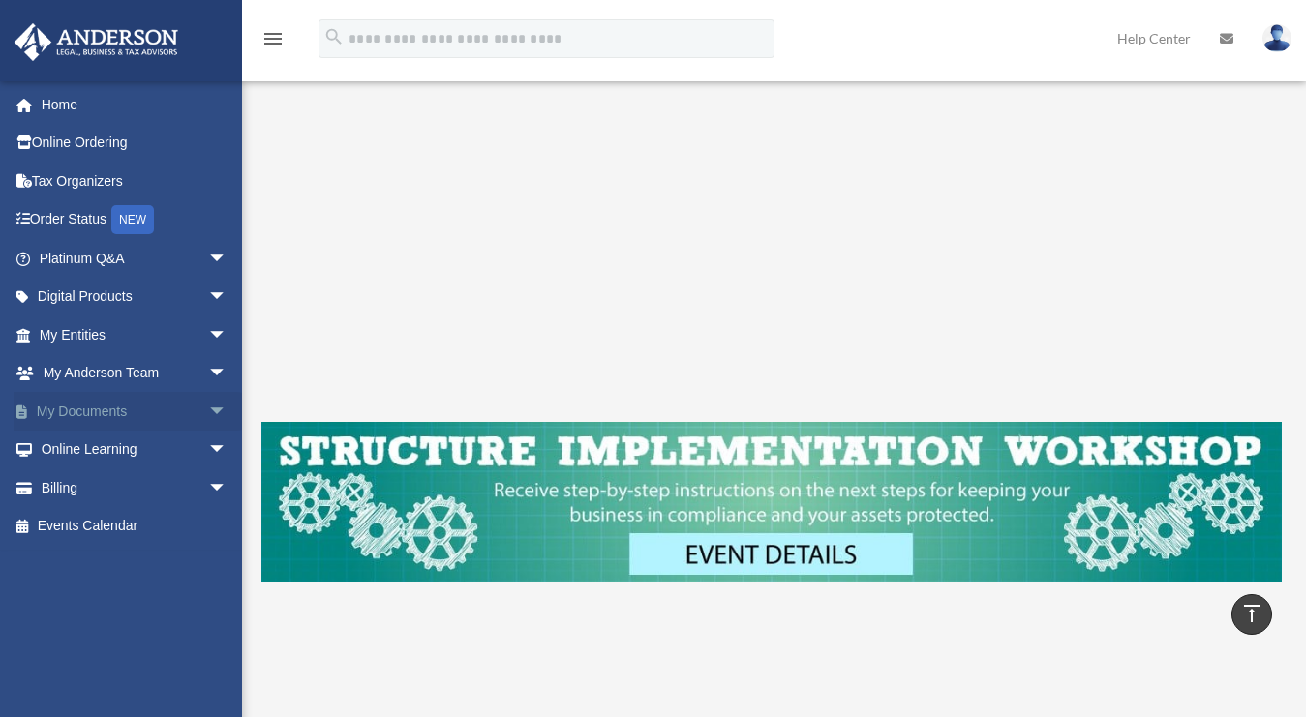
click at [208, 409] on span "arrow_drop_down" at bounding box center [227, 412] width 39 height 40
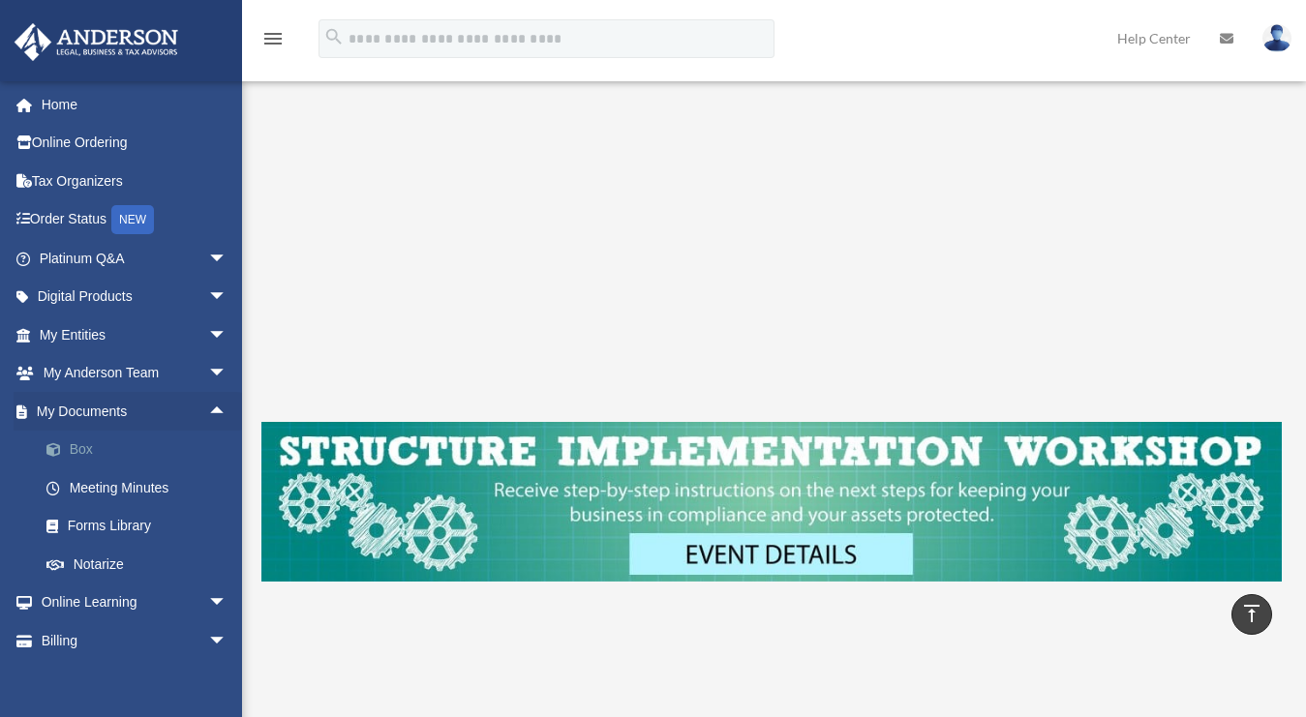
click at [89, 448] on link "Box" at bounding box center [141, 450] width 229 height 39
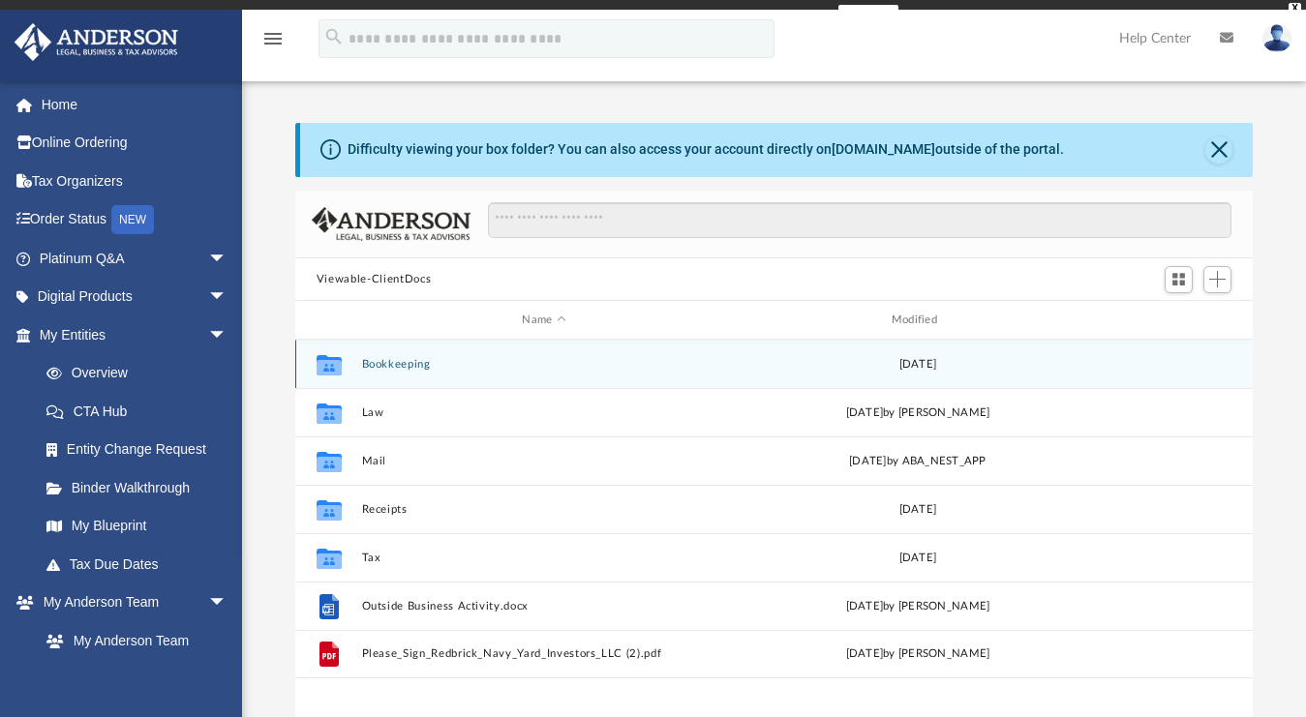
scroll to position [425, 943]
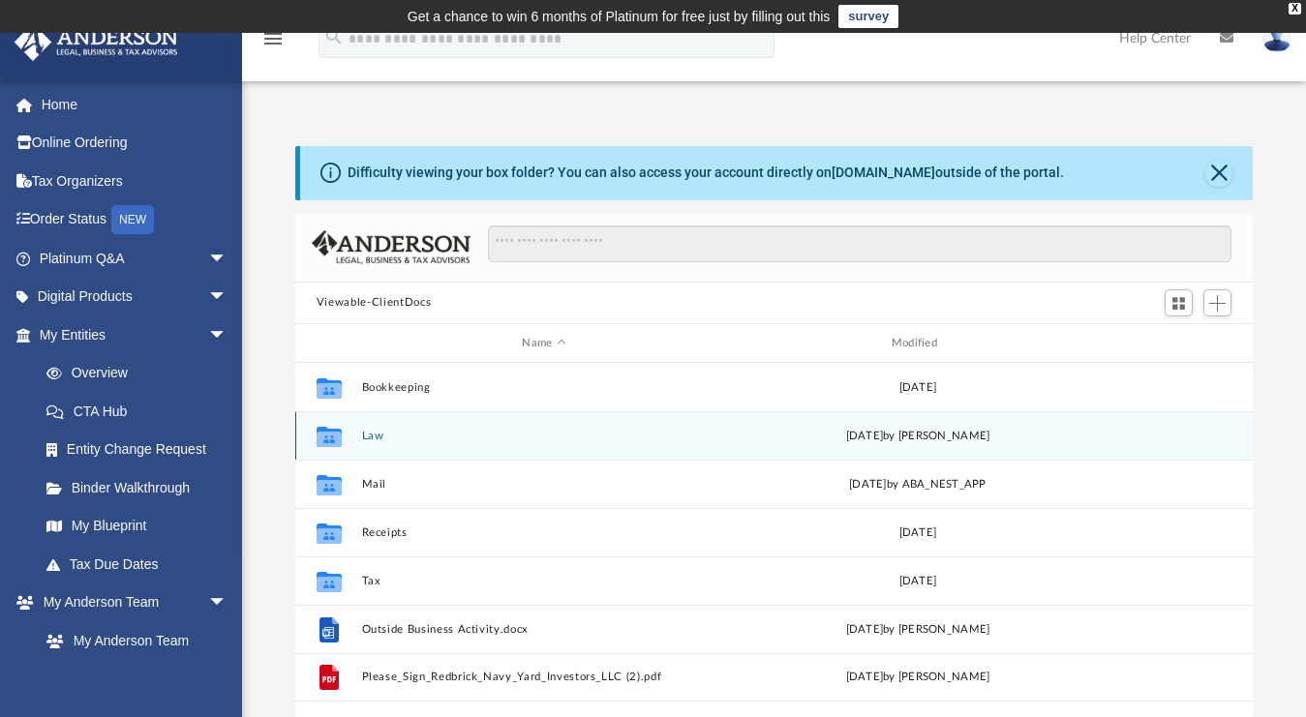
click at [372, 437] on button "Law" at bounding box center [543, 436] width 365 height 13
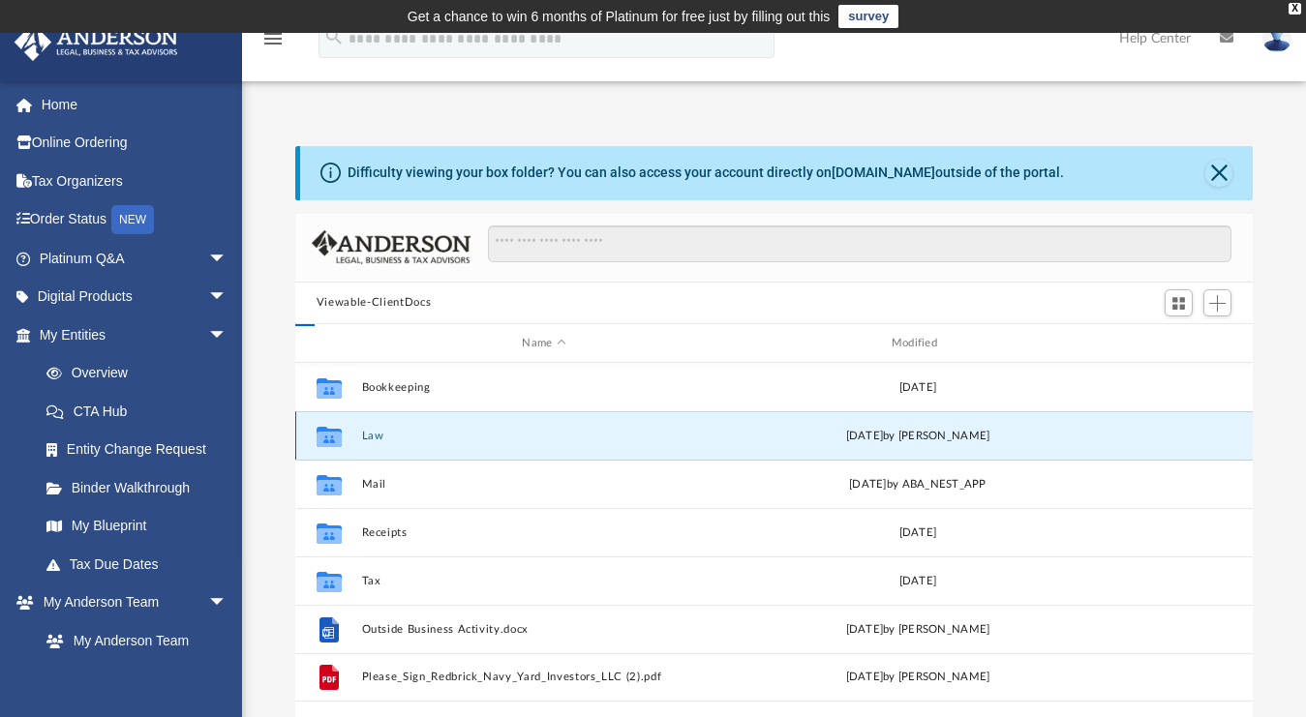
click at [372, 437] on button "Law" at bounding box center [543, 436] width 365 height 13
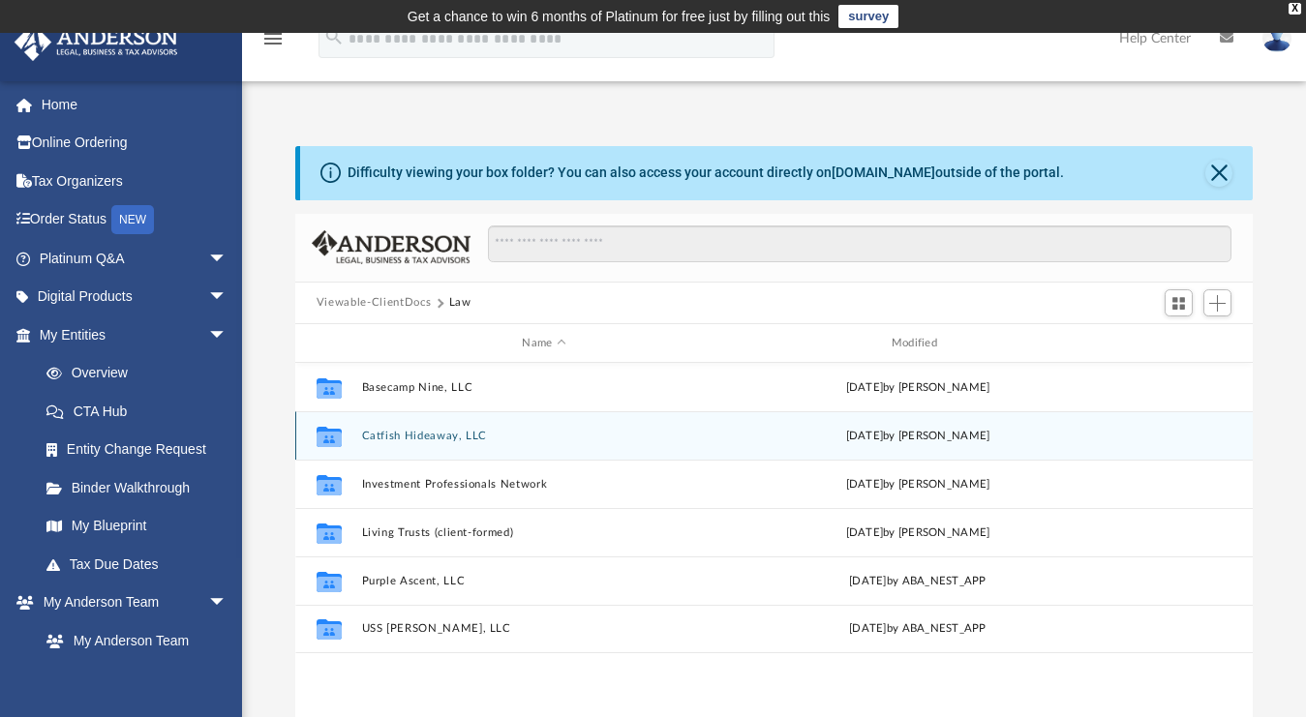
click at [463, 435] on button "Catfish Hideaway, LLC" at bounding box center [543, 436] width 365 height 13
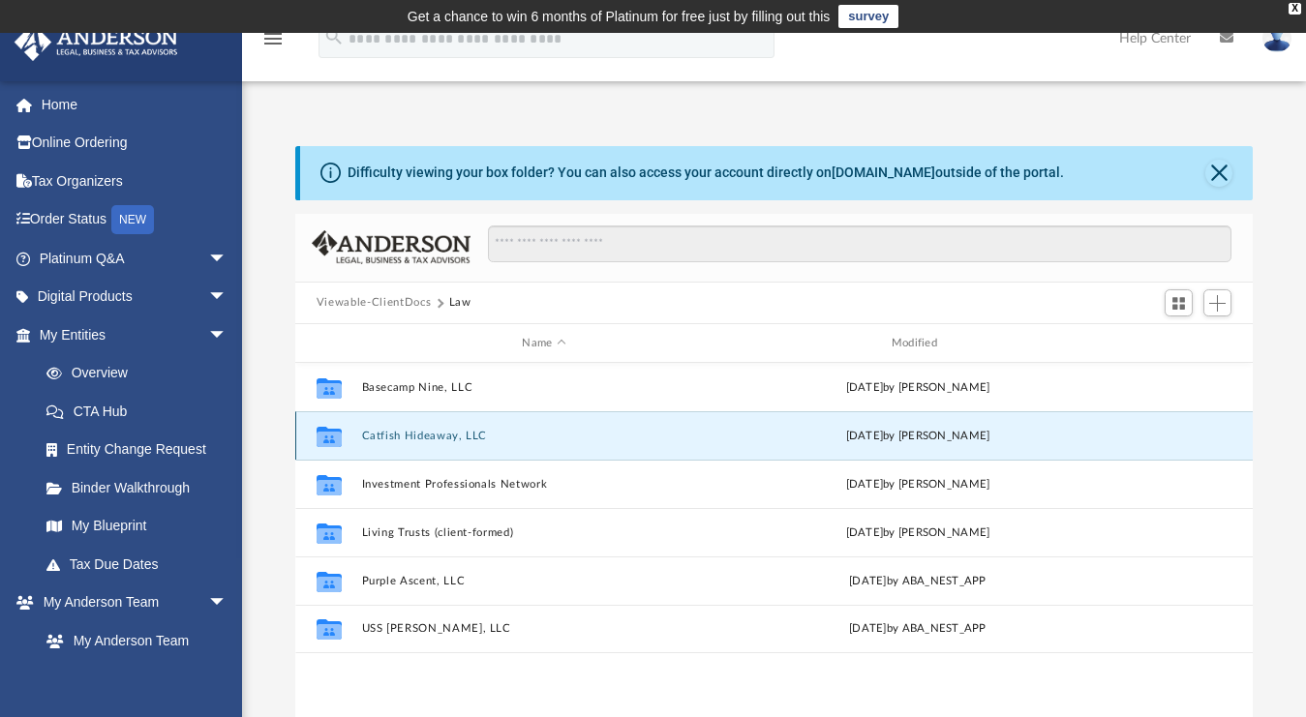
click at [463, 435] on button "Catfish Hideaway, LLC" at bounding box center [543, 436] width 365 height 13
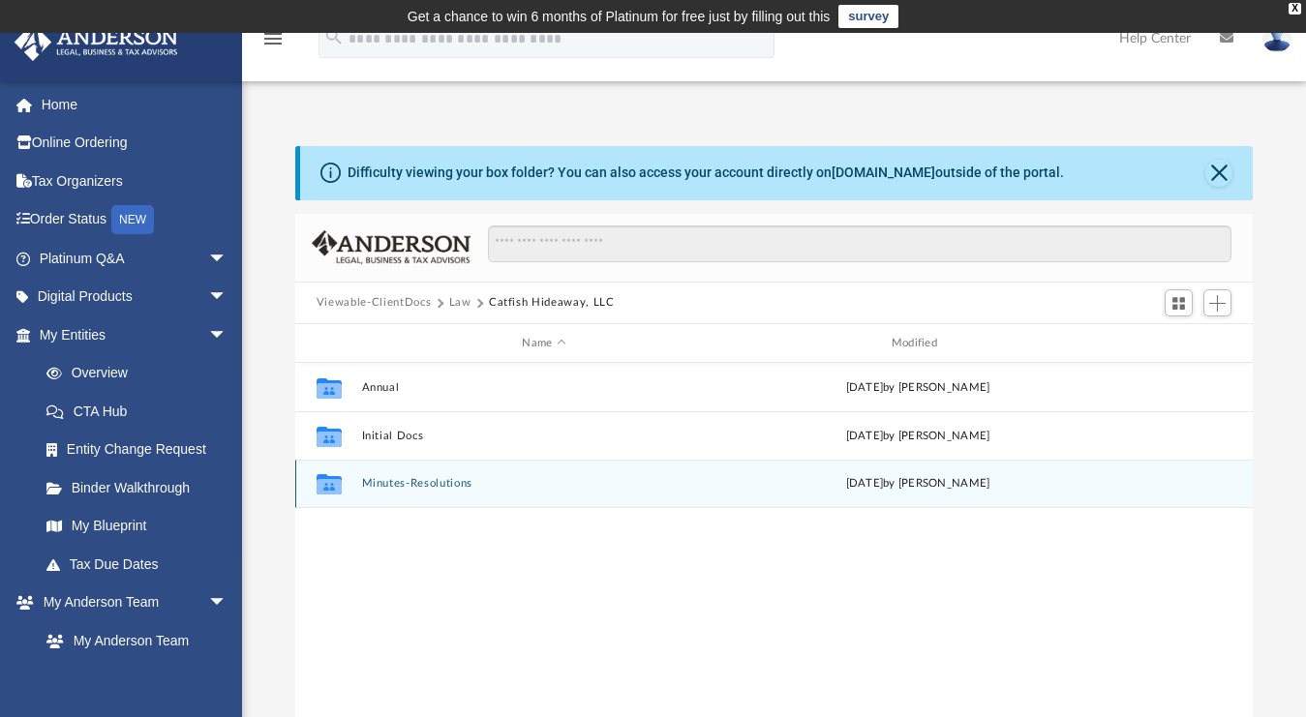
click at [417, 479] on button "Minutes-Resolutions" at bounding box center [543, 484] width 365 height 13
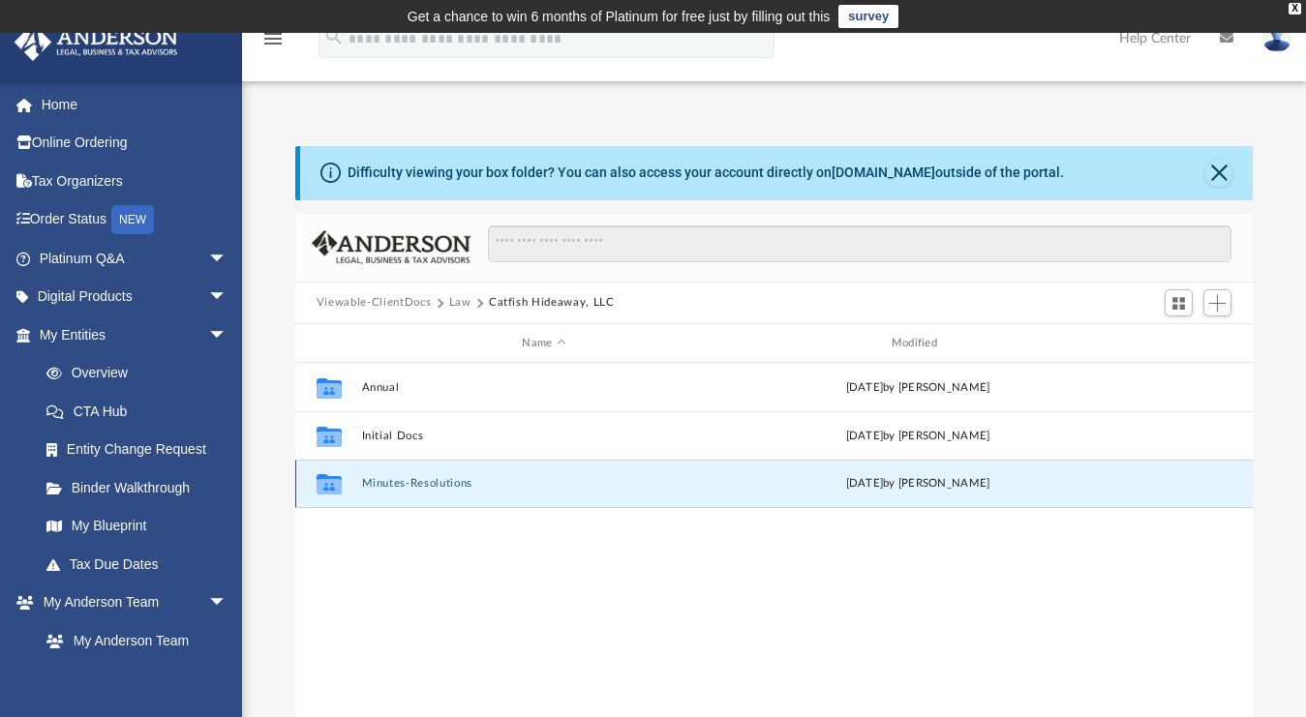
click at [417, 479] on button "Minutes-Resolutions" at bounding box center [543, 484] width 365 height 13
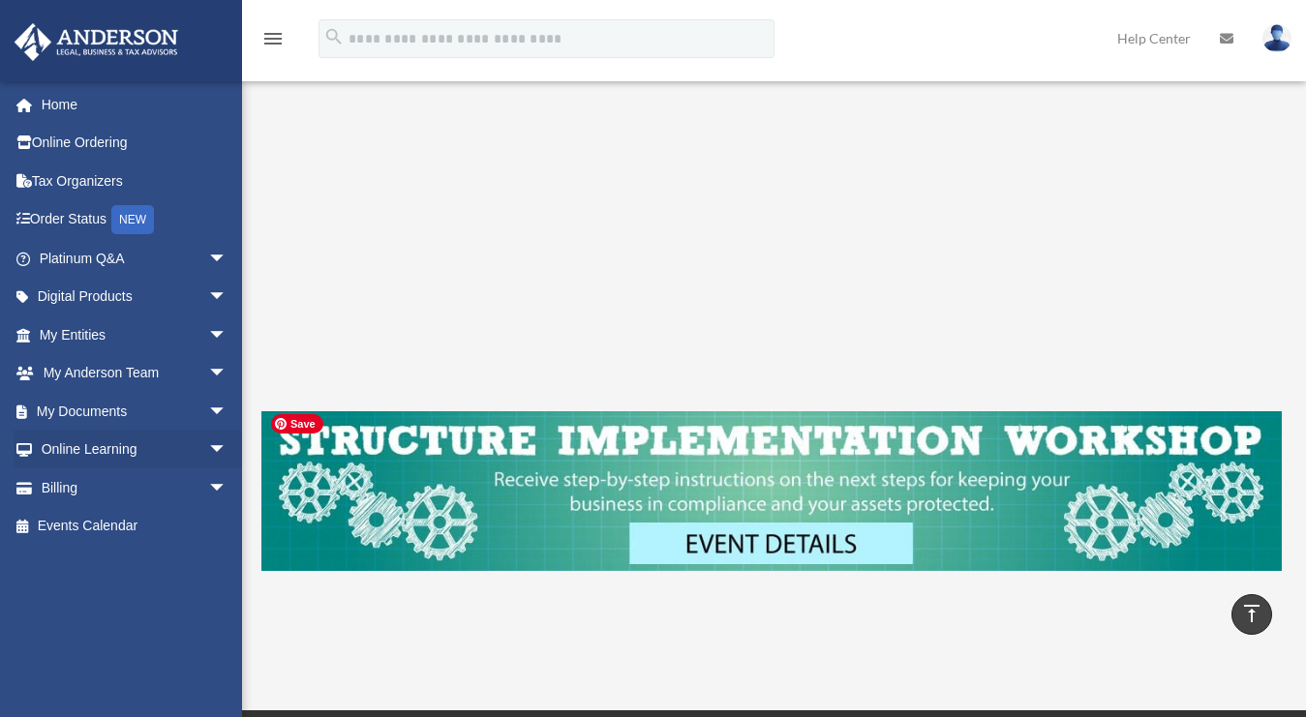
scroll to position [509, 0]
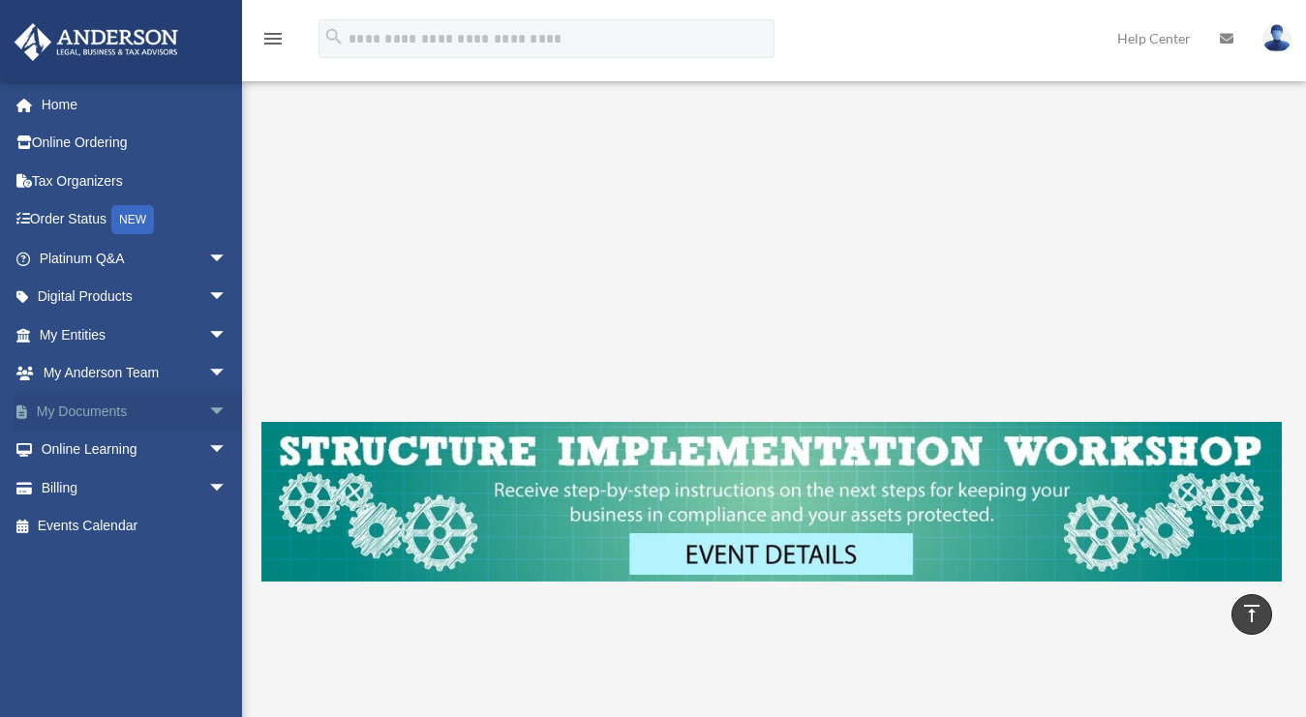
click at [208, 412] on span "arrow_drop_down" at bounding box center [227, 412] width 39 height 40
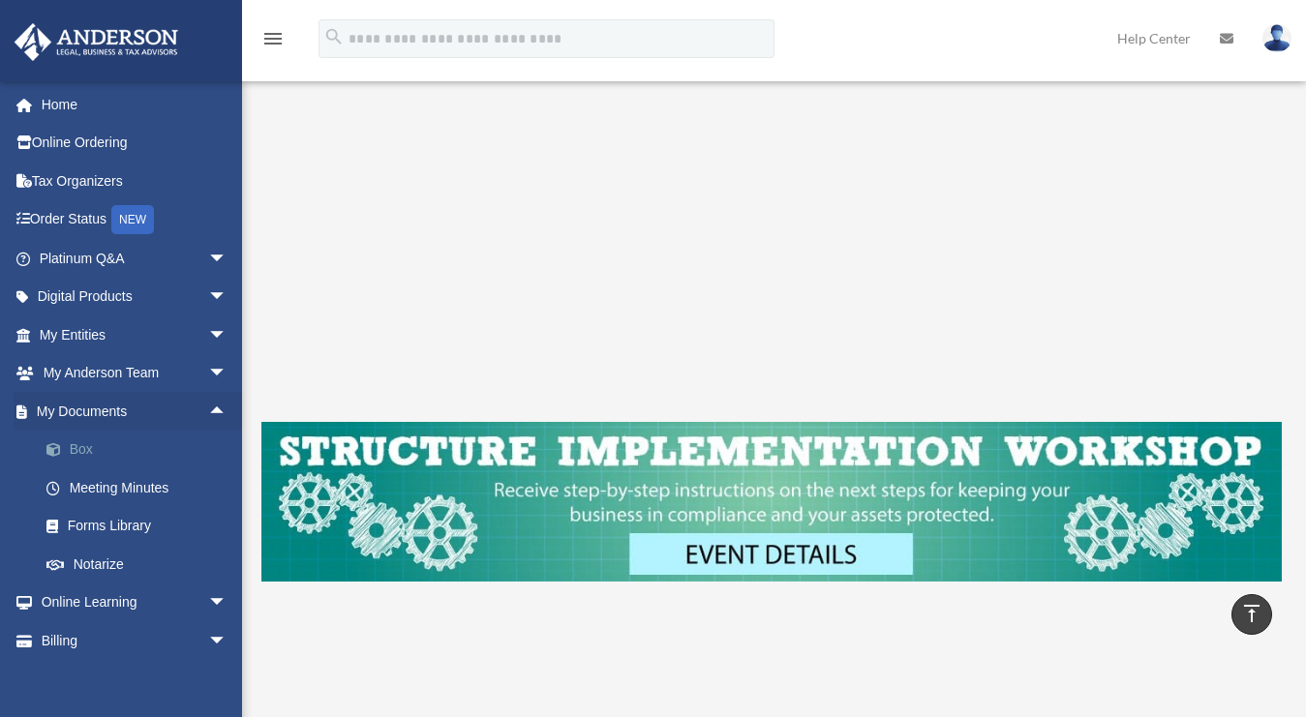
click at [121, 444] on link "Box" at bounding box center [141, 450] width 229 height 39
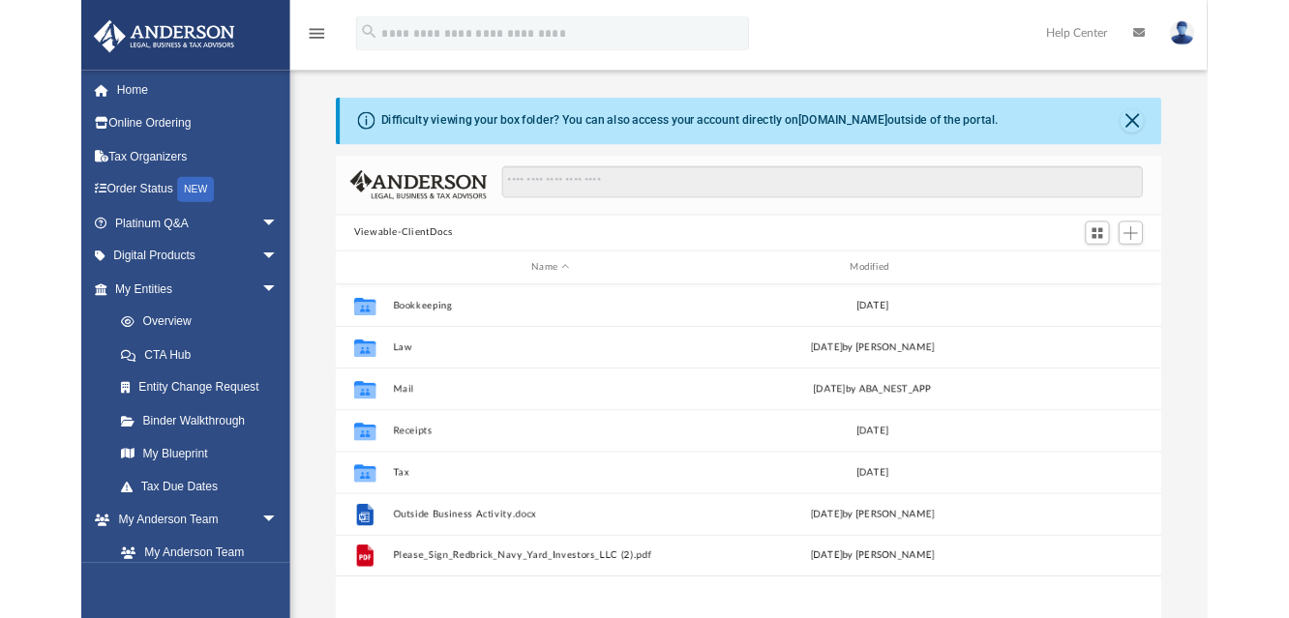
scroll to position [425, 943]
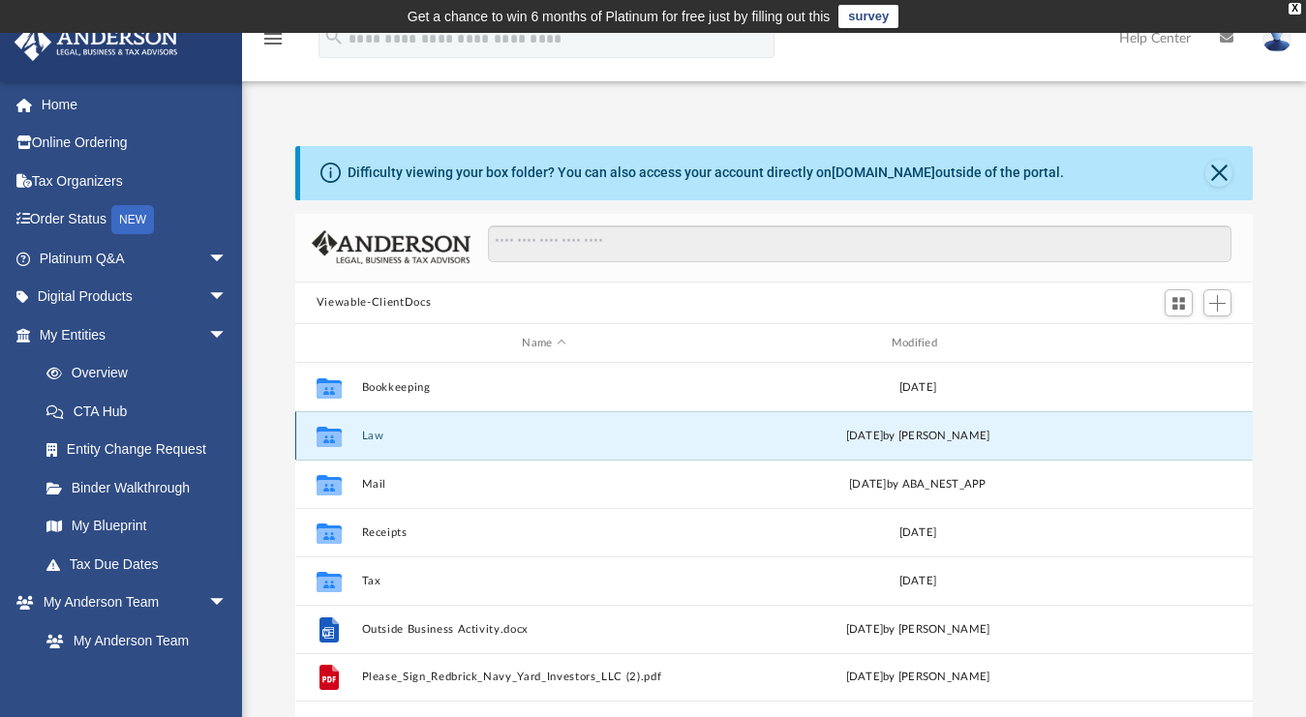
click at [364, 432] on button "Law" at bounding box center [543, 436] width 365 height 13
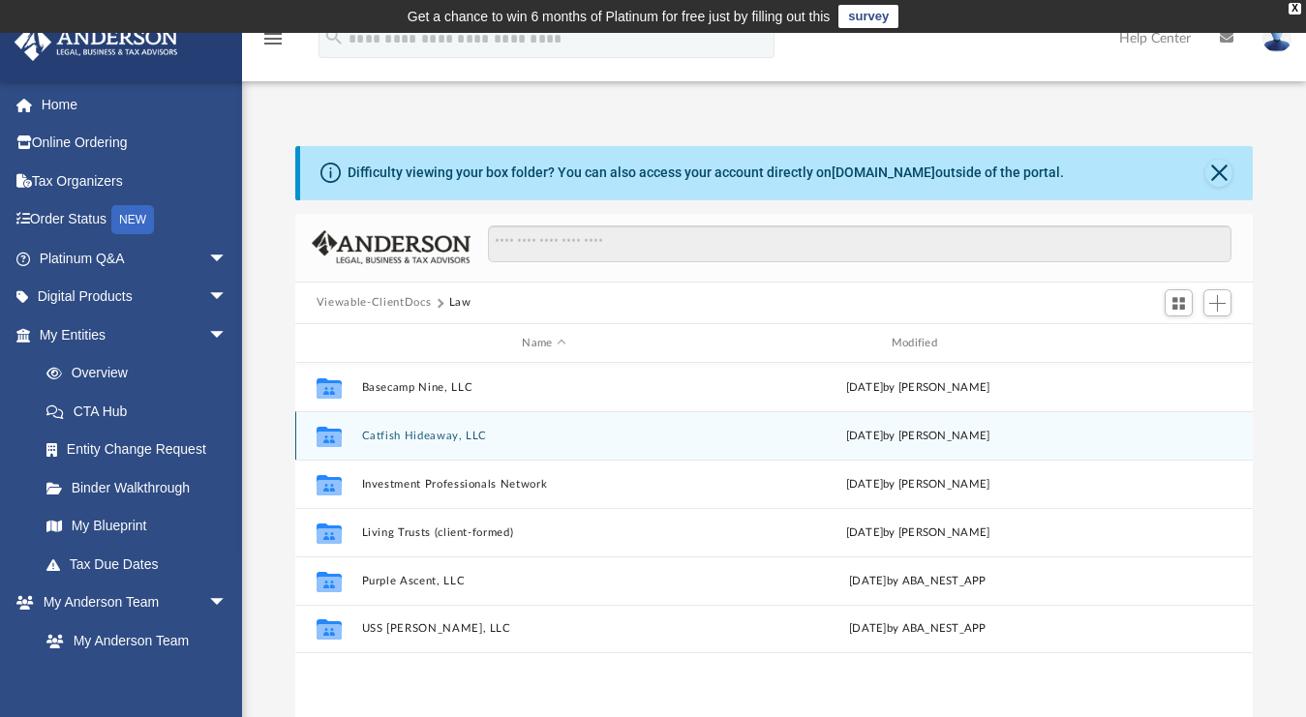
click at [364, 432] on button "Catfish Hideaway, LLC" at bounding box center [543, 436] width 365 height 13
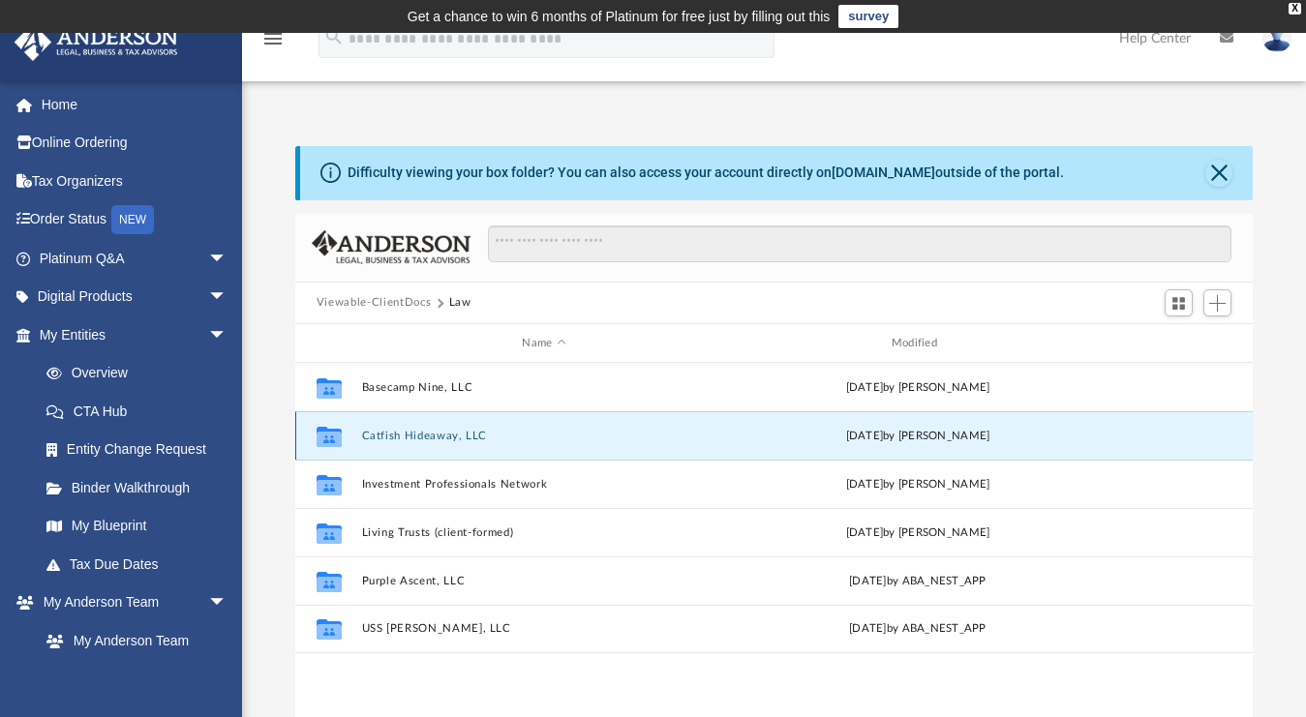
click at [364, 432] on button "Catfish Hideaway, LLC" at bounding box center [543, 436] width 365 height 13
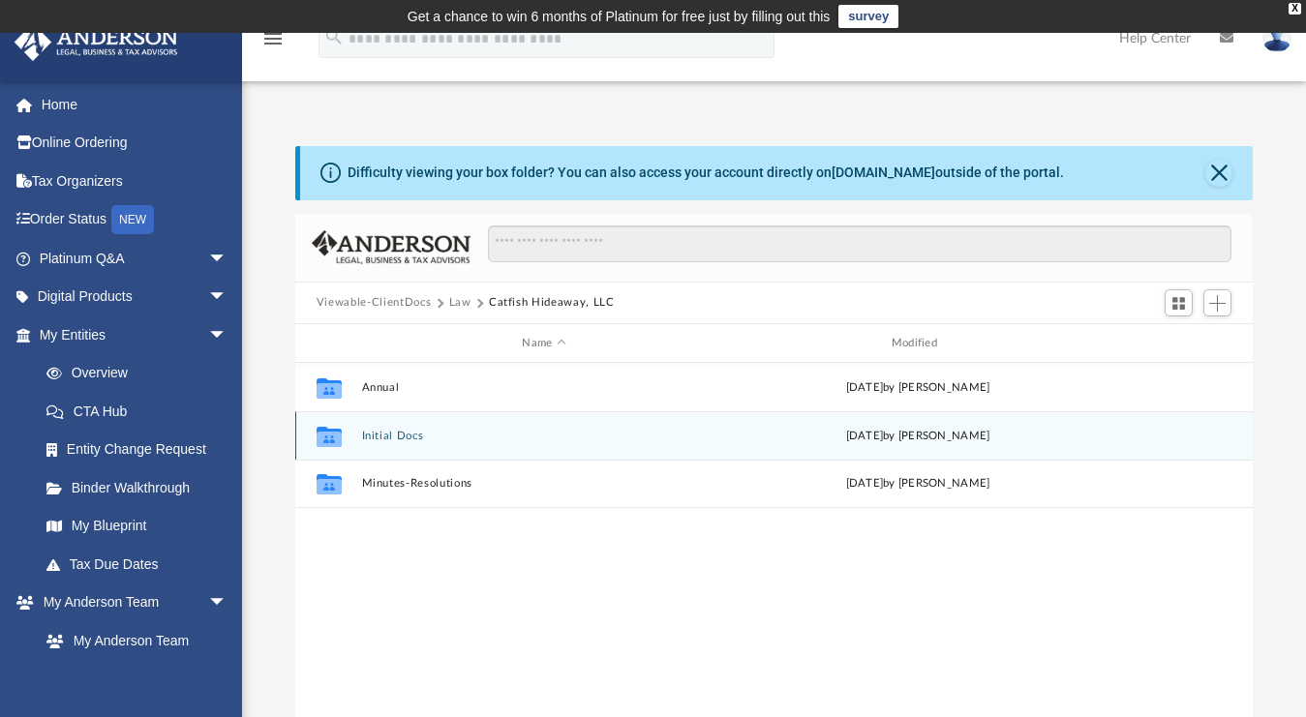
click at [402, 442] on div "Collaborated Folder Initial Docs [DATE] by [PERSON_NAME]" at bounding box center [773, 435] width 957 height 48
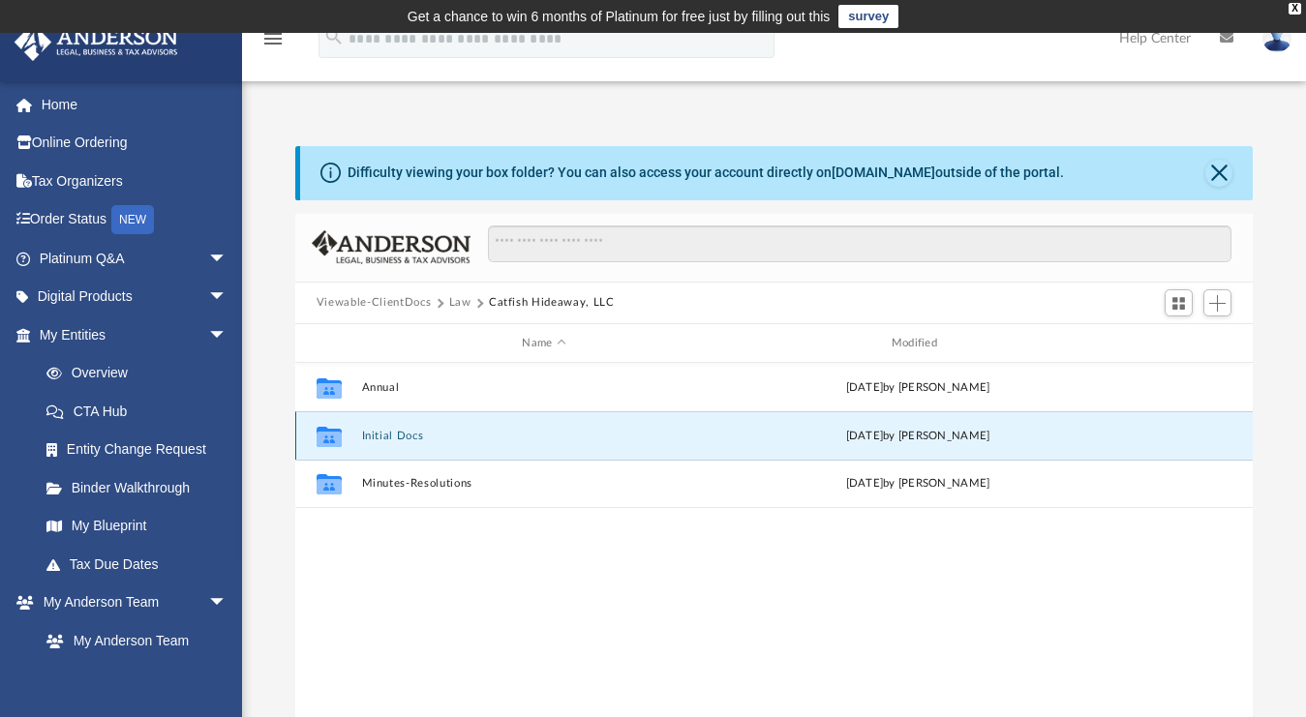
click at [390, 430] on button "Initial Docs" at bounding box center [543, 436] width 365 height 13
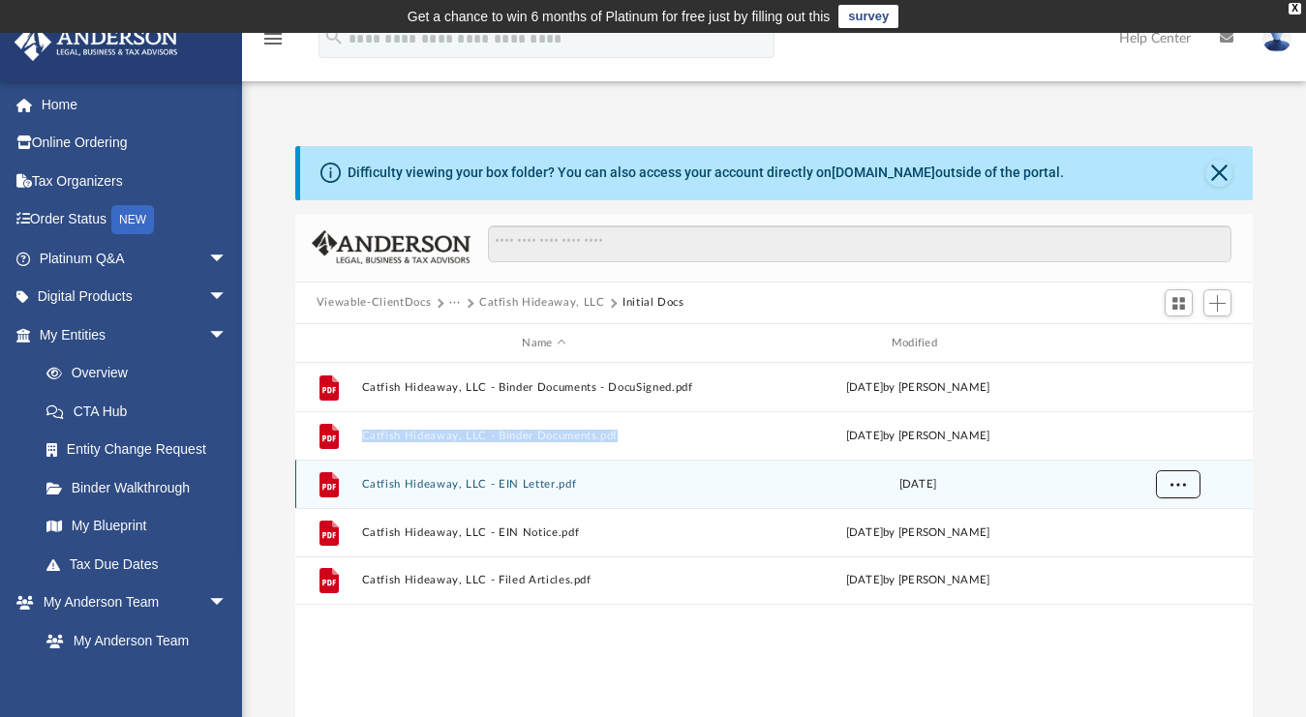
click at [1172, 488] on span "More options" at bounding box center [1177, 484] width 15 height 11
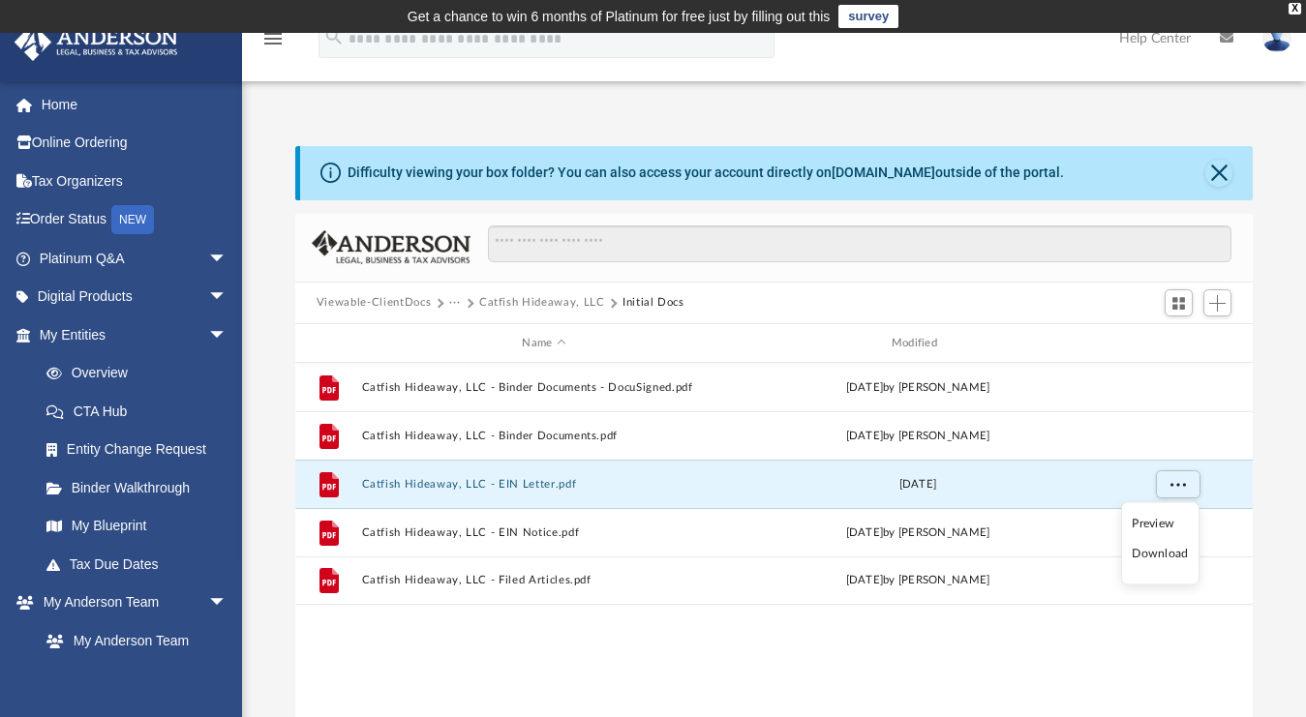
click at [1166, 553] on li "Download" at bounding box center [1159, 554] width 56 height 20
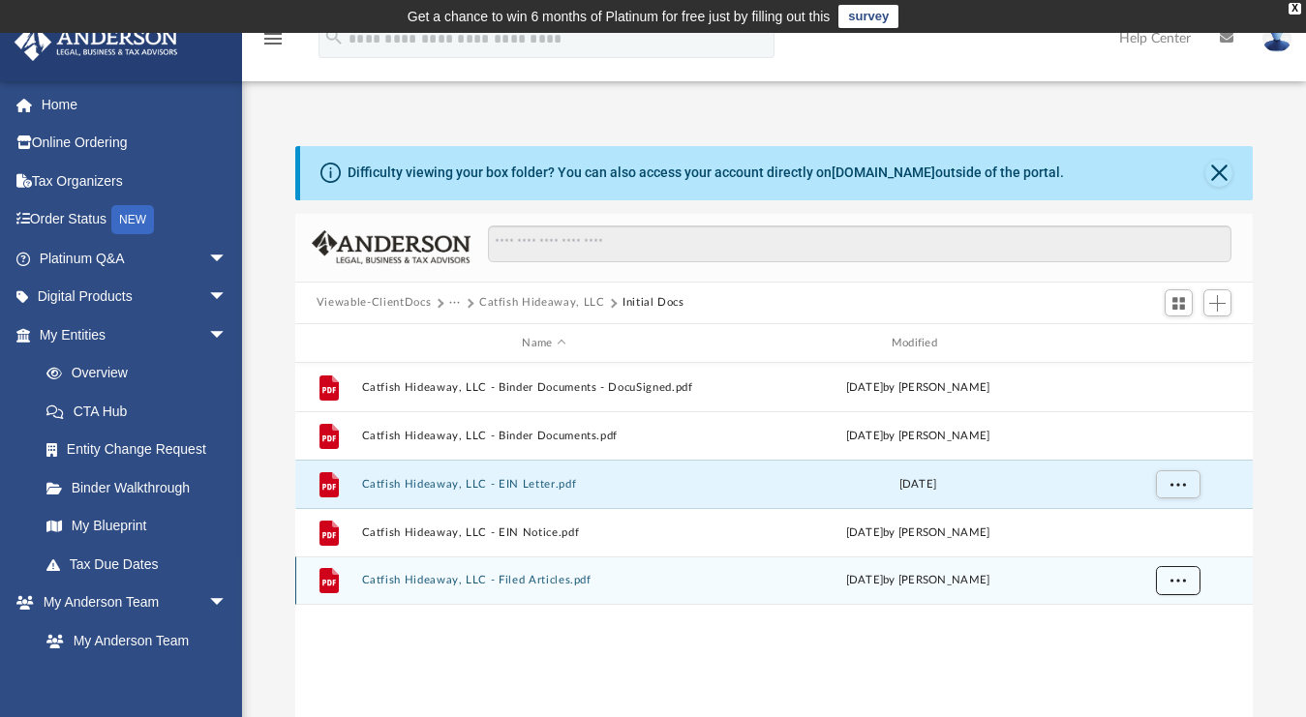
click at [1172, 589] on button "More options" at bounding box center [1178, 581] width 45 height 29
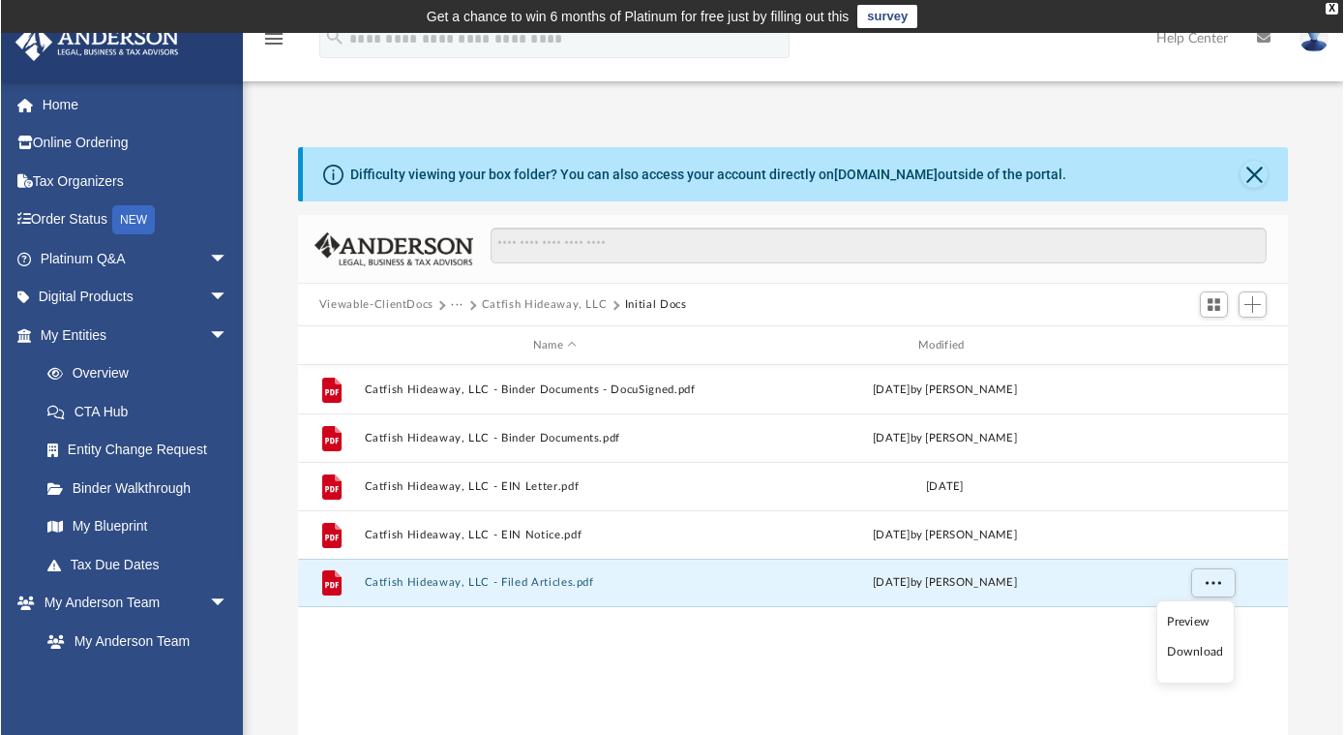
scroll to position [425, 978]
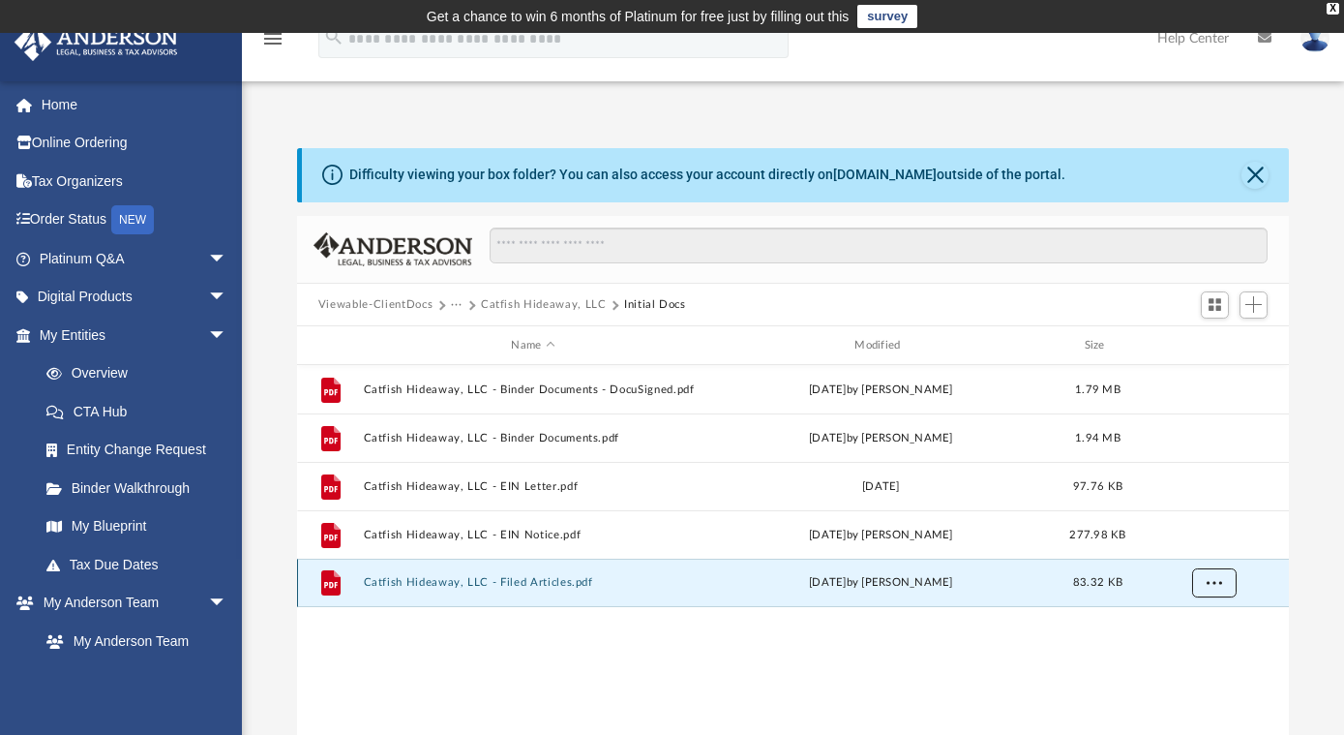
click at [1218, 581] on span "More options" at bounding box center [1214, 582] width 15 height 11
click at [1072, 654] on div "File Catfish Hideaway, LLC - Binder Documents - DocuSigned.pdf [DATE] by [PERSO…" at bounding box center [793, 566] width 992 height 402
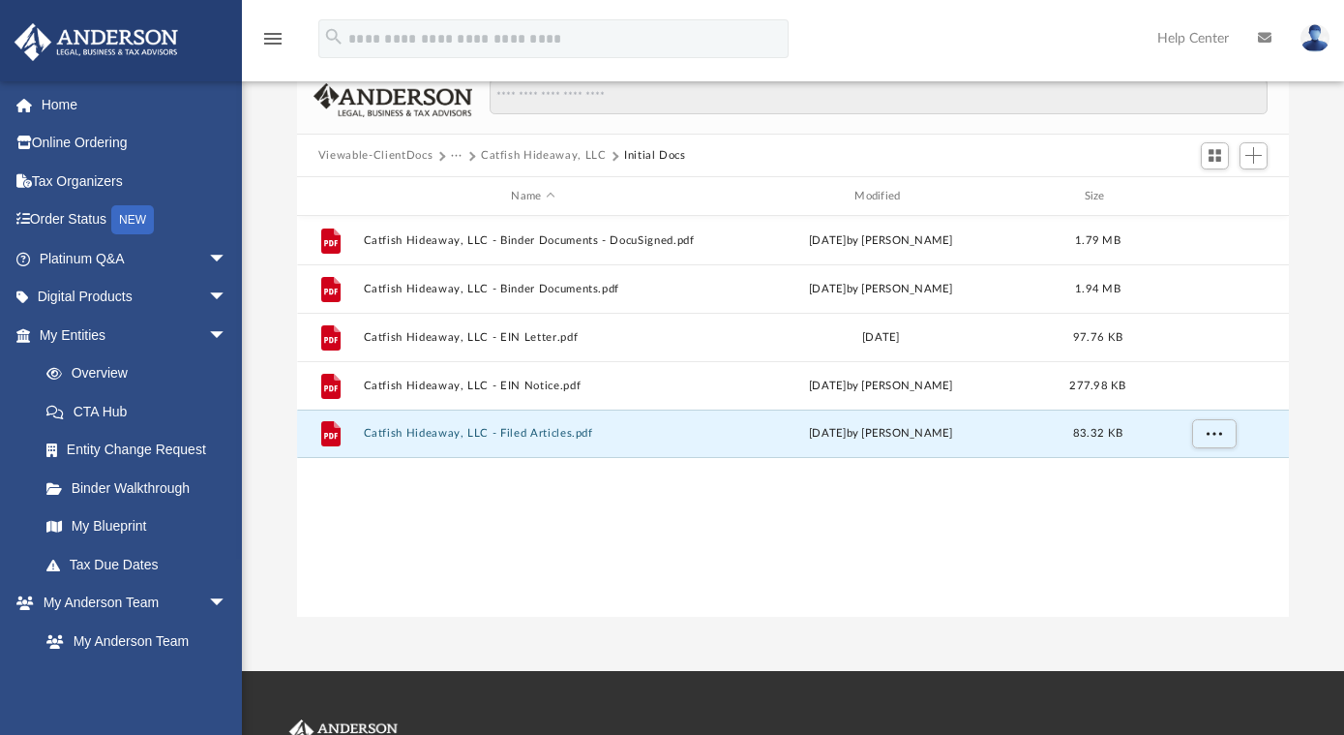
scroll to position [196, 0]
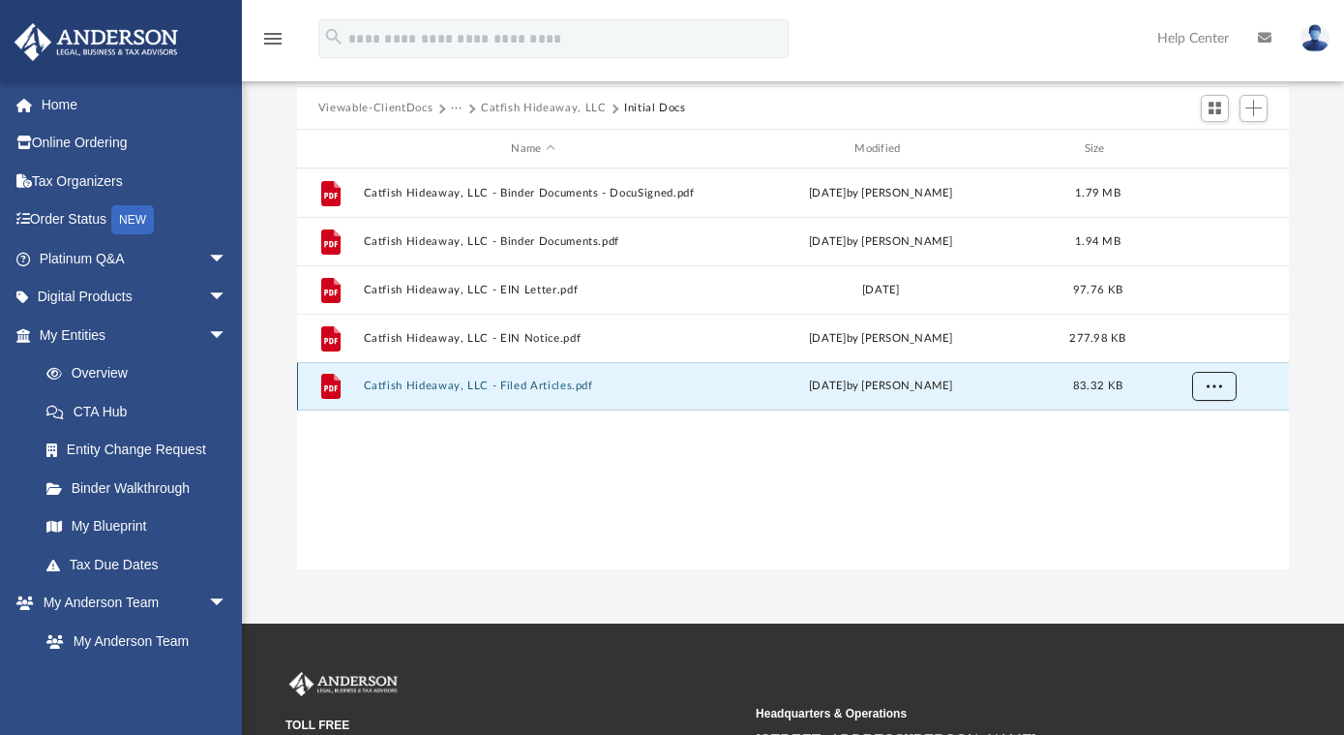
click at [1215, 386] on span "More options" at bounding box center [1214, 385] width 15 height 11
click at [1201, 461] on li "Download" at bounding box center [1196, 455] width 56 height 20
click at [1203, 458] on div "File Catfish Hideaway, LLC - Binder Documents - DocuSigned.pdf [DATE] by [PERSO…" at bounding box center [793, 369] width 992 height 402
click at [1216, 388] on span "More options" at bounding box center [1214, 385] width 15 height 11
click at [1069, 471] on div "File Catfish Hideaway, LLC - Binder Documents - DocuSigned.pdf [DATE] by [PERSO…" at bounding box center [793, 369] width 992 height 402
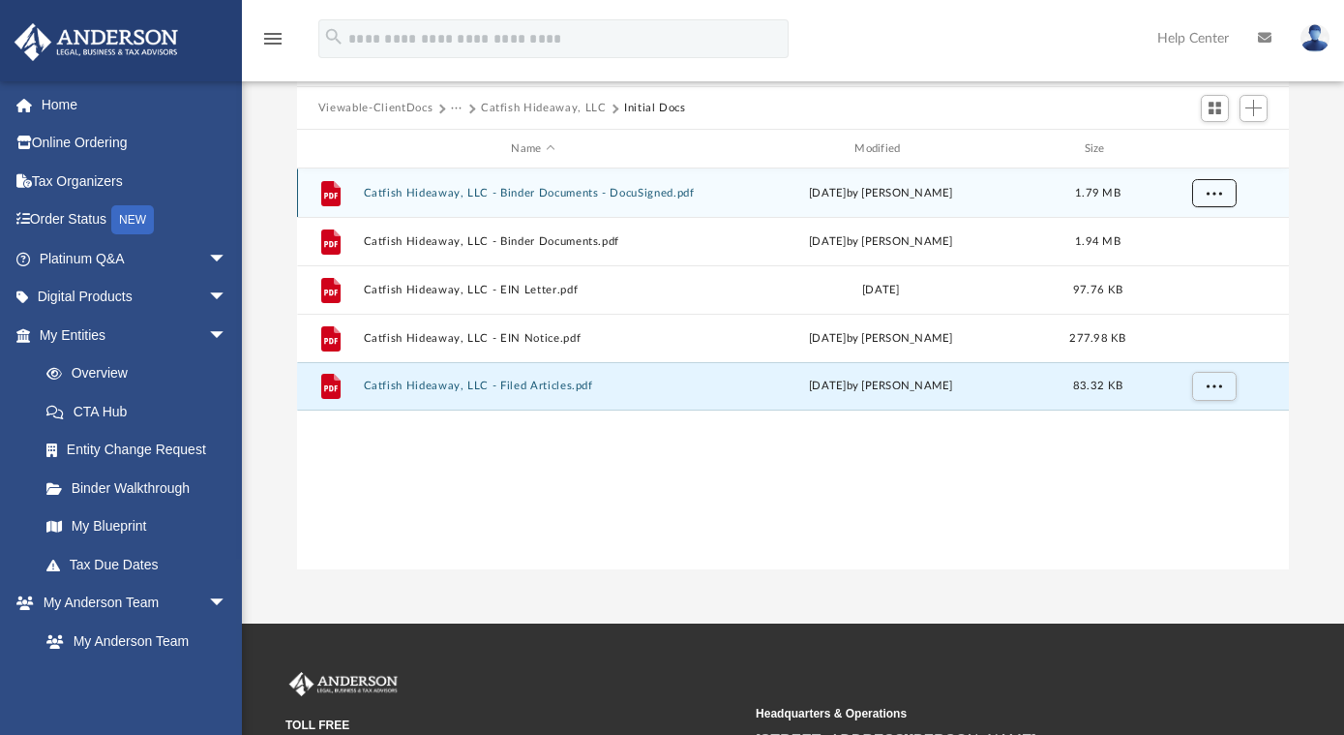
click at [1214, 188] on span "More options" at bounding box center [1214, 192] width 15 height 11
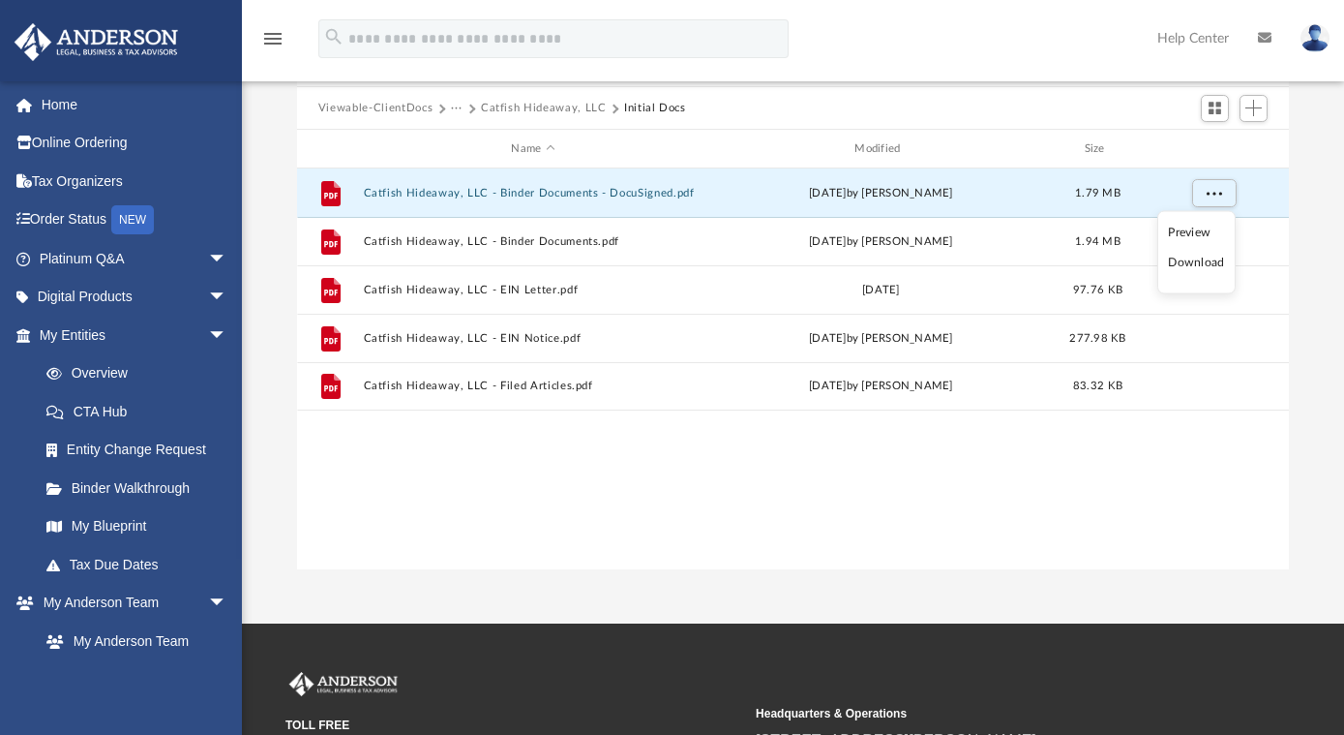
click at [1205, 263] on li "Download" at bounding box center [1196, 263] width 56 height 20
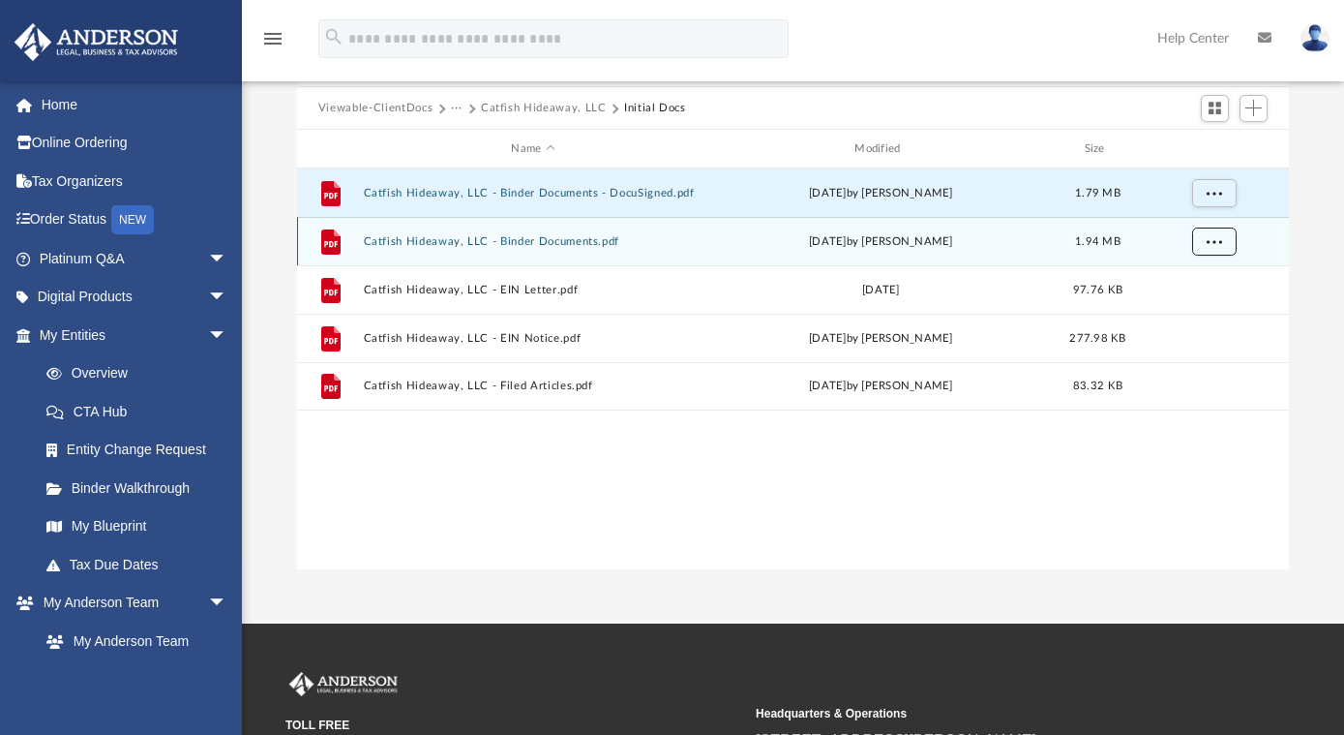
click at [1220, 250] on button "More options" at bounding box center [1214, 241] width 45 height 29
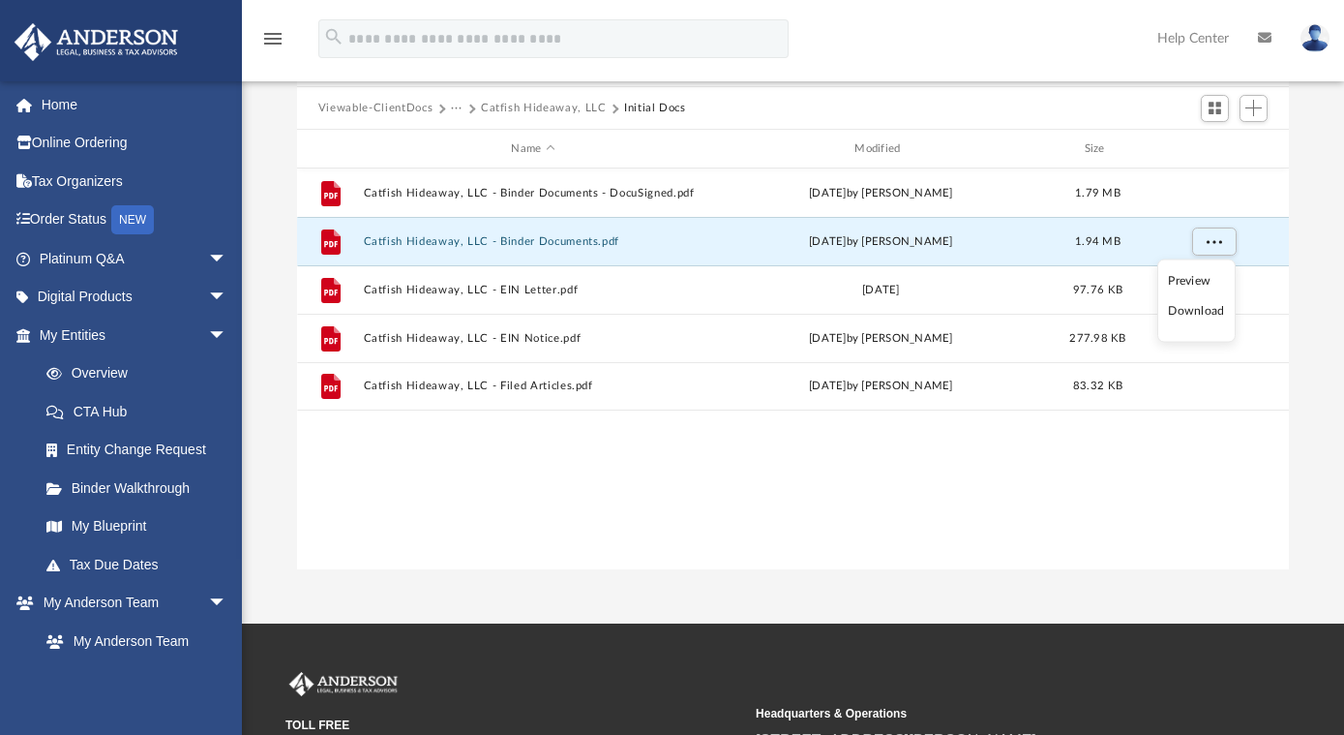
click at [1202, 312] on li "Download" at bounding box center [1196, 311] width 56 height 20
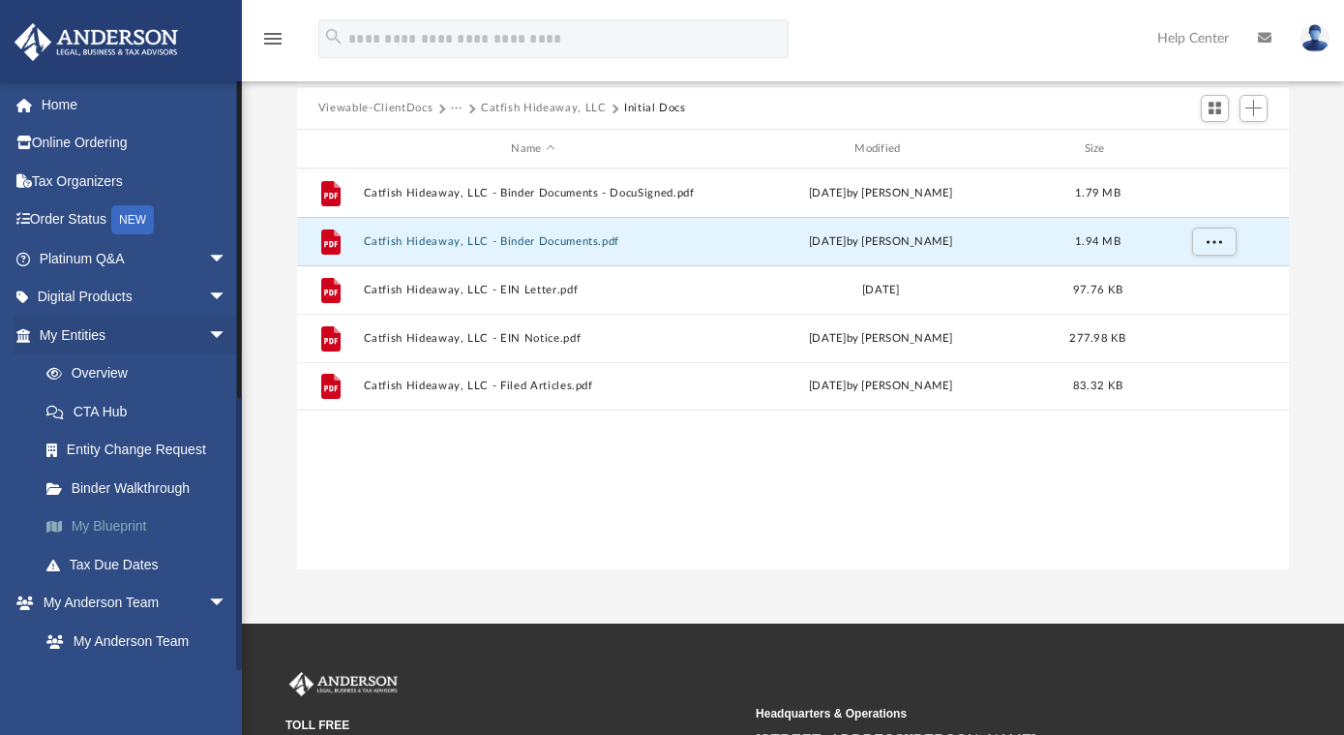
click at [122, 527] on link "My Blueprint" at bounding box center [141, 526] width 229 height 39
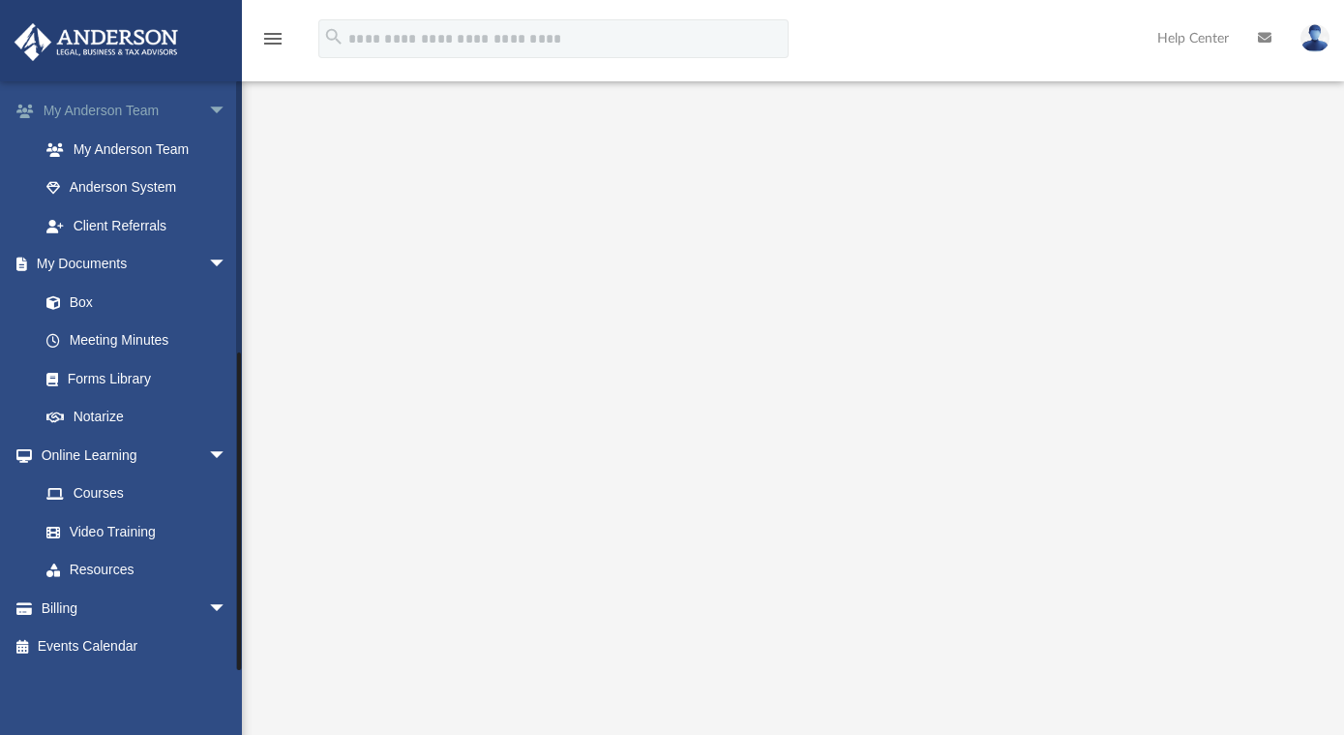
scroll to position [226, 0]
click at [76, 300] on link "Box" at bounding box center [141, 302] width 229 height 39
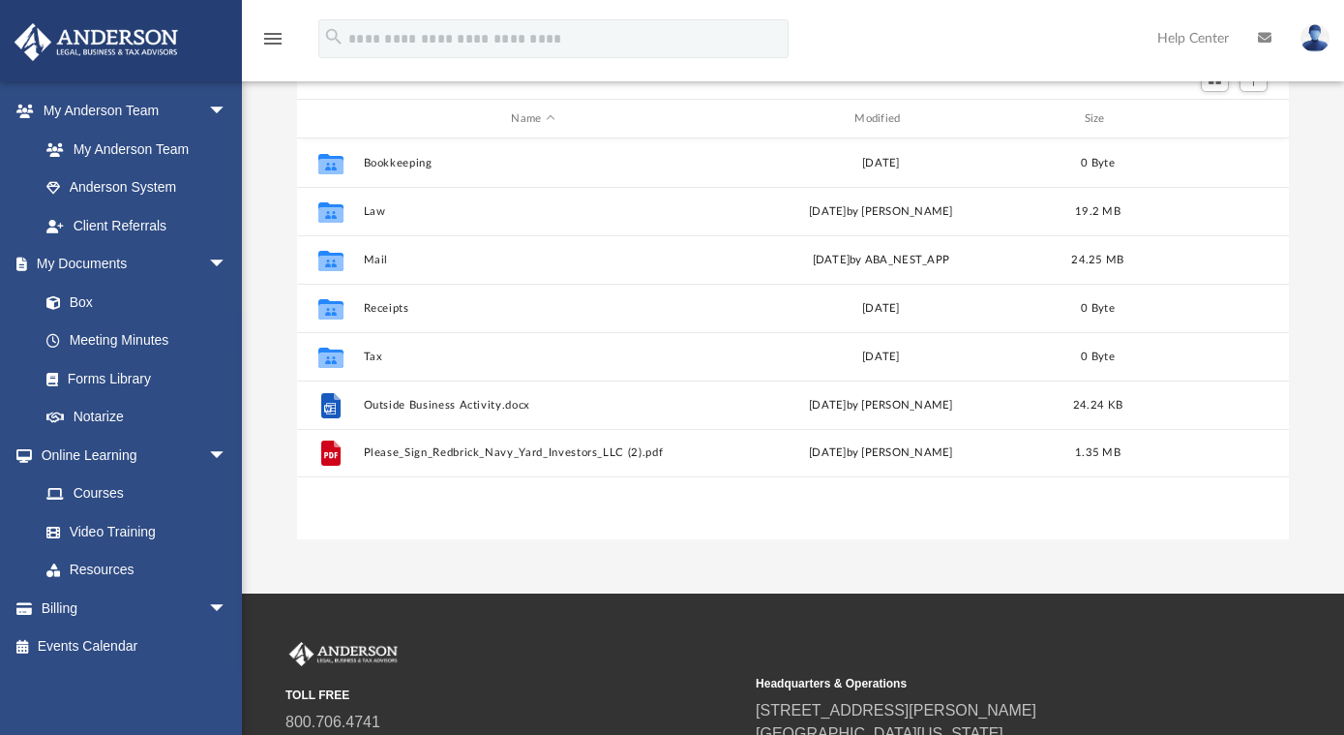
scroll to position [425, 978]
click at [163, 375] on link "Forms Library" at bounding box center [141, 378] width 229 height 39
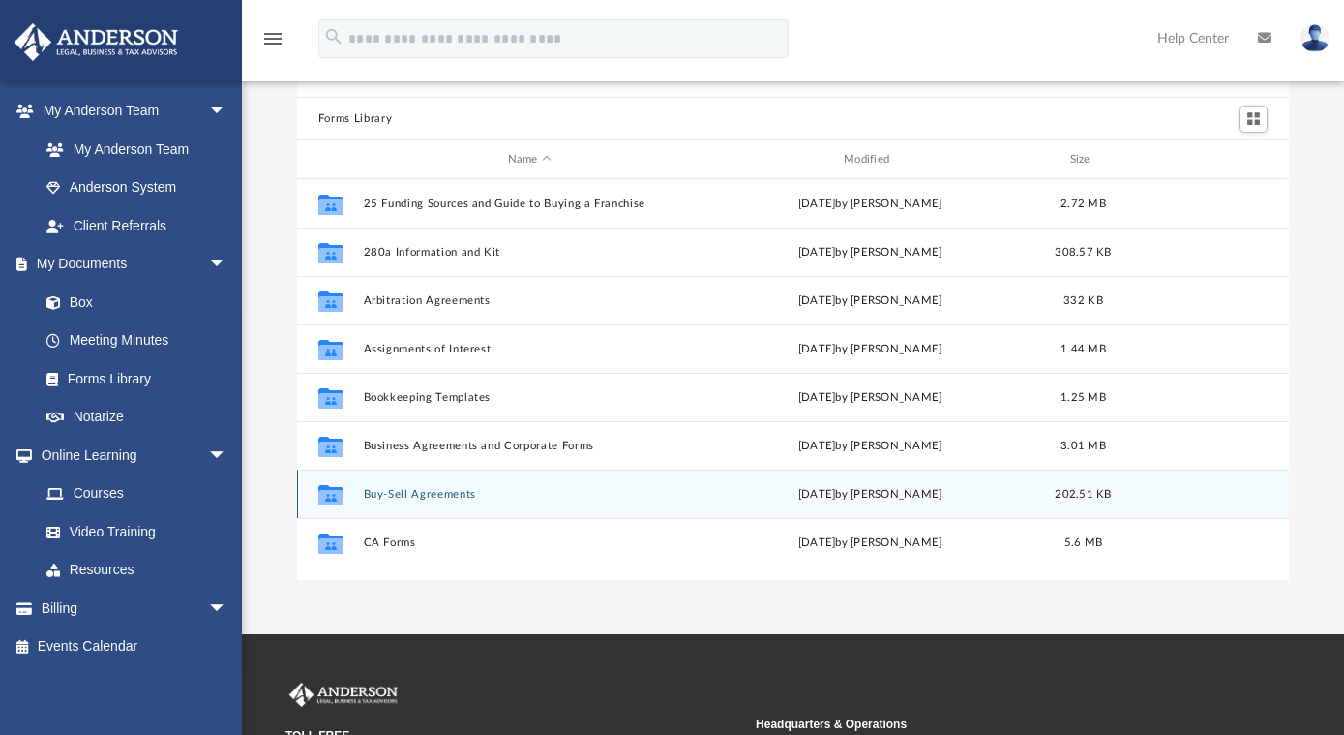
scroll to position [90, 0]
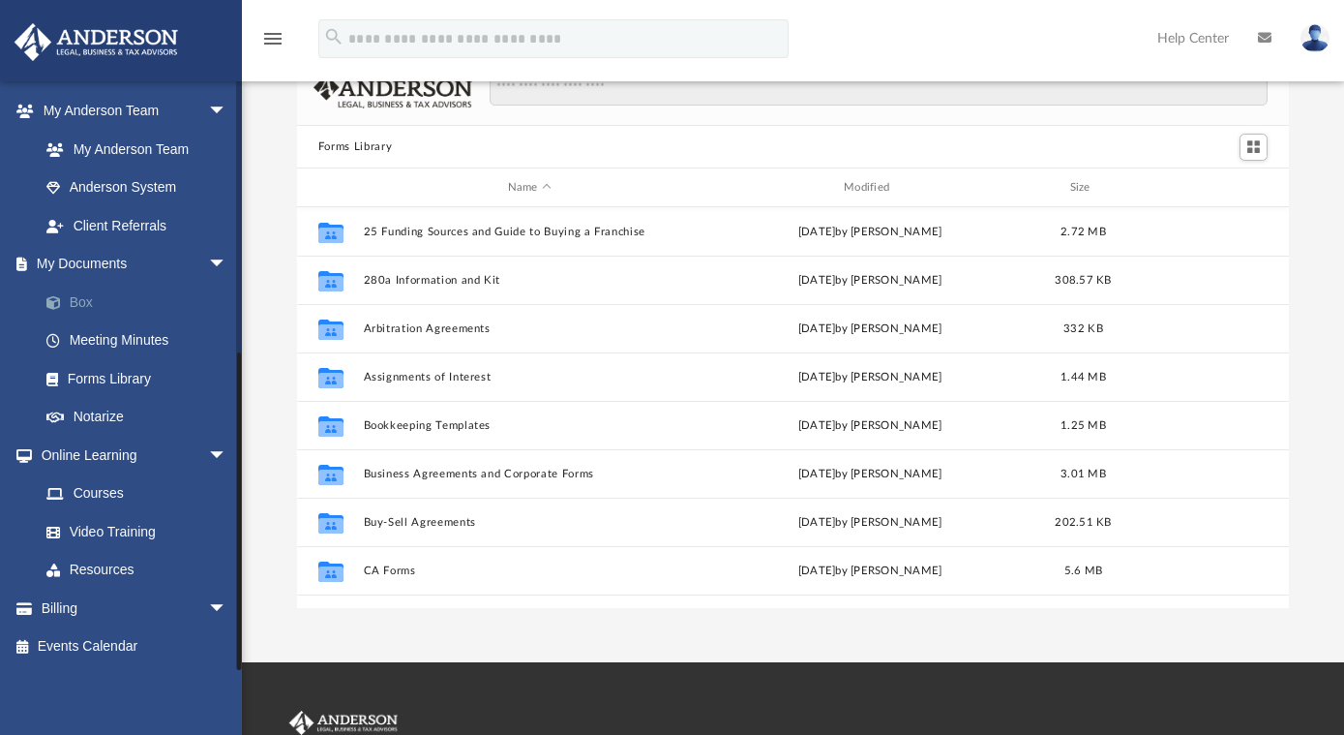
click at [81, 298] on link "Box" at bounding box center [141, 302] width 229 height 39
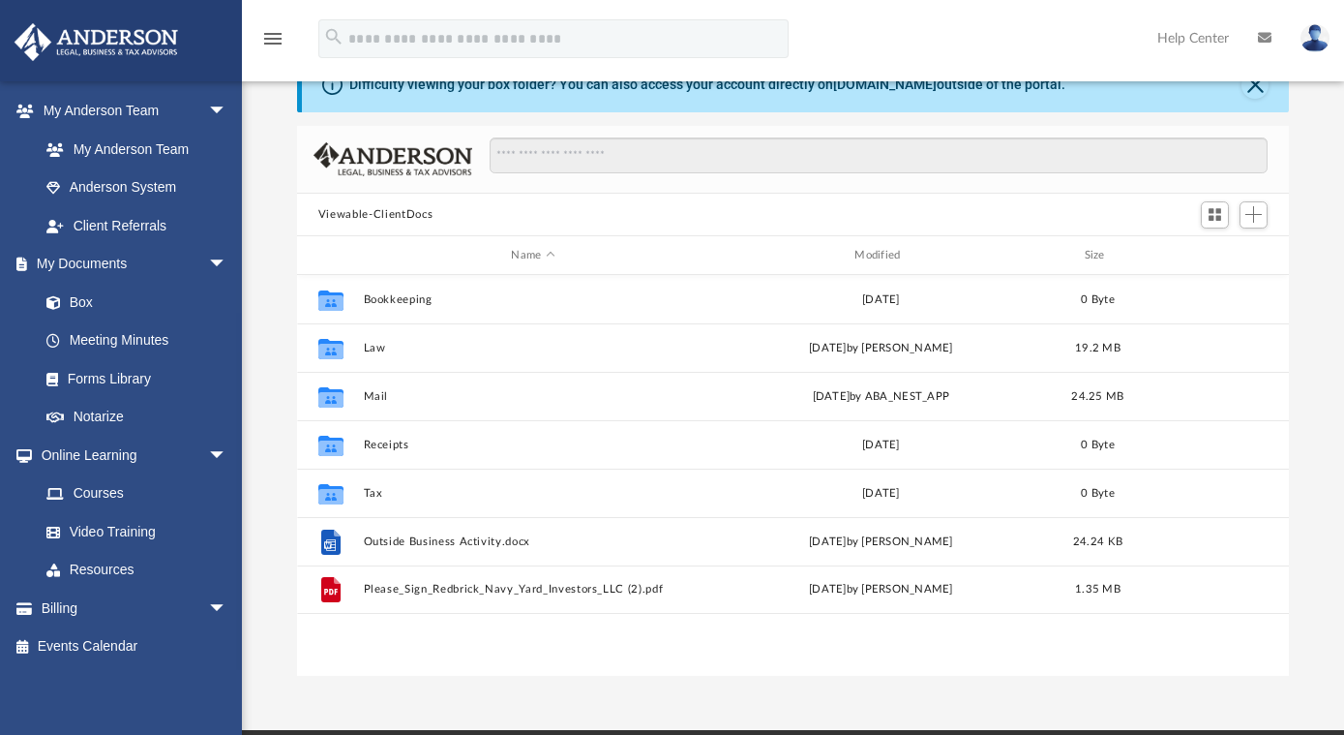
scroll to position [425, 978]
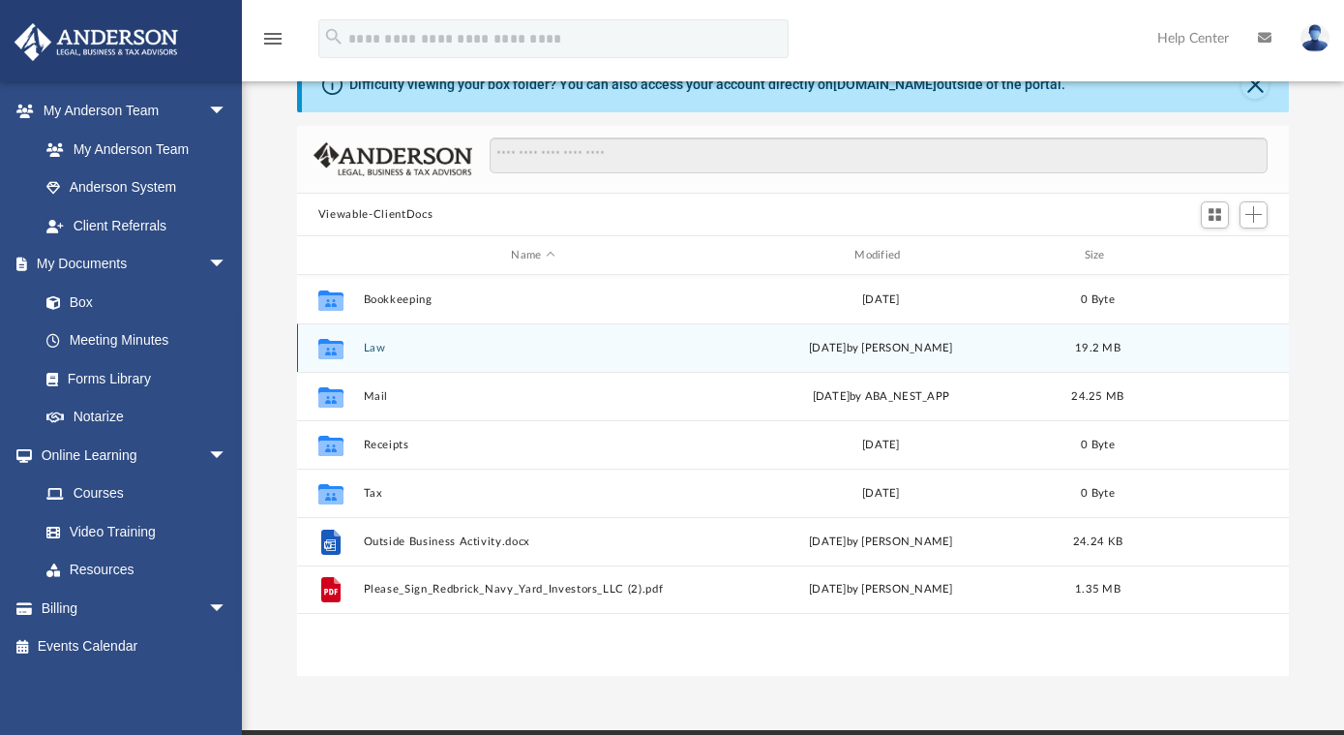
click at [389, 349] on button "Law" at bounding box center [533, 348] width 340 height 13
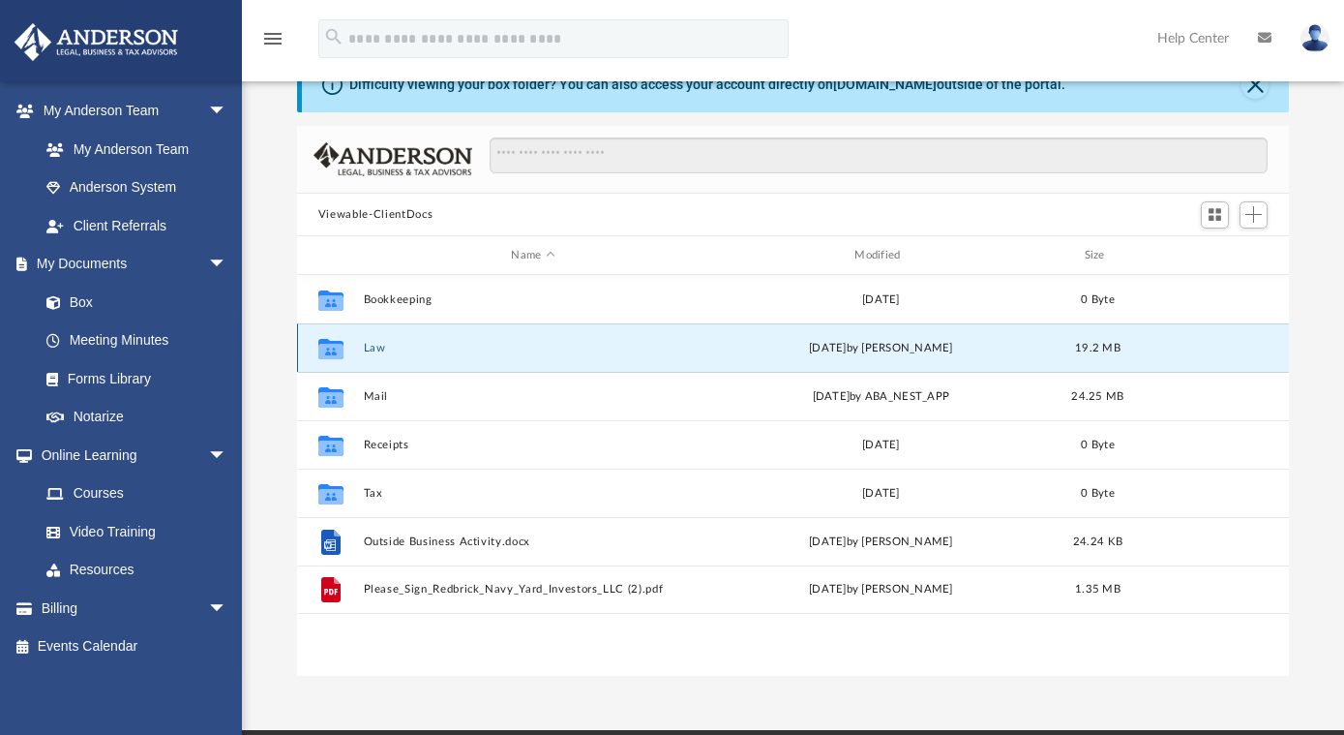
click at [389, 349] on button "Law" at bounding box center [533, 348] width 340 height 13
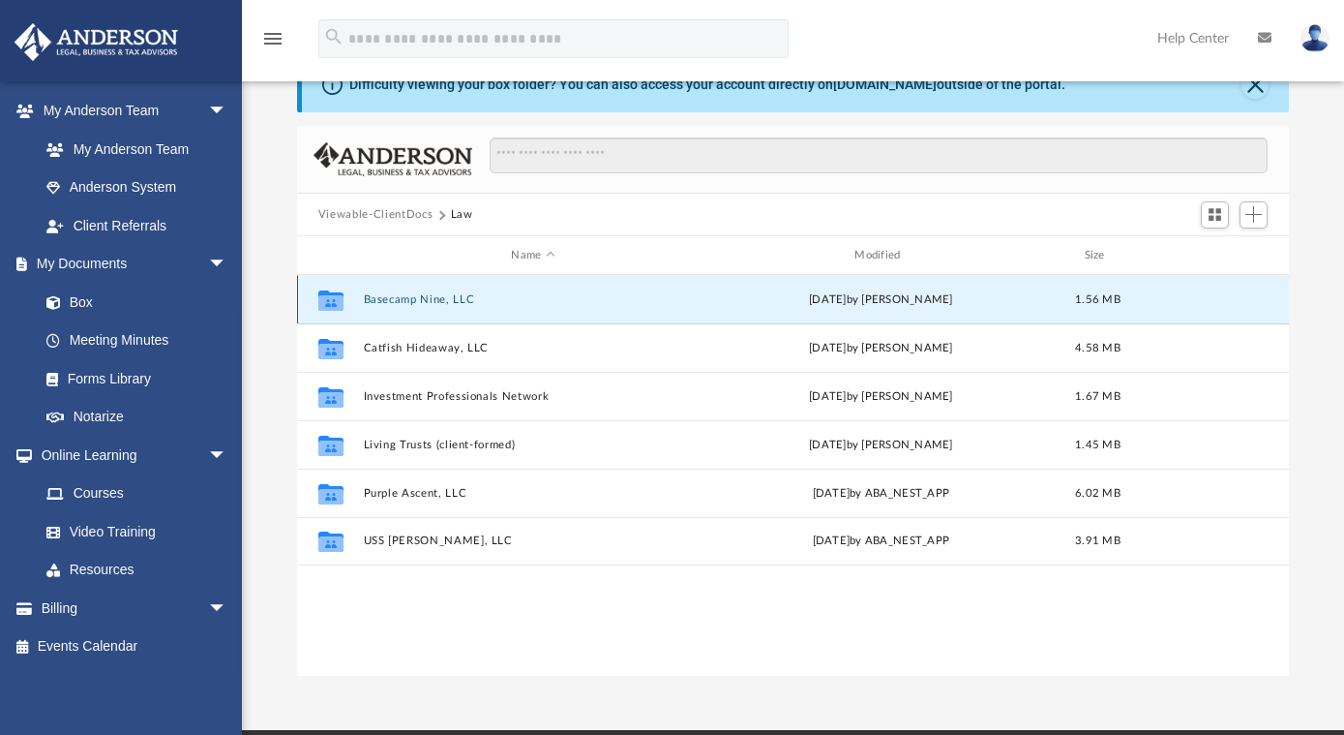
click at [400, 297] on button "Basecamp Nine, LLC" at bounding box center [533, 299] width 340 height 13
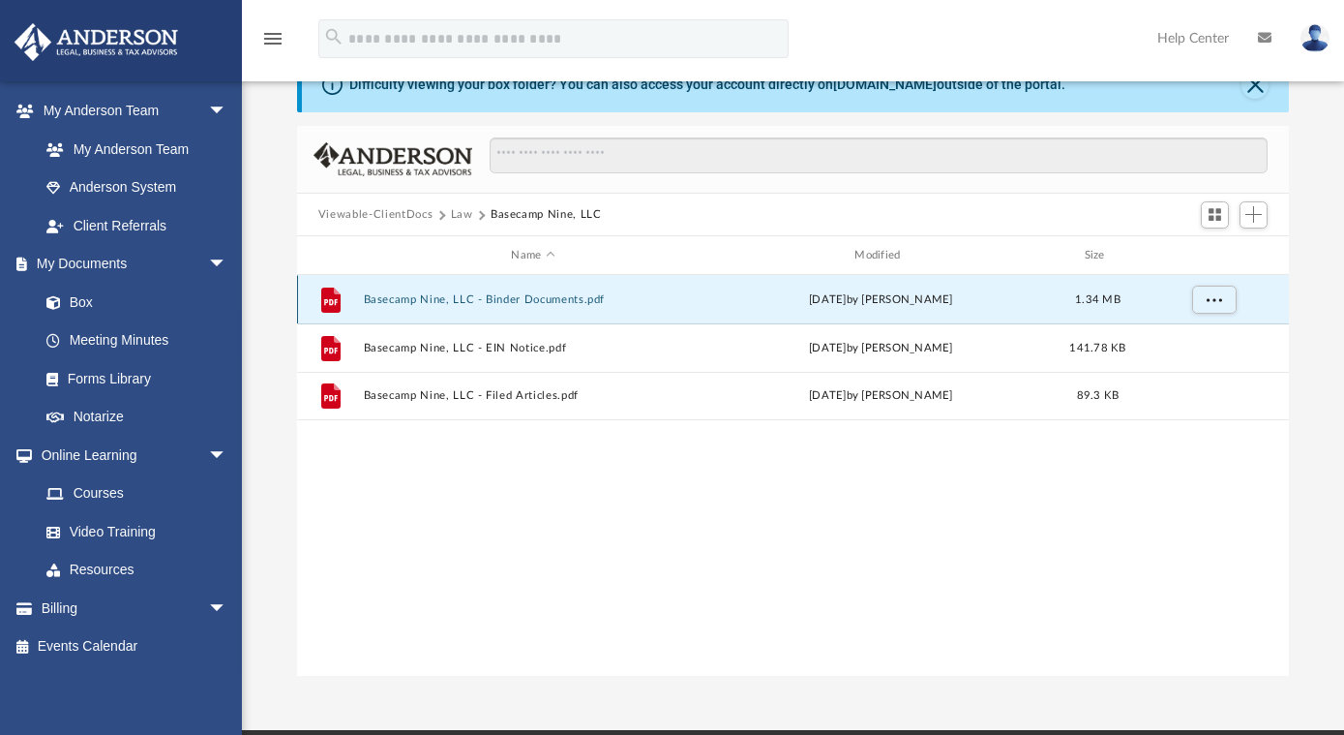
click at [400, 297] on button "Basecamp Nine, LLC - Binder Documents.pdf" at bounding box center [533, 299] width 340 height 13
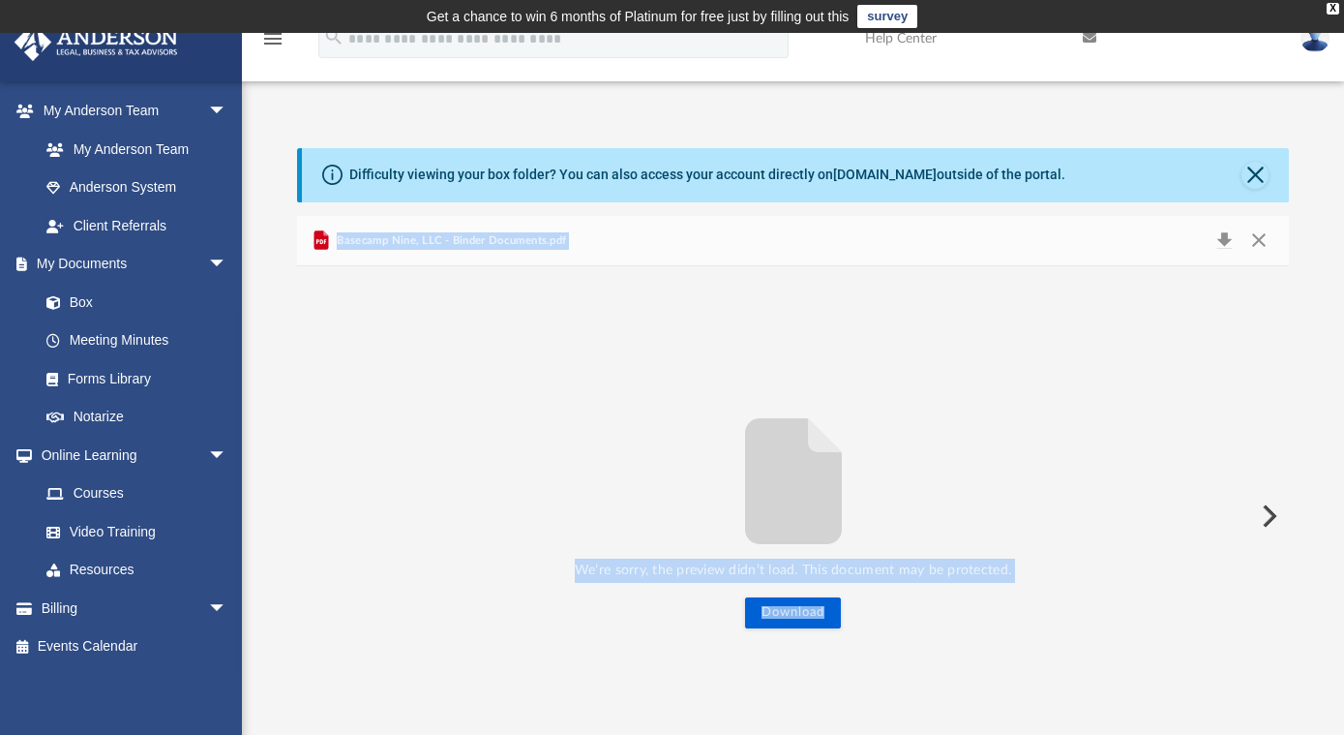
scroll to position [0, 0]
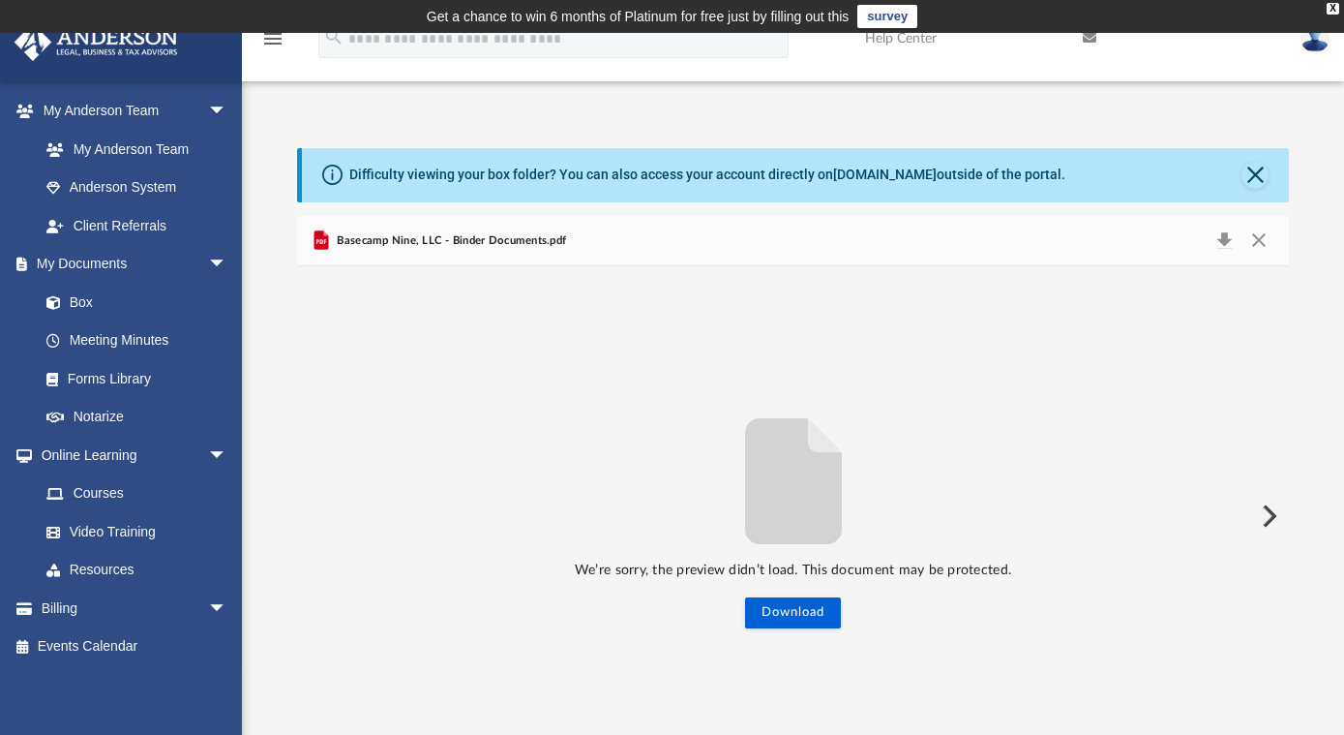
click at [461, 236] on span "Basecamp Nine, LLC - Binder Documents.pdf" at bounding box center [449, 240] width 233 height 17
click at [1221, 242] on button "Download" at bounding box center [1224, 240] width 35 height 27
